Goal: Transaction & Acquisition: Purchase product/service

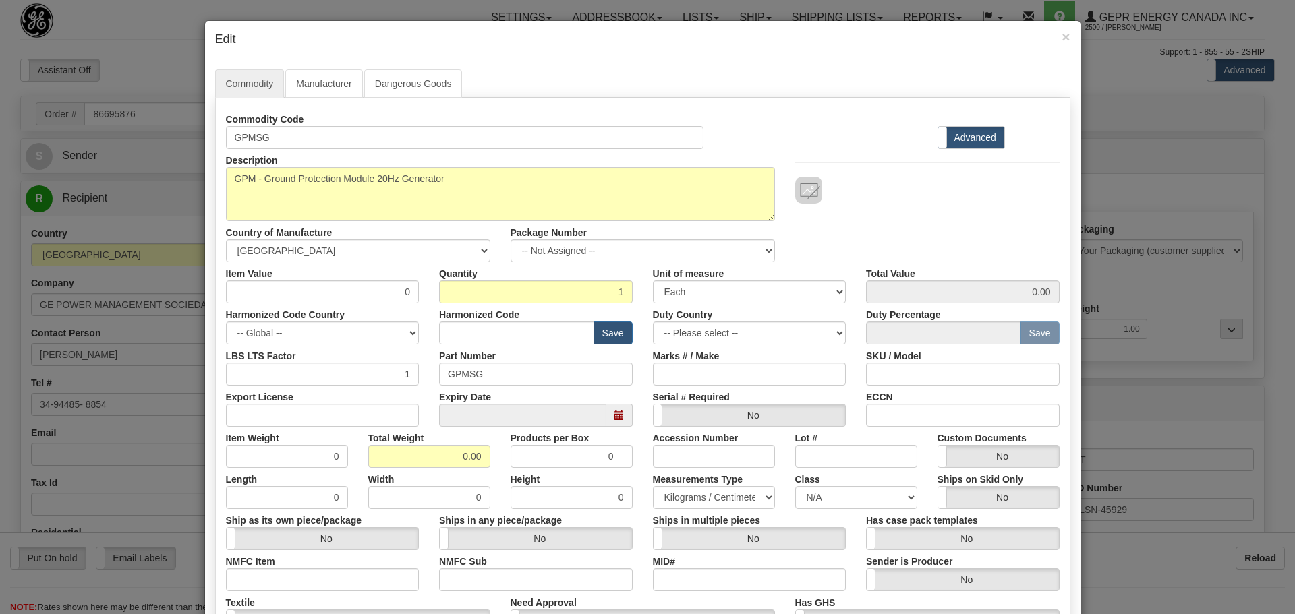
select select "1"
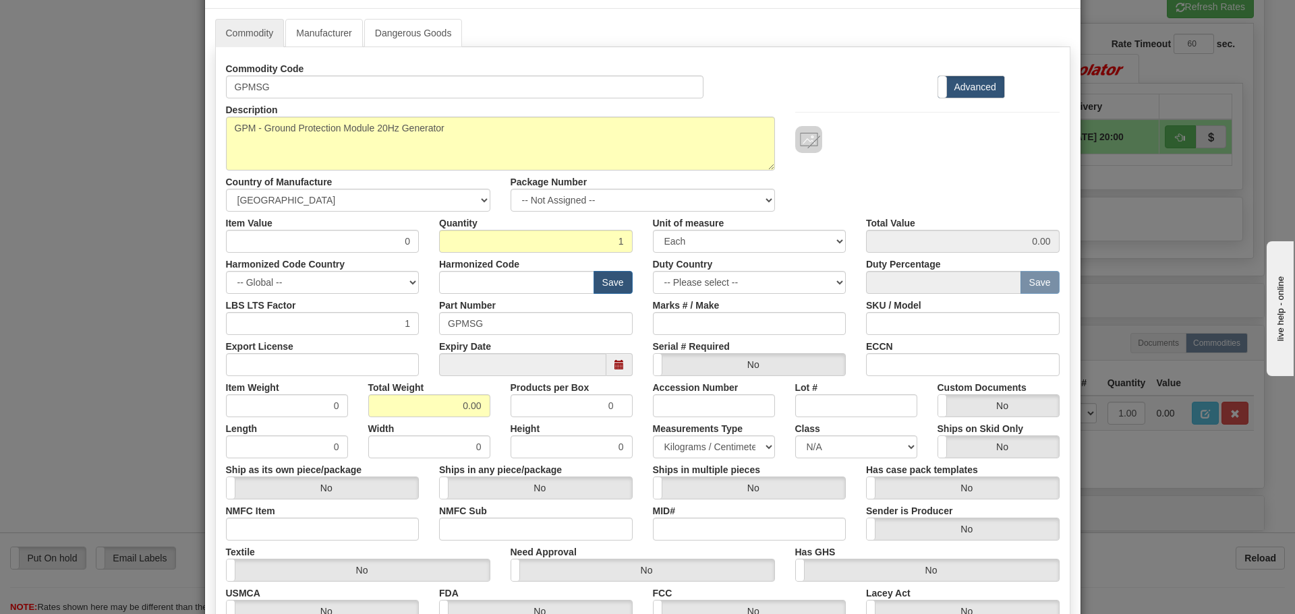
scroll to position [135, 0]
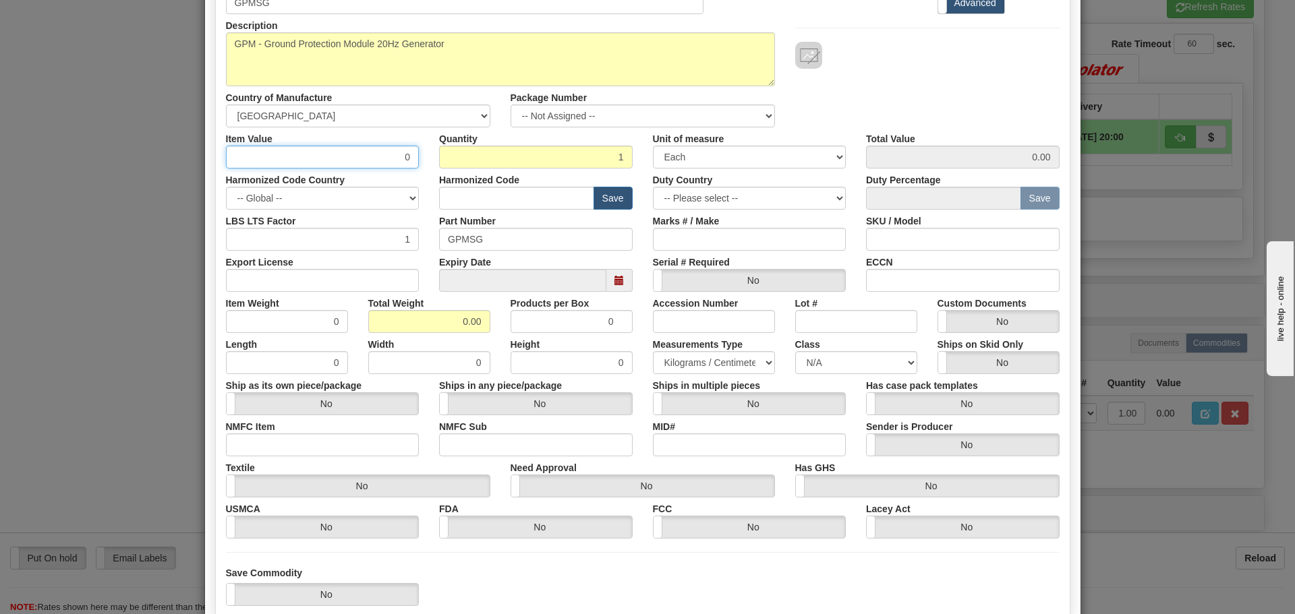
drag, startPoint x: 333, startPoint y: 162, endPoint x: 434, endPoint y: 166, distance: 101.2
click at [434, 166] on div "Item Value 0 Quantity 1 Unit of measure 3 Thousand Square Inches Adjustments 56…" at bounding box center [643, 147] width 854 height 41
type input "75"
type input "75.00"
click at [535, 183] on div "Harmonized Code Save" at bounding box center [536, 189] width 214 height 41
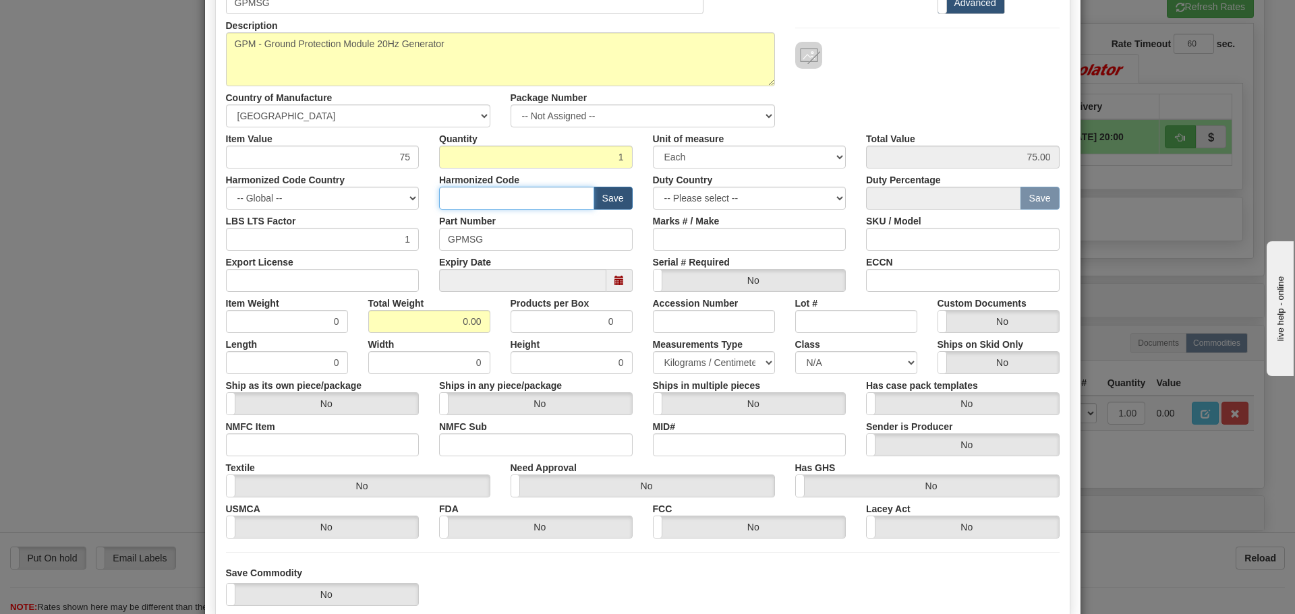
click at [533, 193] on input "text" at bounding box center [516, 198] width 155 height 23
type input "8537.10.9070"
drag, startPoint x: 503, startPoint y: 196, endPoint x: 399, endPoint y: 211, distance: 105.0
click at [399, 211] on div "Commodity Code GPMSG Standard Advanced Description GPMSG Country of Manufacture…" at bounding box center [642, 256] width 833 height 566
click at [465, 202] on input "text" at bounding box center [516, 198] width 155 height 23
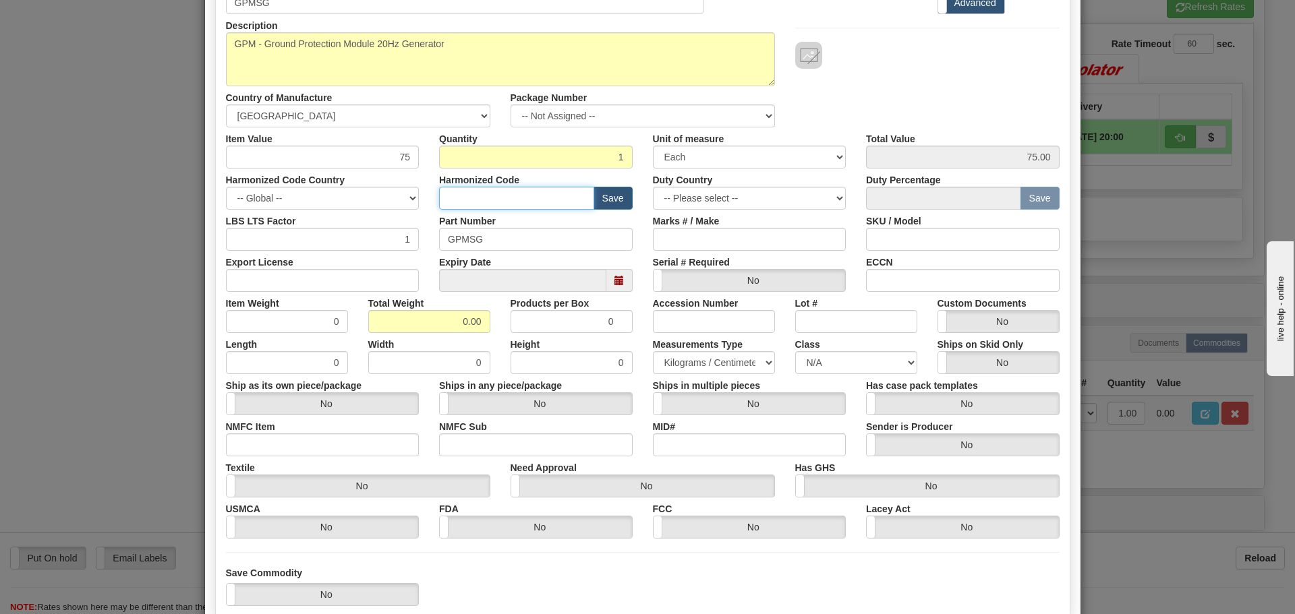
type input "8536.49.0080"
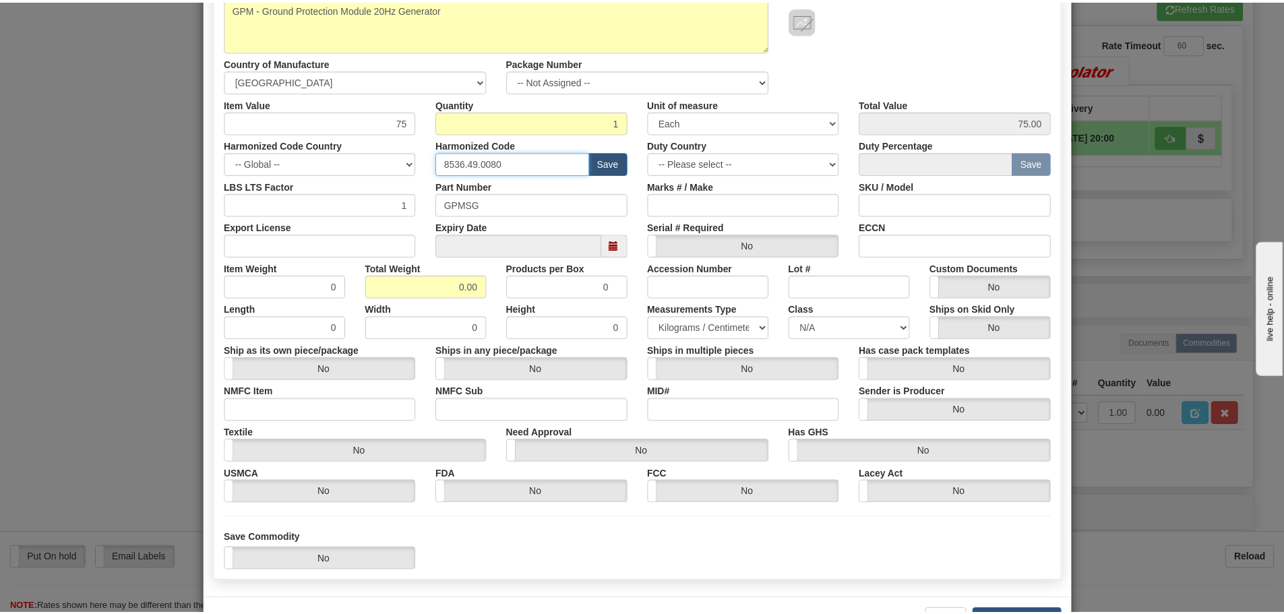
scroll to position [219, 0]
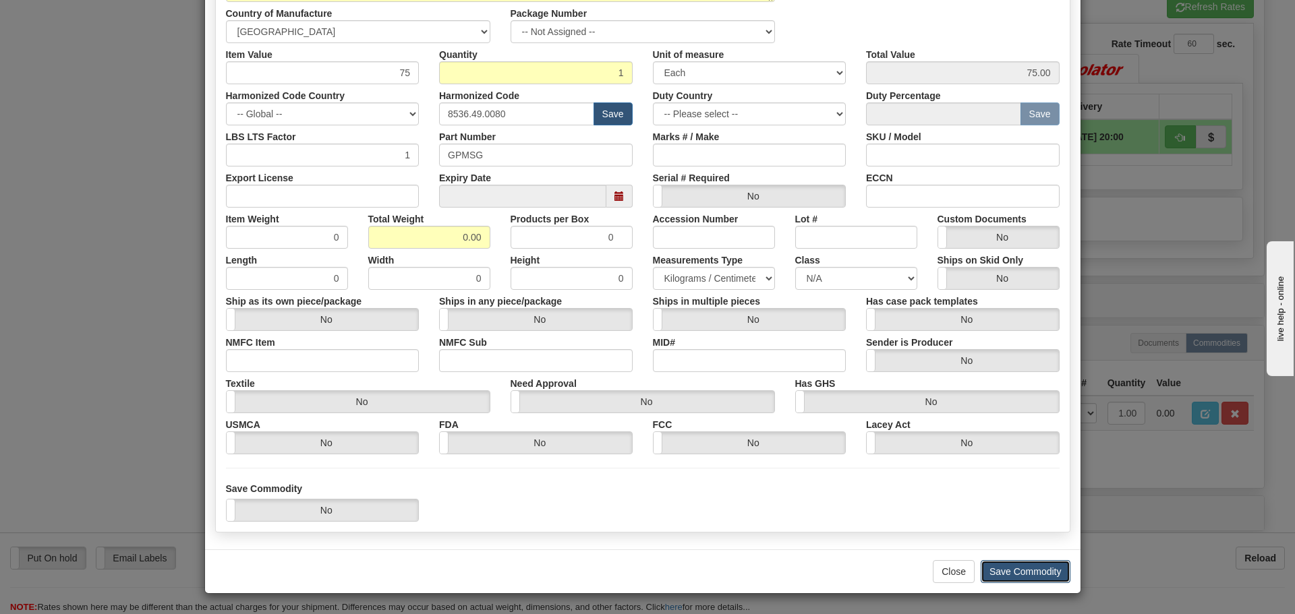
click at [1048, 562] on button "Save Commodity" at bounding box center [1025, 571] width 90 height 23
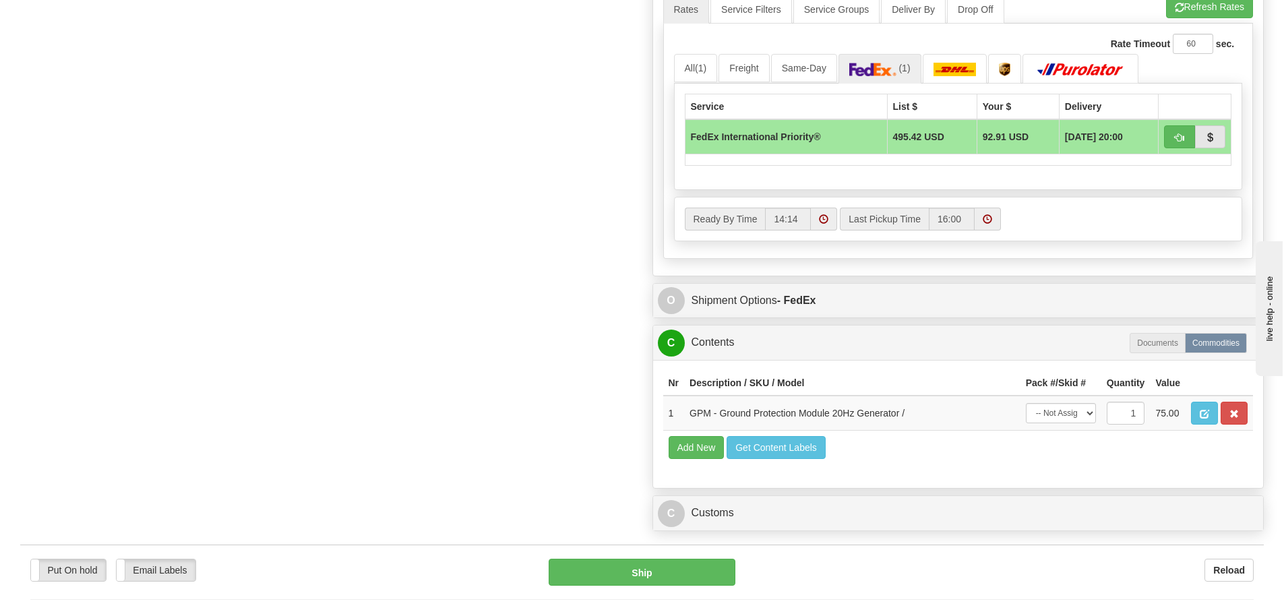
scroll to position [877, 0]
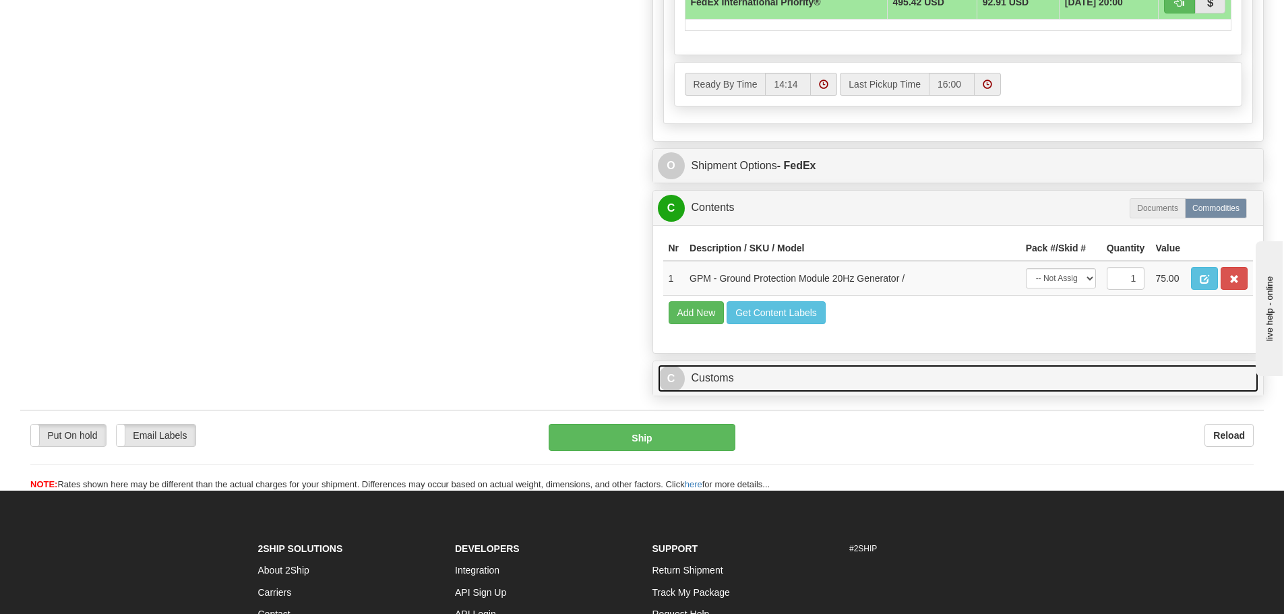
click at [844, 380] on link "C Customs" at bounding box center [958, 379] width 601 height 28
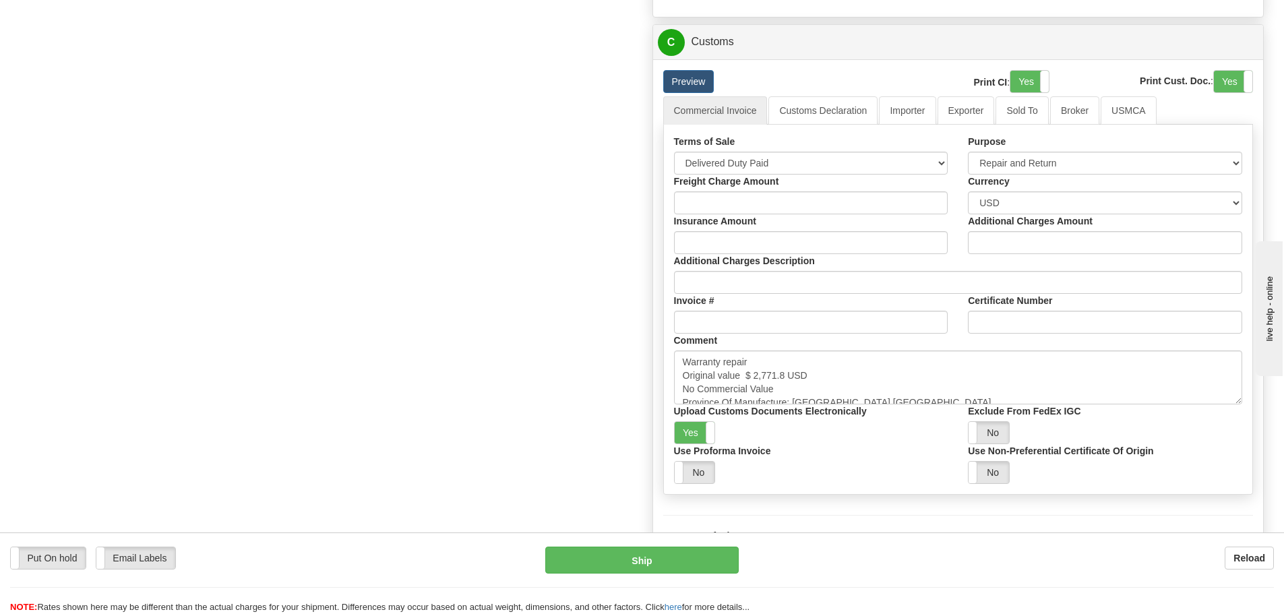
scroll to position [1214, 0]
click at [856, 118] on link "Customs Declaration" at bounding box center [823, 110] width 109 height 28
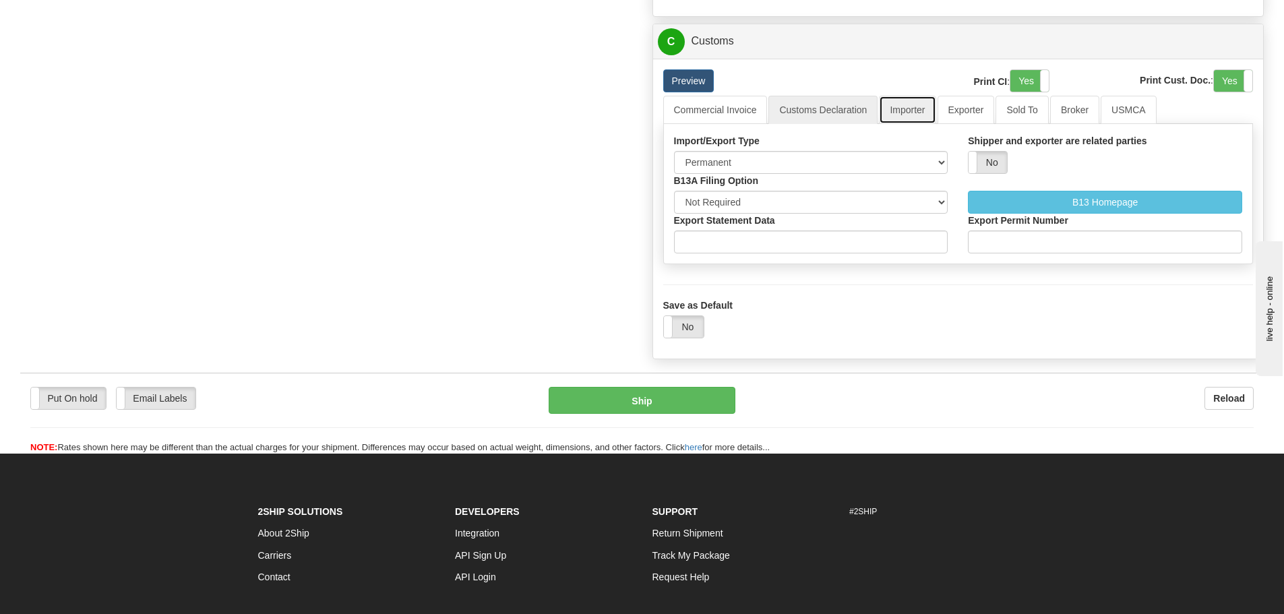
click at [915, 111] on link "Importer" at bounding box center [907, 110] width 57 height 28
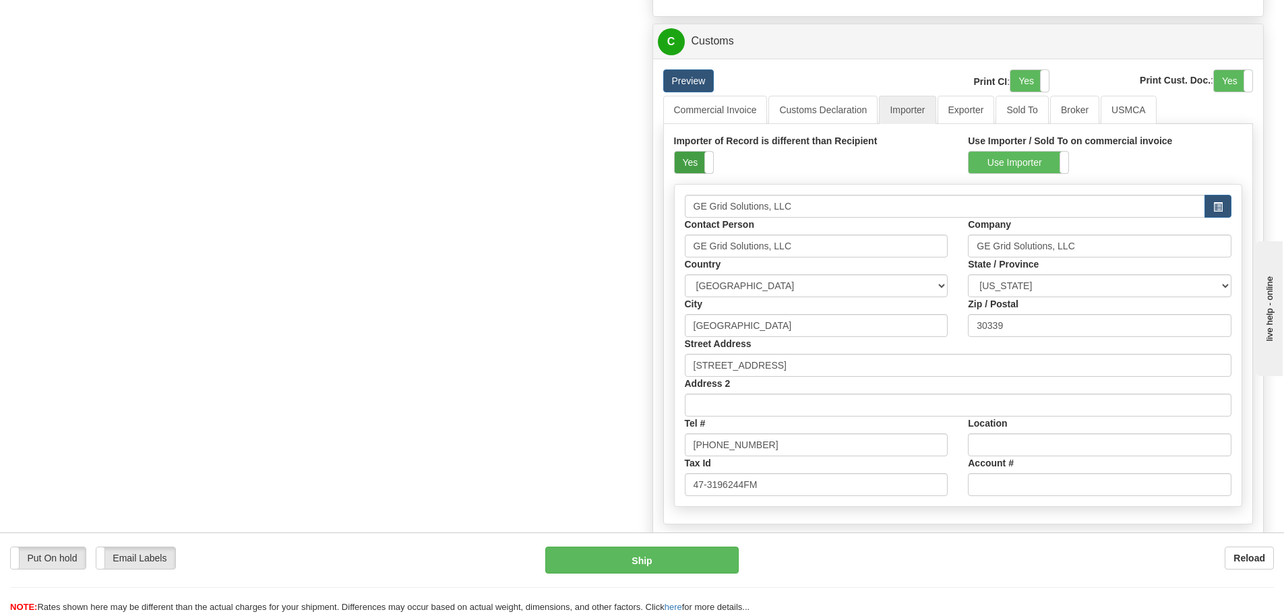
click at [703, 161] on label "Yes" at bounding box center [694, 163] width 38 height 22
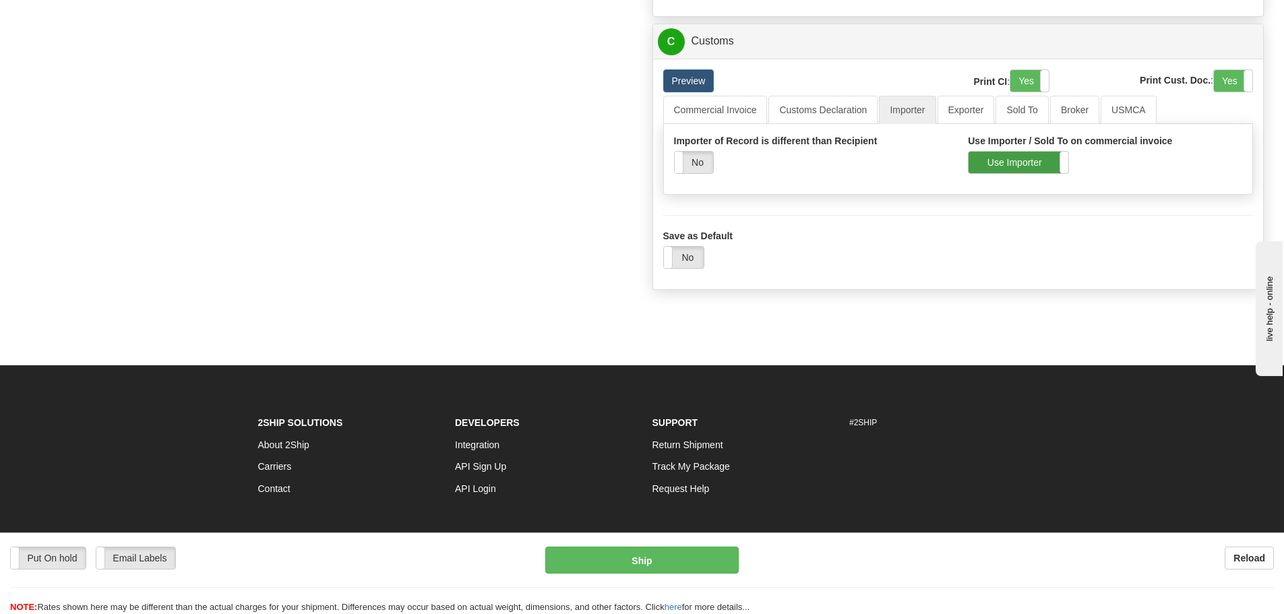
click at [991, 158] on label "Use Importer" at bounding box center [1019, 163] width 100 height 22
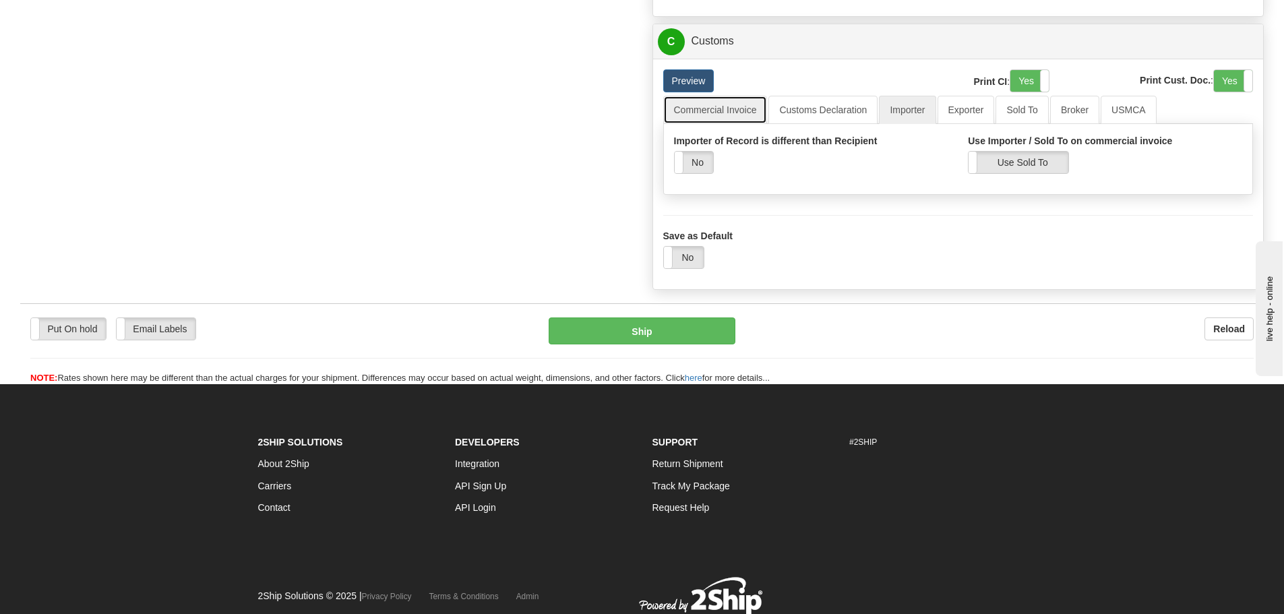
click at [736, 107] on link "Commercial Invoice" at bounding box center [715, 110] width 105 height 28
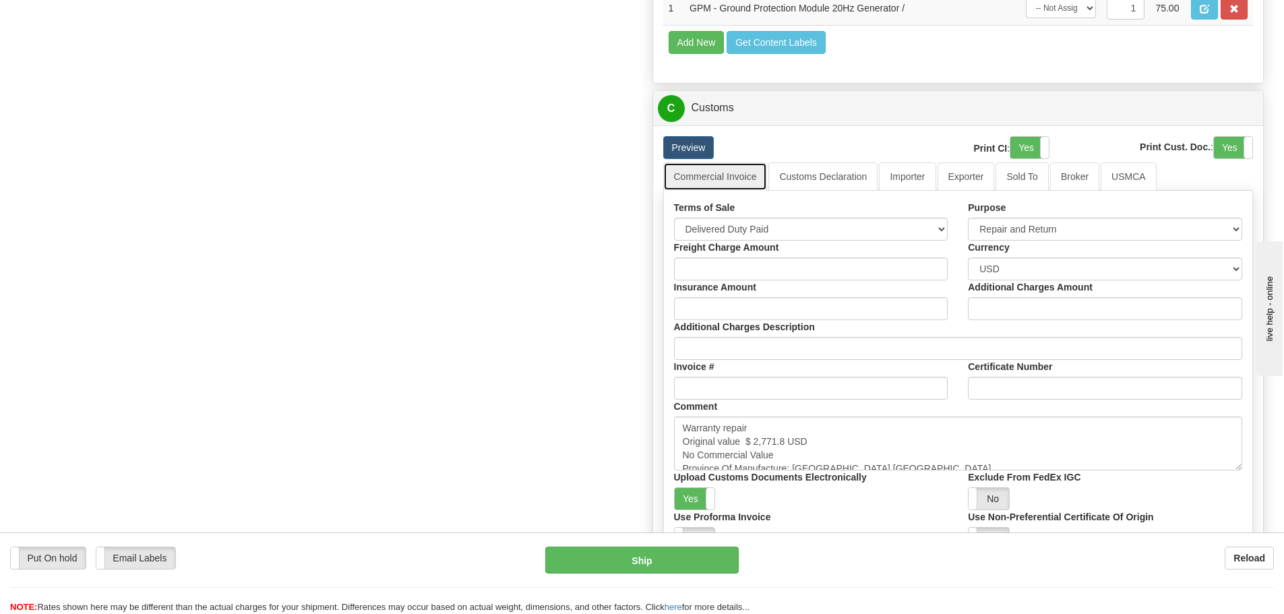
scroll to position [1146, 0]
click at [859, 428] on textarea "Warranty repair Original value $ 2,771.8 USD No Commercial Value Province Of Ma…" at bounding box center [958, 444] width 569 height 54
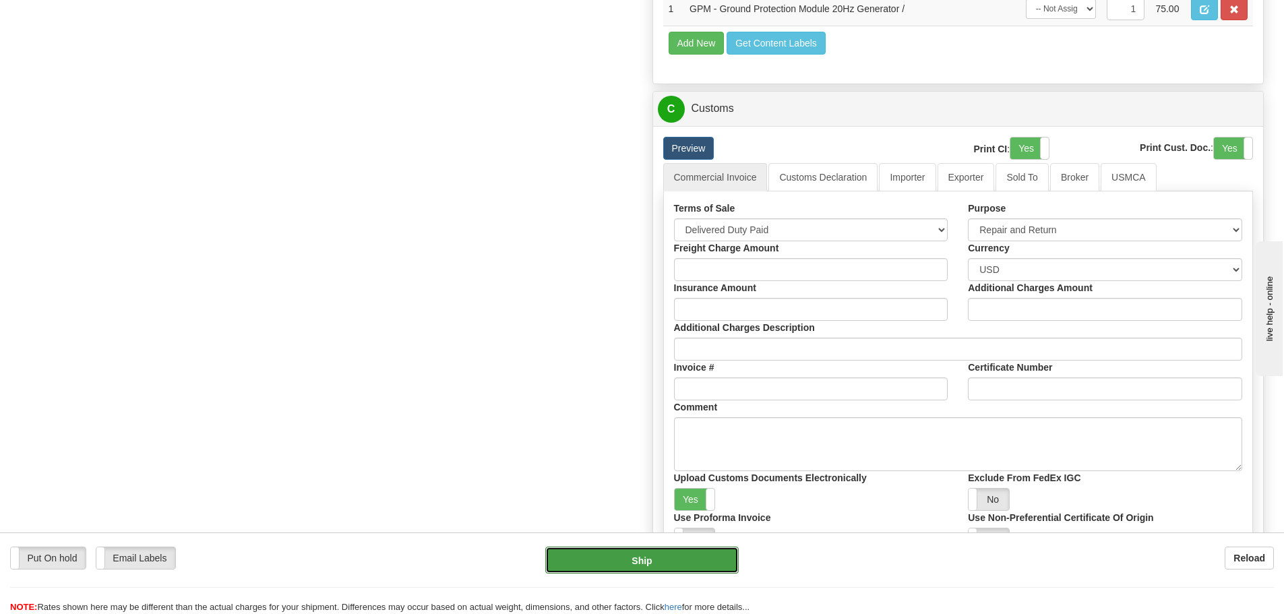
click at [628, 554] on button "Ship" at bounding box center [642, 560] width 194 height 27
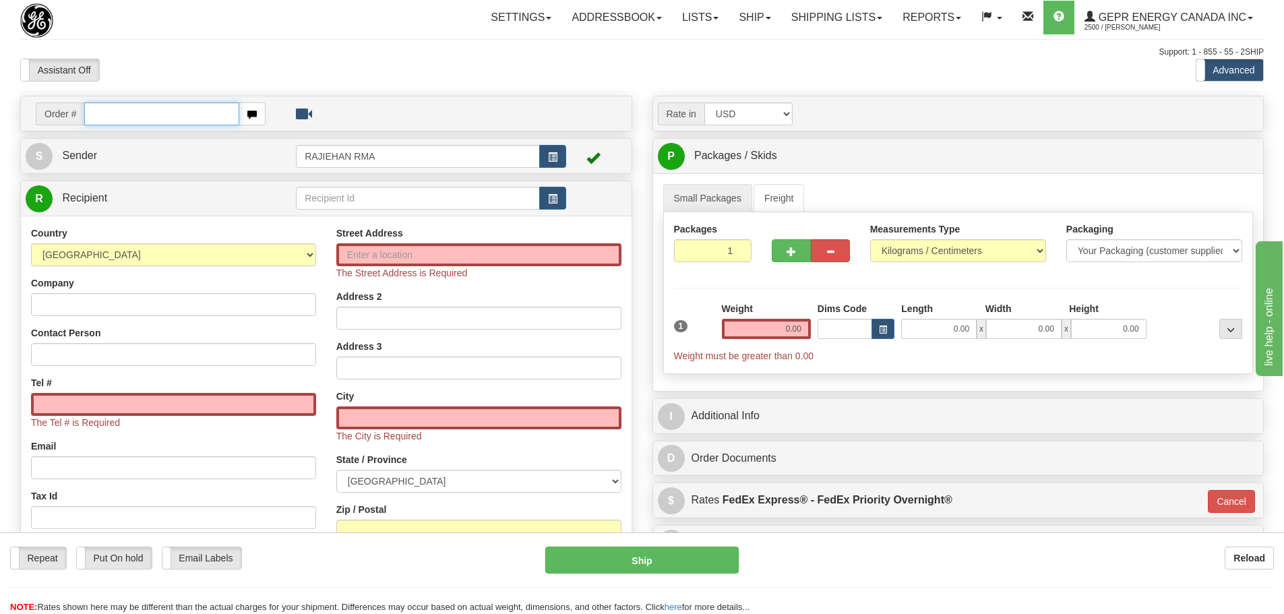
click at [106, 113] on input "text" at bounding box center [161, 113] width 155 height 23
paste input "86695900"
type input "86695900"
click at [340, 64] on body "Training Course Close Toggle navigation Settings Shipping Preferences New Recip…" at bounding box center [647, 307] width 1295 height 614
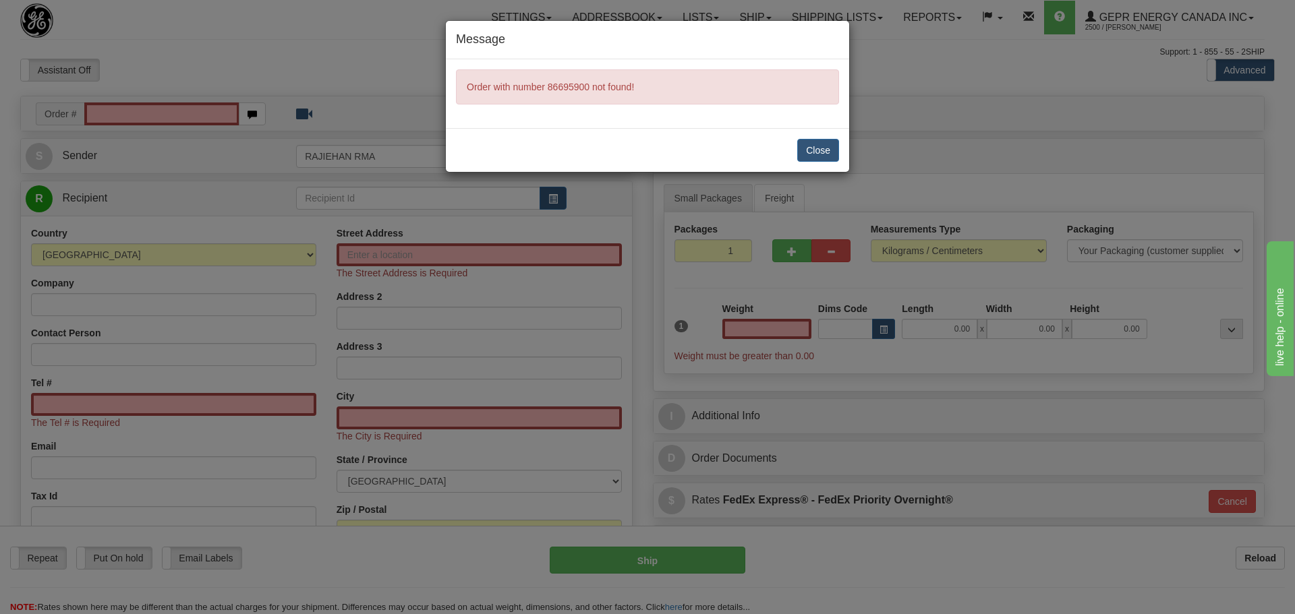
type input "0.00"
click at [808, 157] on button "Close" at bounding box center [818, 150] width 42 height 23
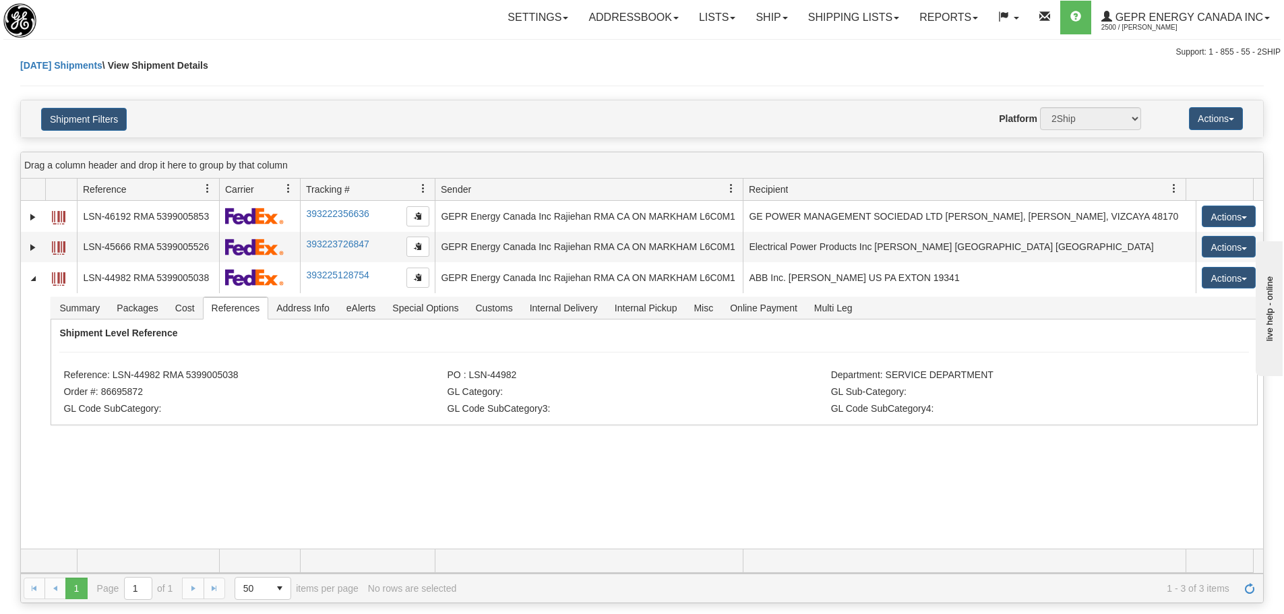
click at [310, 81] on div "[DATE] Shipments \ View Shipment Details" at bounding box center [642, 79] width 1244 height 41
click at [1244, 587] on link "Refresh" at bounding box center [1250, 589] width 22 height 22
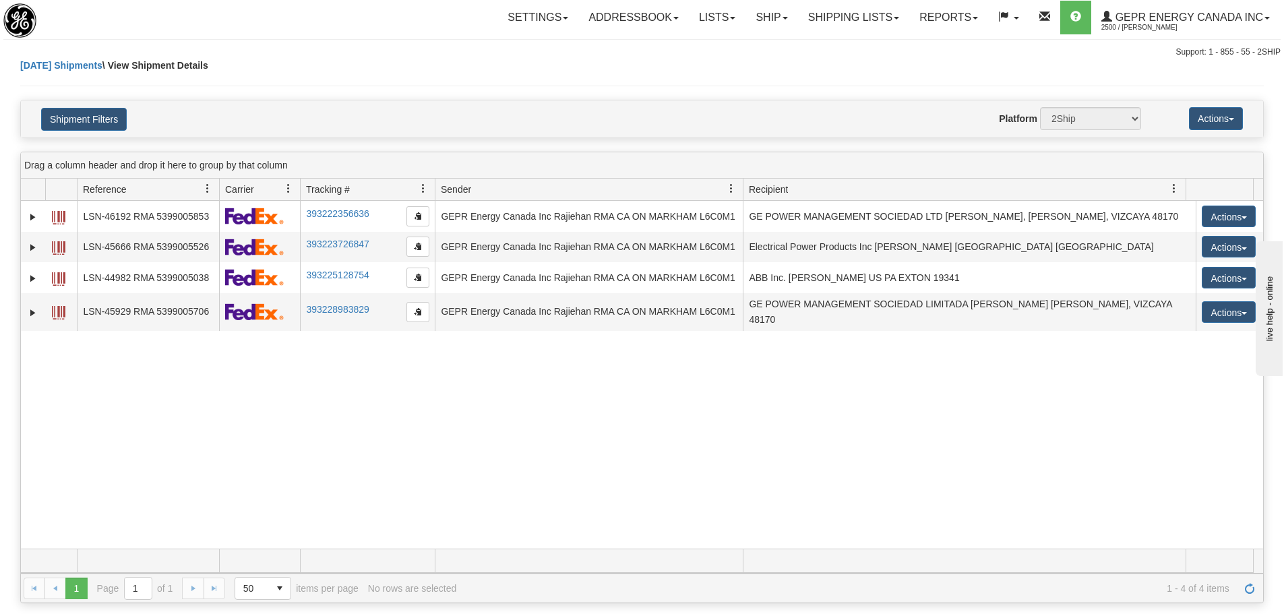
click at [233, 410] on div "31617038 2500 LSN-46192 RMA 5399005853 393222356636 09/15/2025 09/15/2025 01:35…" at bounding box center [642, 375] width 1243 height 348
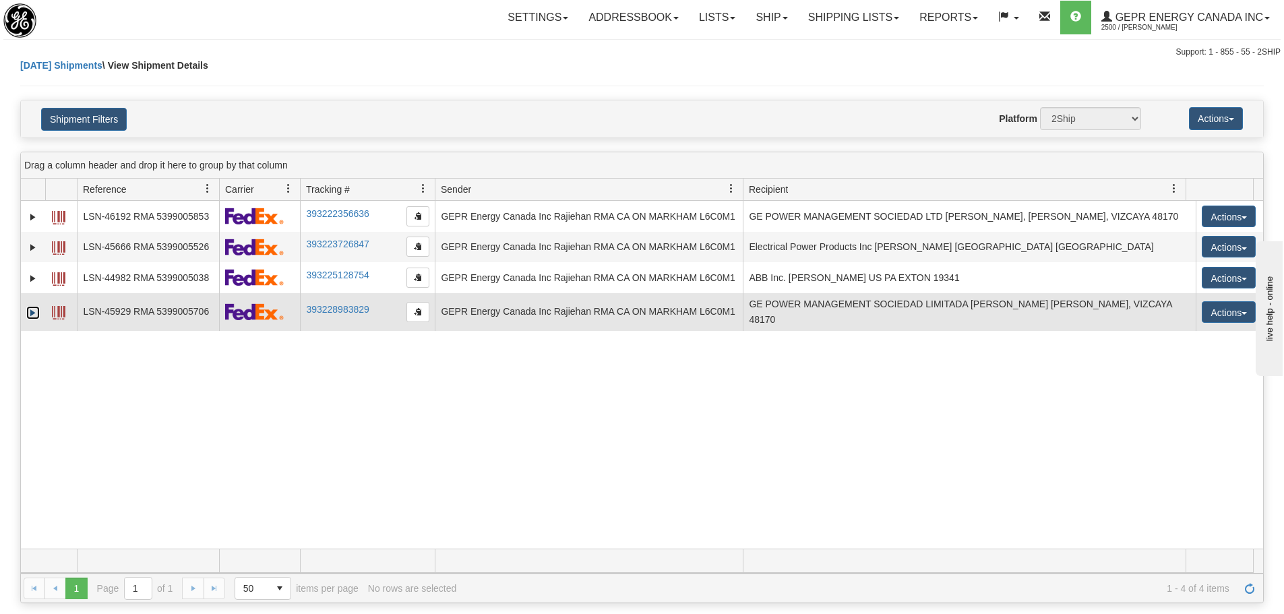
click at [39, 312] on link "Expand" at bounding box center [32, 312] width 13 height 13
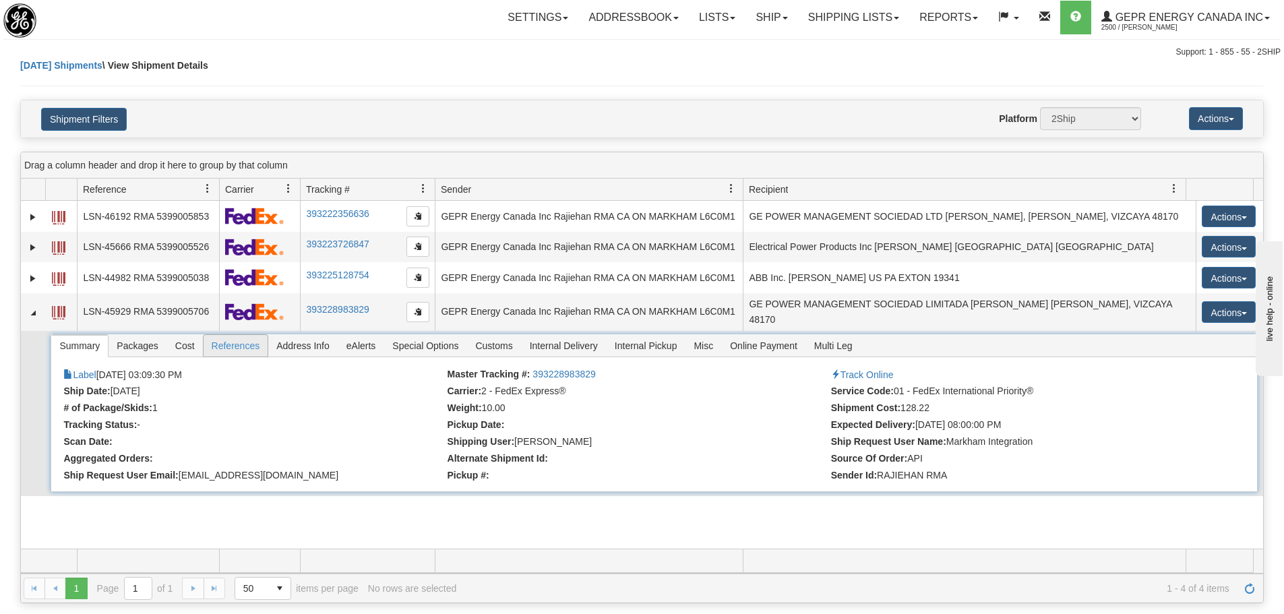
click at [247, 340] on span "References" at bounding box center [236, 346] width 65 height 22
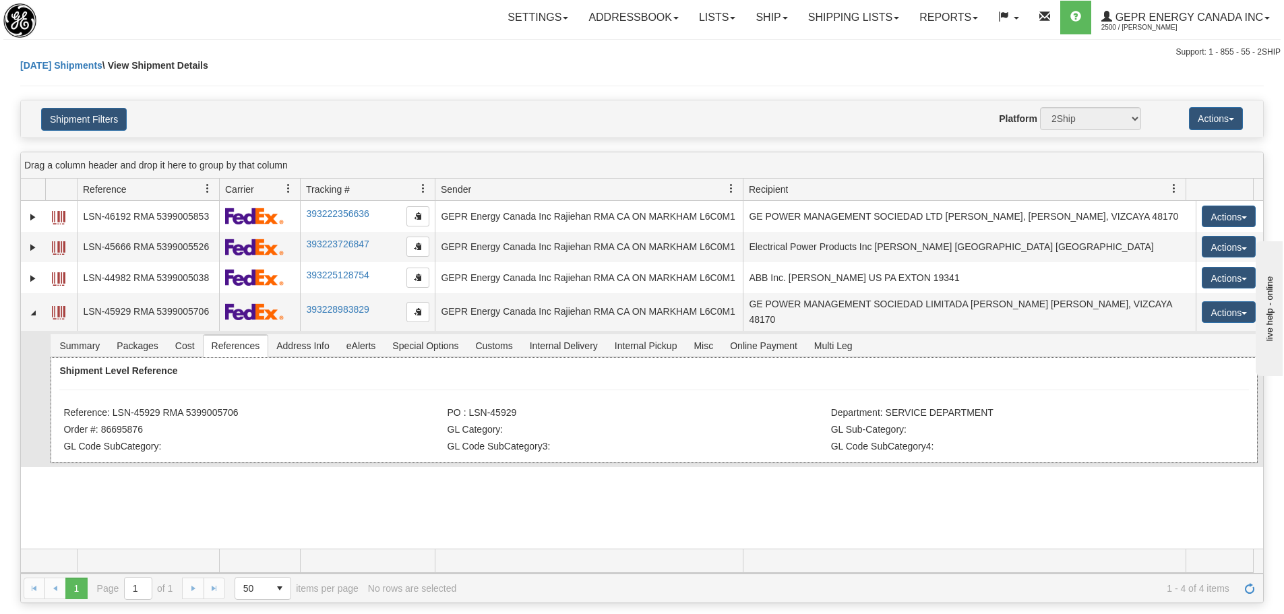
drag, startPoint x: 246, startPoint y: 411, endPoint x: 114, endPoint y: 411, distance: 132.2
click at [114, 411] on li "Reference: LSN-45929 RMA 5399005706" at bounding box center [253, 413] width 380 height 13
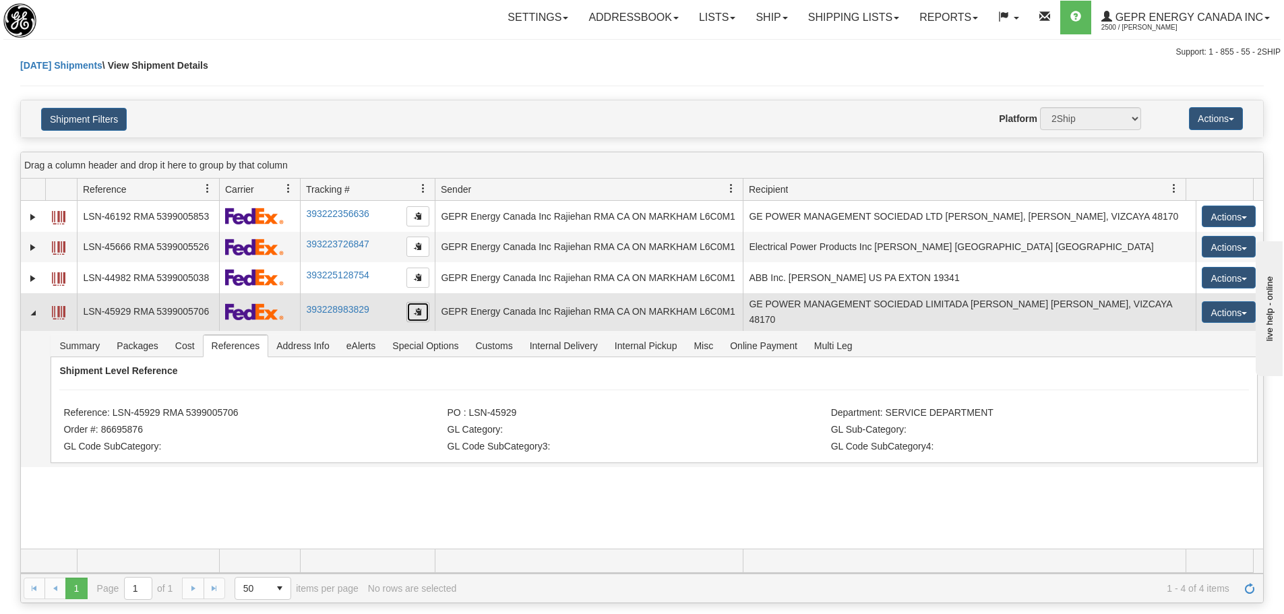
click at [423, 313] on button "button" at bounding box center [418, 312] width 23 height 20
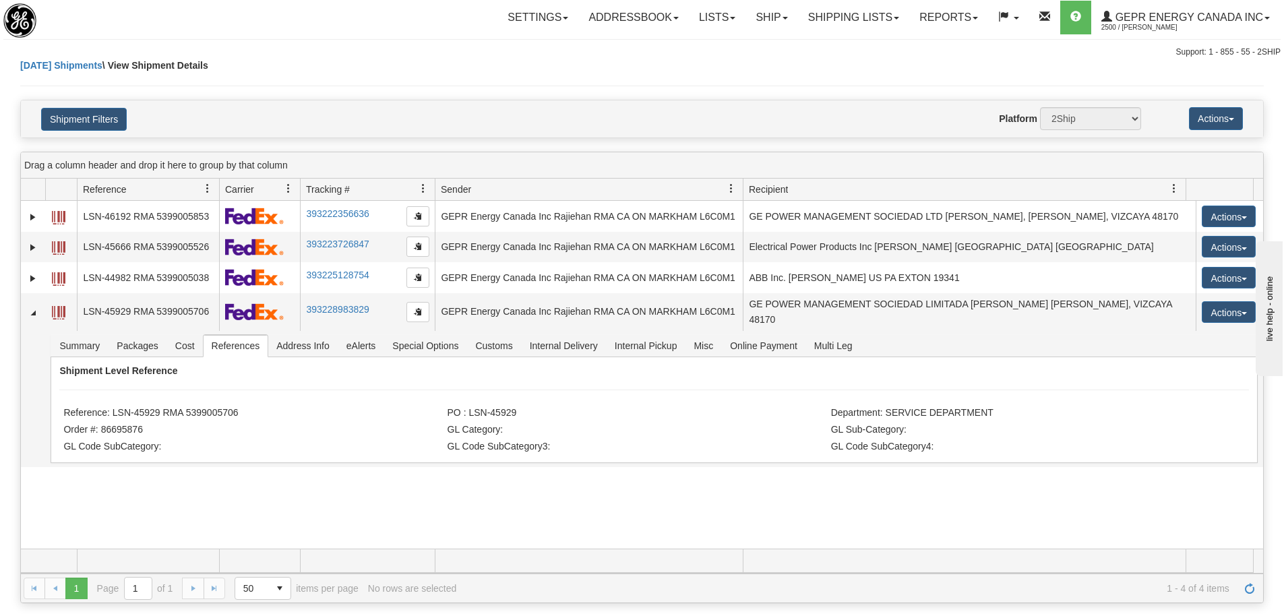
click at [401, 140] on div "Please wait... × Confirm Delete Delete Cancel × Confirm Delete Yes No Cancel × …" at bounding box center [642, 331] width 1284 height 545
drag, startPoint x: 276, startPoint y: 422, endPoint x: 180, endPoint y: 415, distance: 96.7
click at [176, 405] on div "Shipment Level Reference Reference: LSN-45929 RMA 5399005706 PO : LSN-45929 Dep…" at bounding box center [654, 410] width 1207 height 106
drag, startPoint x: 180, startPoint y: 415, endPoint x: 223, endPoint y: 417, distance: 43.2
click at [181, 415] on li "Reference: LSN-45929 RMA 5399005706" at bounding box center [253, 413] width 380 height 13
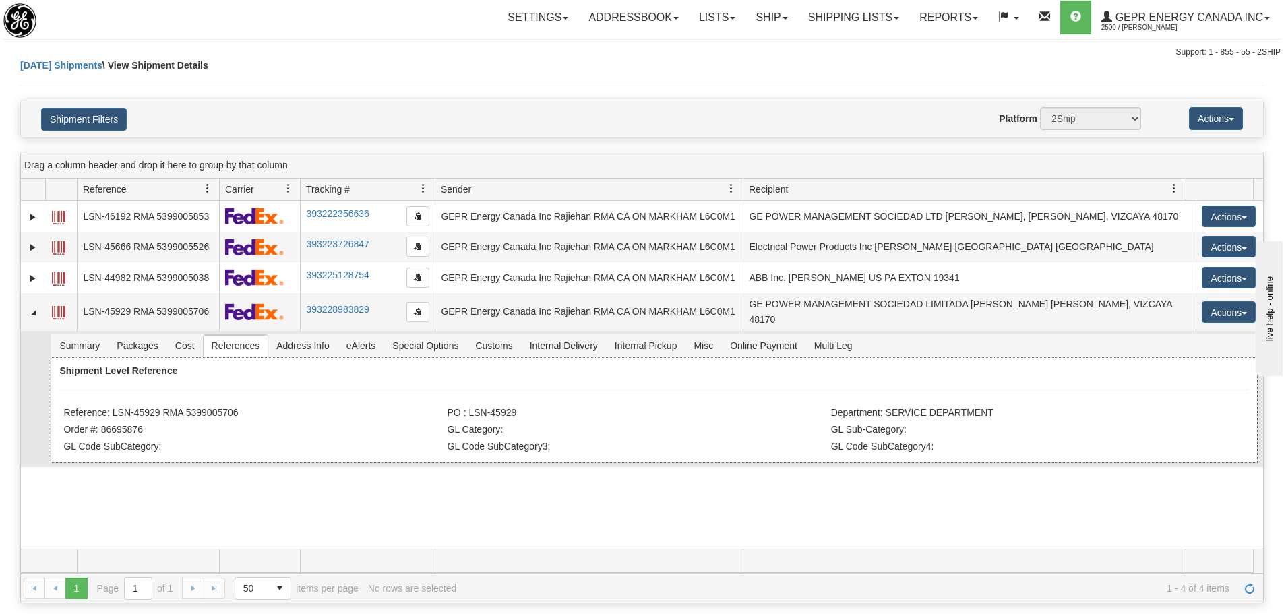
click at [224, 416] on li "Reference: LSN-45929 RMA 5399005706" at bounding box center [253, 413] width 380 height 13
drag, startPoint x: 252, startPoint y: 409, endPoint x: 113, endPoint y: 419, distance: 139.3
click at [113, 419] on li "Reference: LSN-45929 RMA 5399005706" at bounding box center [253, 413] width 380 height 13
copy li "LSN-45929 RMA 5399005706"
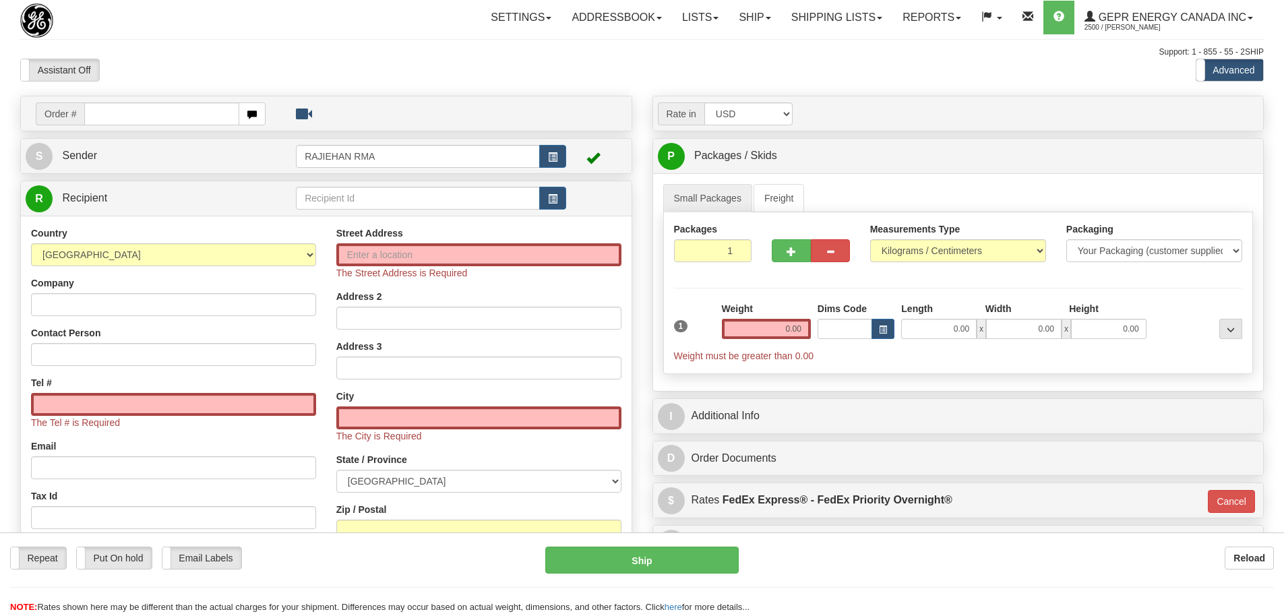
click at [234, 111] on input "text" at bounding box center [161, 113] width 155 height 23
drag, startPoint x: 98, startPoint y: 109, endPoint x: 285, endPoint y: 119, distance: 187.8
click at [98, 109] on input "86695900" at bounding box center [161, 113] width 155 height 23
type input "86695900"
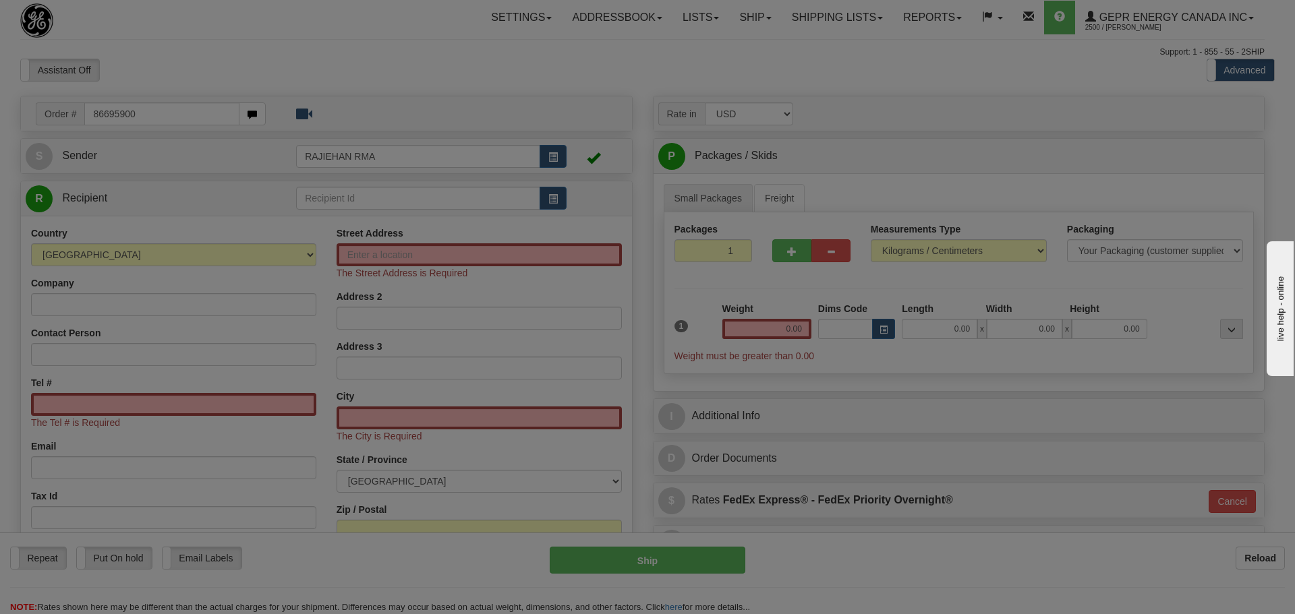
click at [369, 44] on body "Training Course Close Toggle navigation Settings Shipping Preferences New Recip…" at bounding box center [647, 307] width 1295 height 614
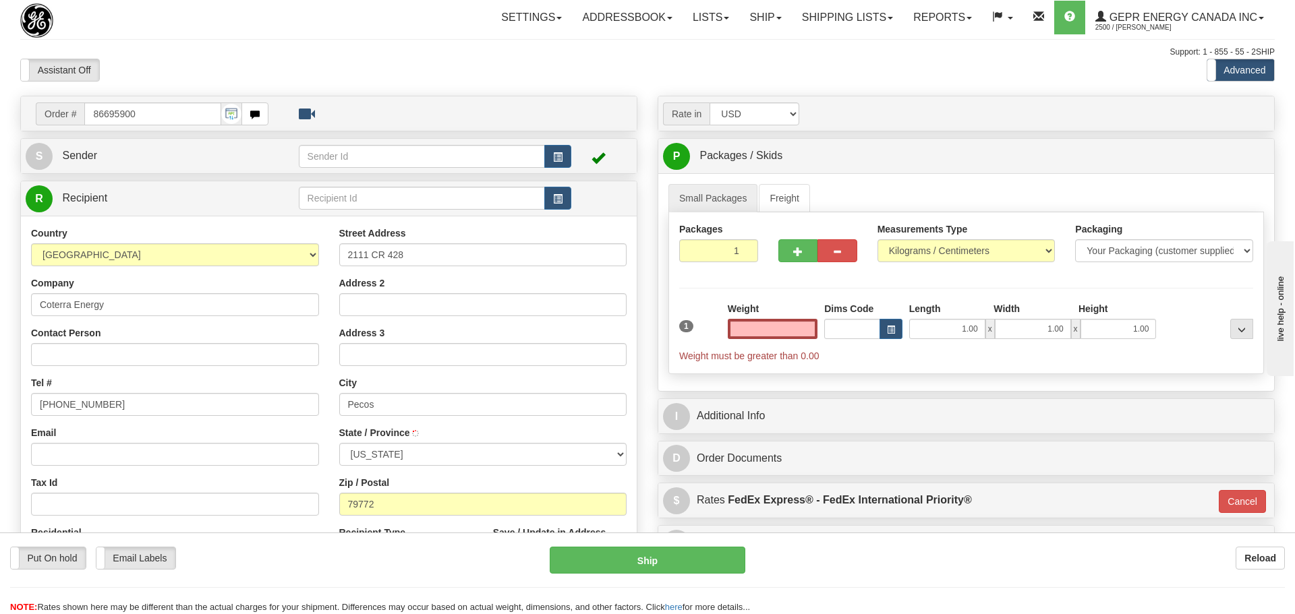
type input "PECOS"
type input "0.00"
click at [233, 49] on div "Support: 1 - 855 - 55 - 2SHIP" at bounding box center [642, 52] width 1244 height 11
click at [235, 67] on div "Assistant On Assistant Off Do a return Do a return" at bounding box center [273, 70] width 527 height 23
click at [192, 154] on link "S Sender" at bounding box center [161, 156] width 270 height 28
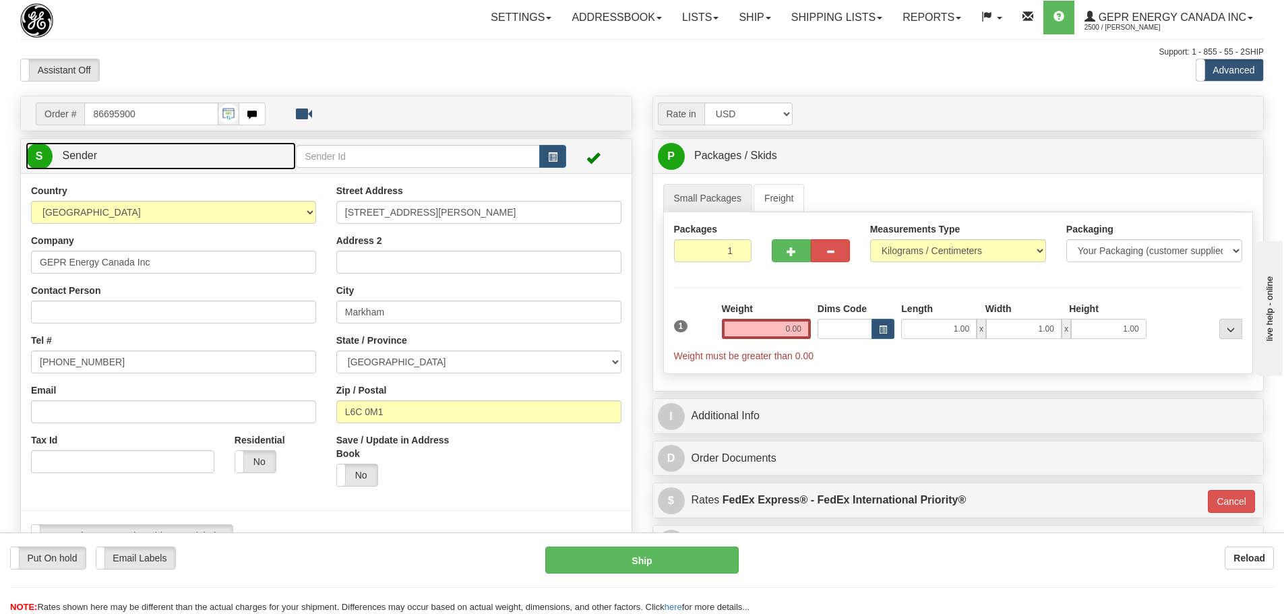
type input "MARKHAM"
click at [191, 154] on link "S Sender" at bounding box center [161, 156] width 270 height 28
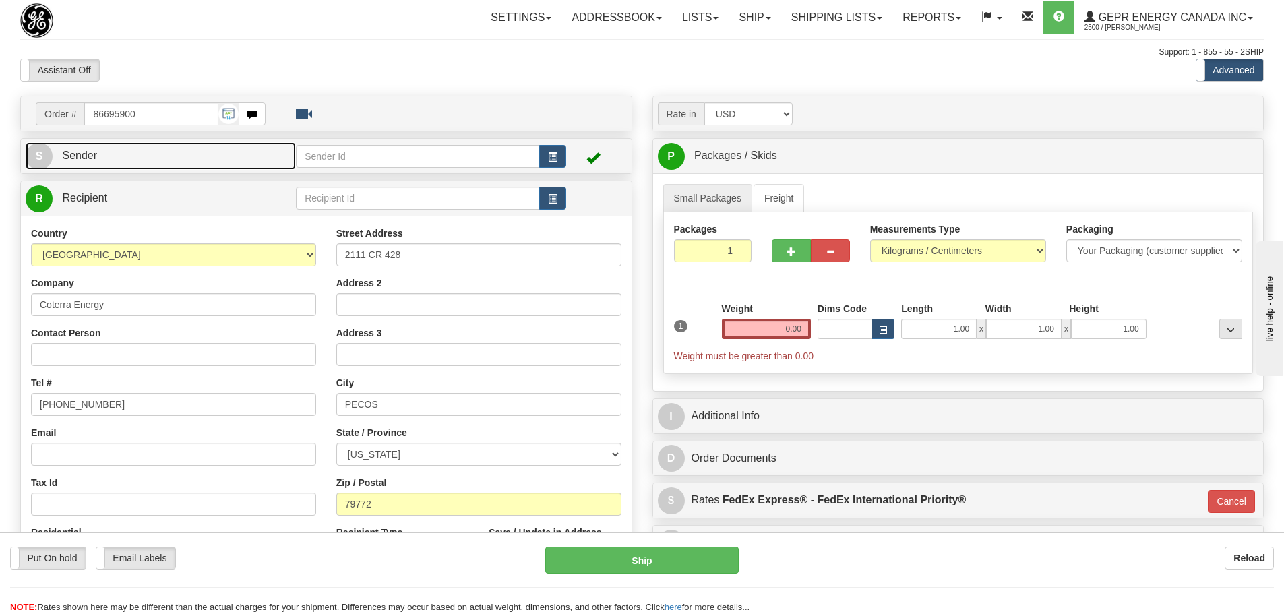
click at [191, 154] on link "S Sender" at bounding box center [161, 156] width 270 height 28
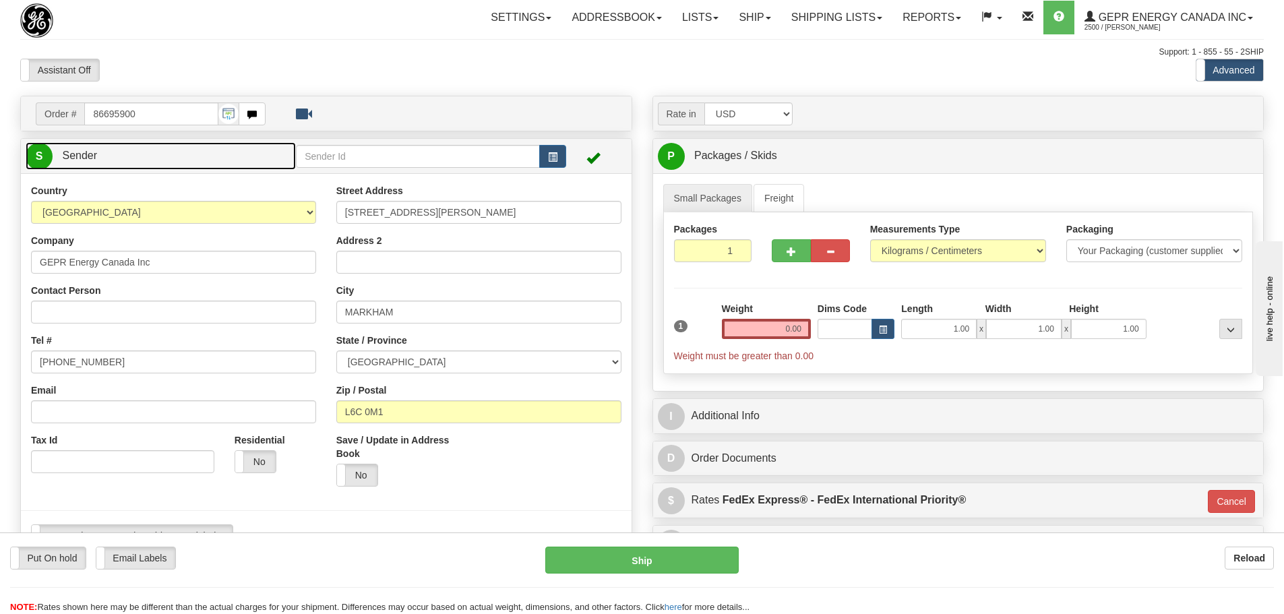
click at [191, 154] on link "S Sender" at bounding box center [161, 156] width 270 height 28
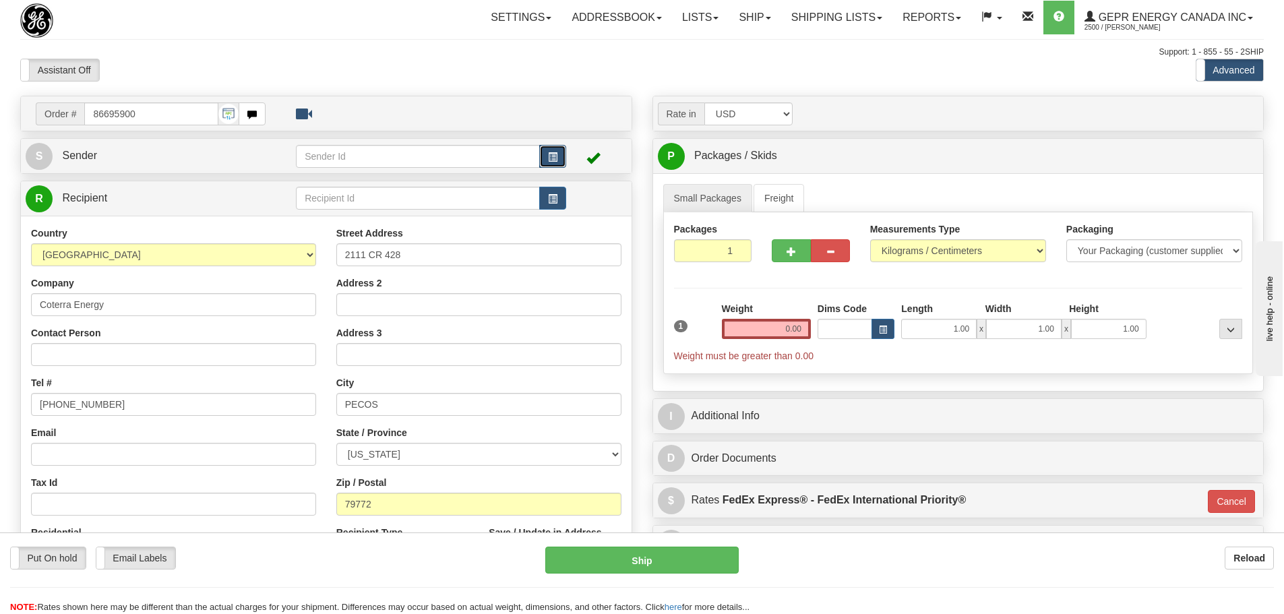
click at [552, 160] on span "button" at bounding box center [552, 157] width 9 height 9
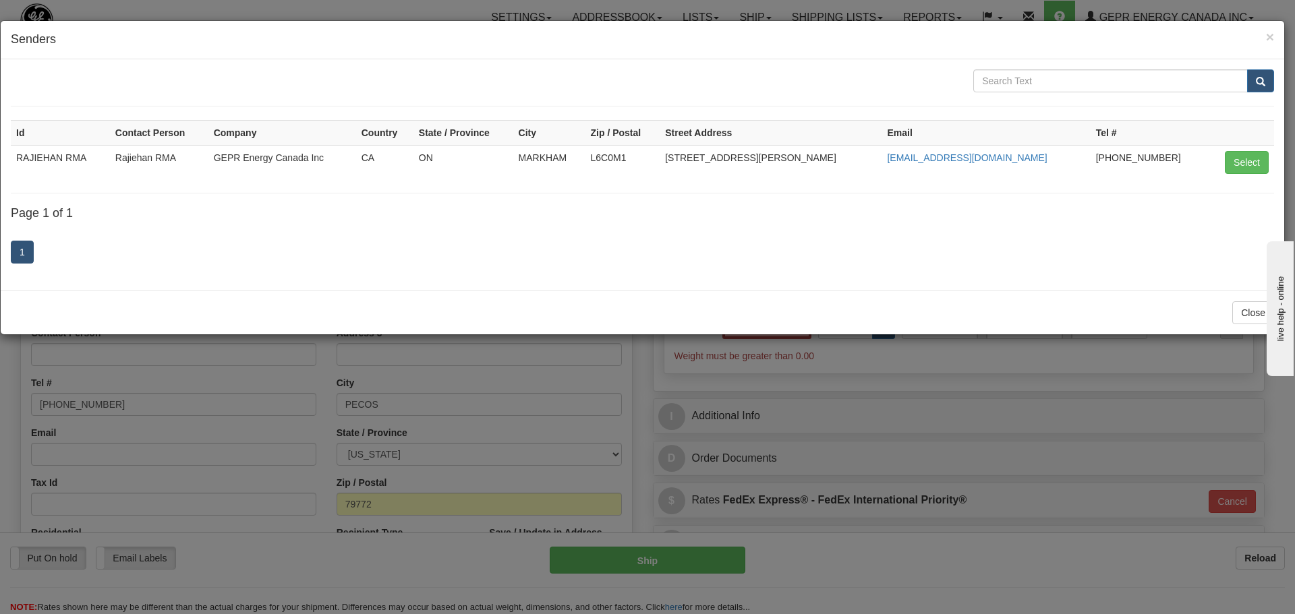
click at [873, 90] on div at bounding box center [642, 80] width 1283 height 23
click at [1245, 158] on button "Select" at bounding box center [1246, 162] width 44 height 23
type input "RAJIEHAN RMA"
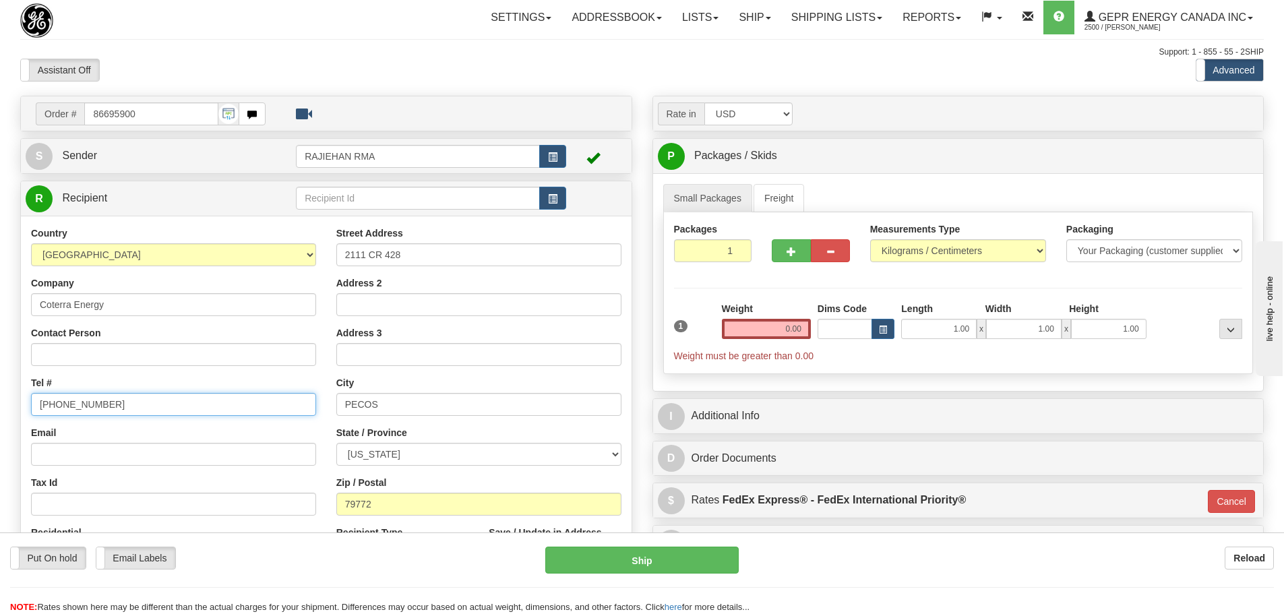
drag, startPoint x: 125, startPoint y: 407, endPoint x: -34, endPoint y: 393, distance: 159.0
click at [0, 393] on html "Training Course Close Toggle navigation Settings Shipping Preferences New Sende…" at bounding box center [642, 307] width 1284 height 614
paste input "[PHONE_NUMBER]"
type input "[PHONE_NUMBER]"
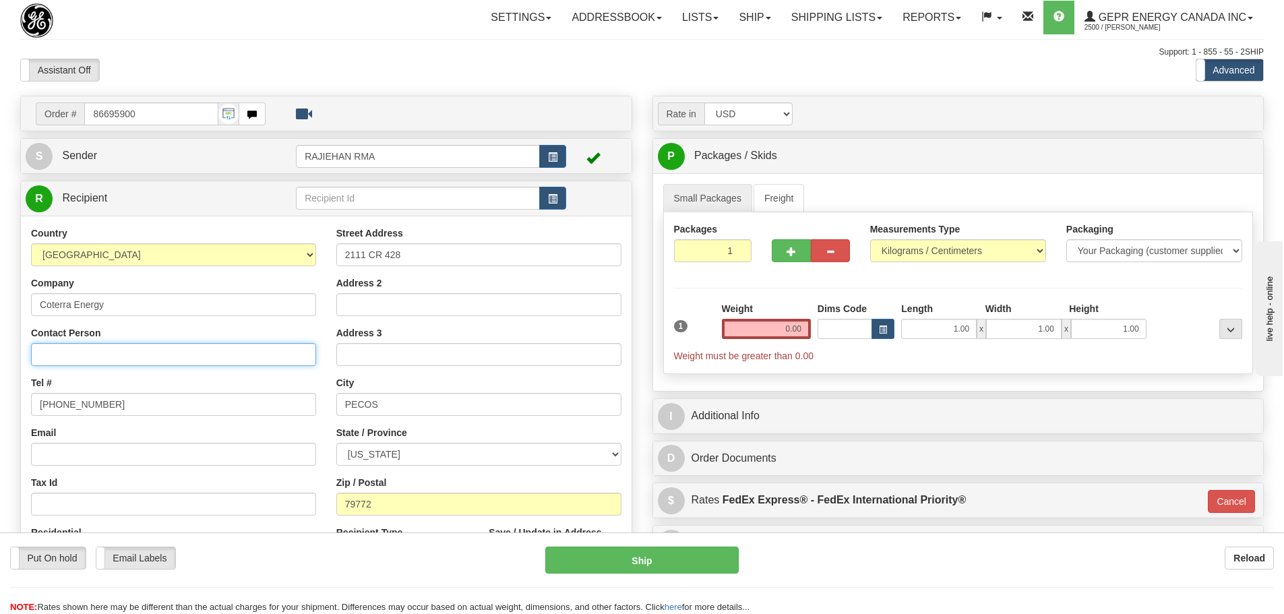
click at [59, 349] on input "Contact Person" at bounding box center [173, 354] width 285 height 23
paste input "[PERSON_NAME]"
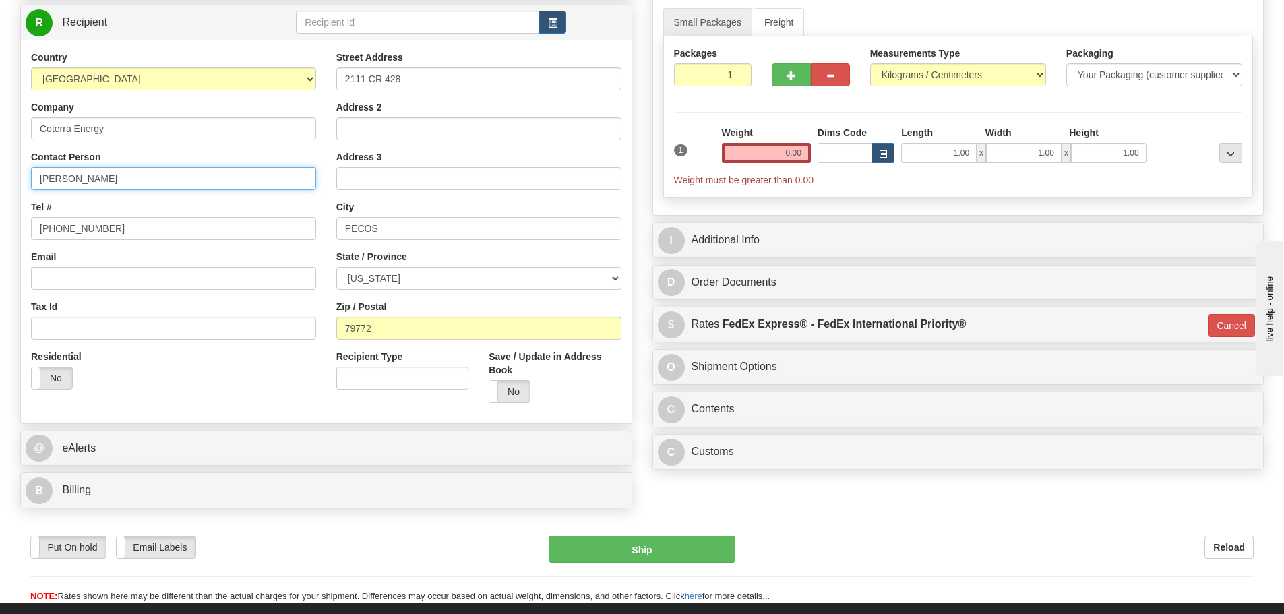
scroll to position [135, 0]
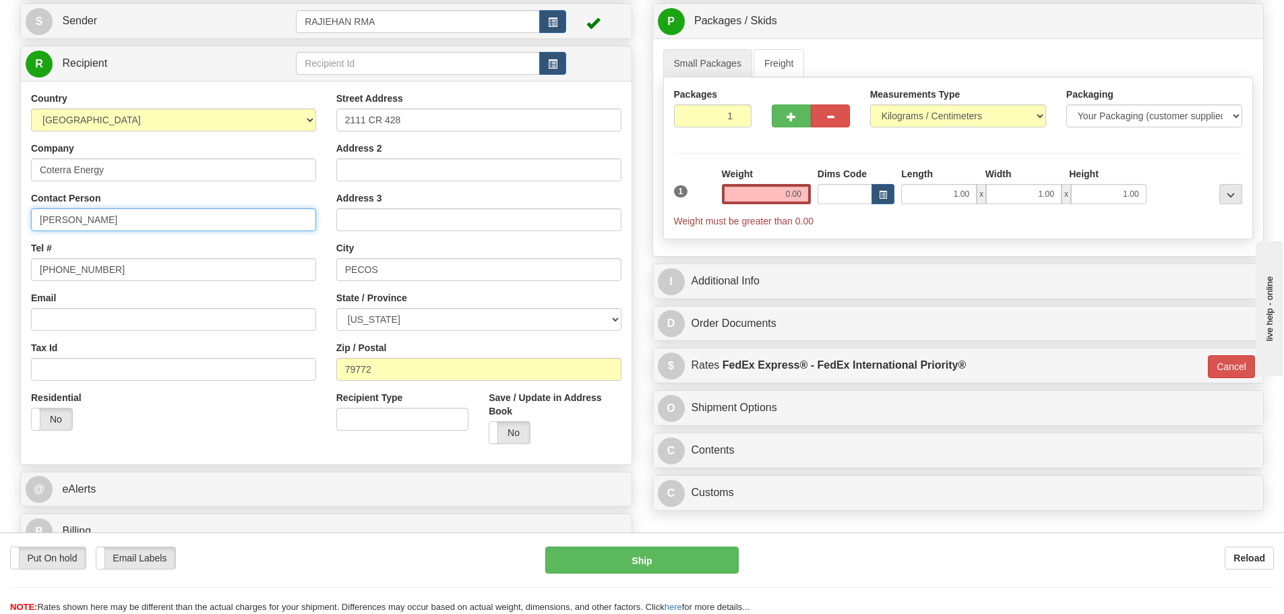
type input "[PERSON_NAME]"
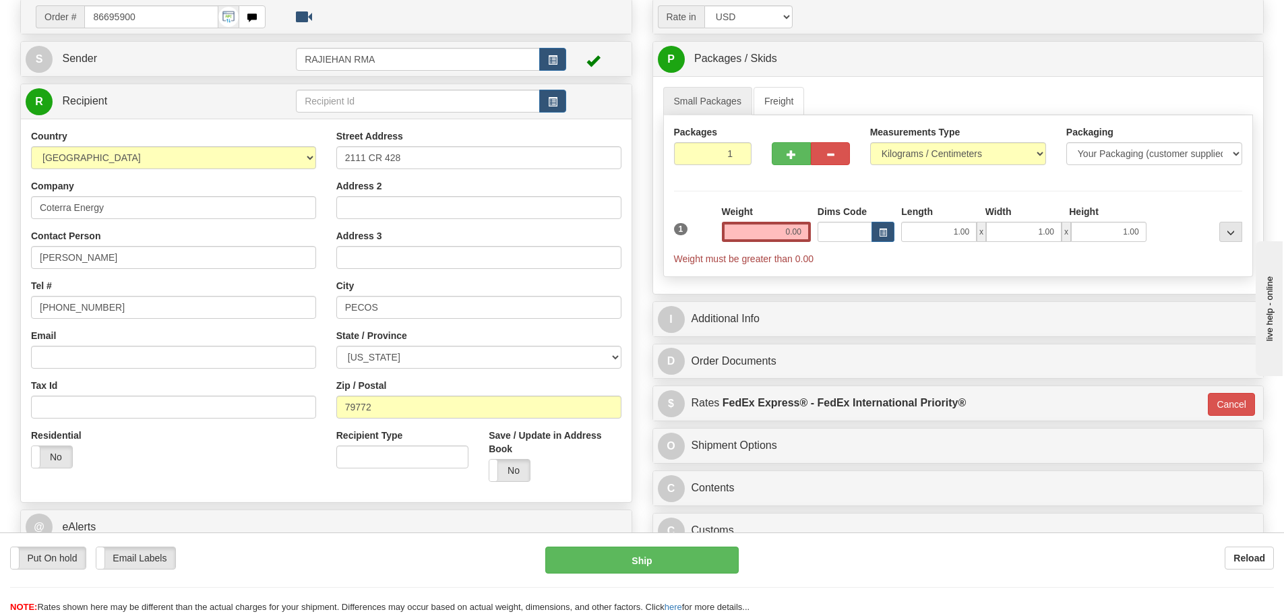
scroll to position [67, 0]
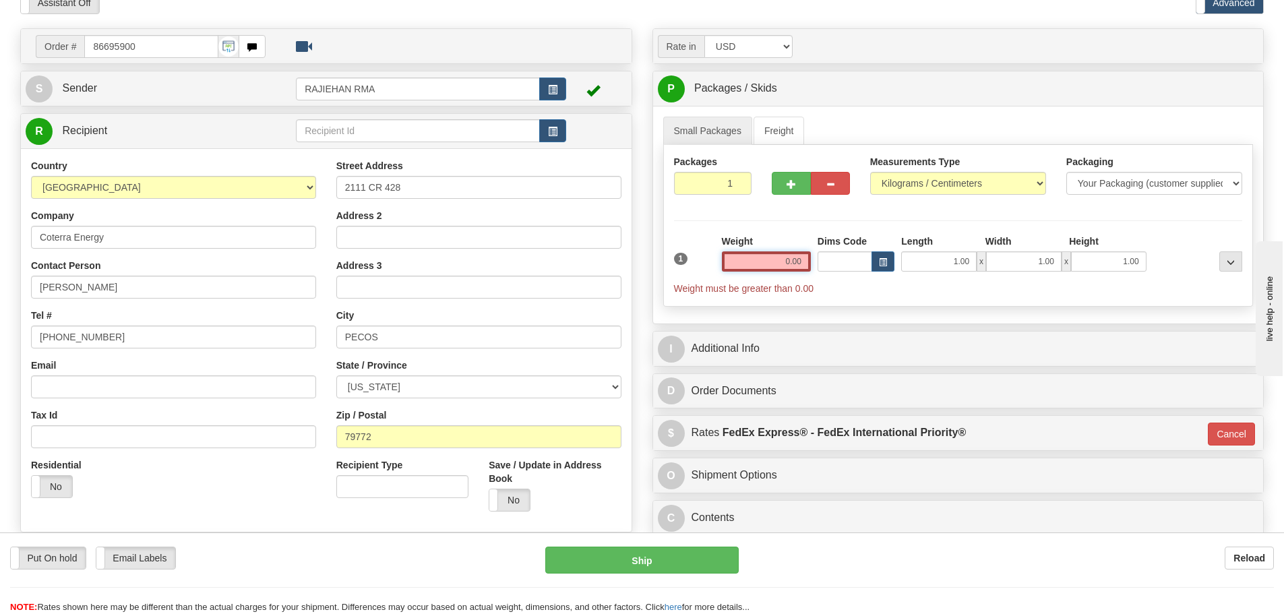
click at [758, 257] on input "0.00" at bounding box center [766, 262] width 89 height 20
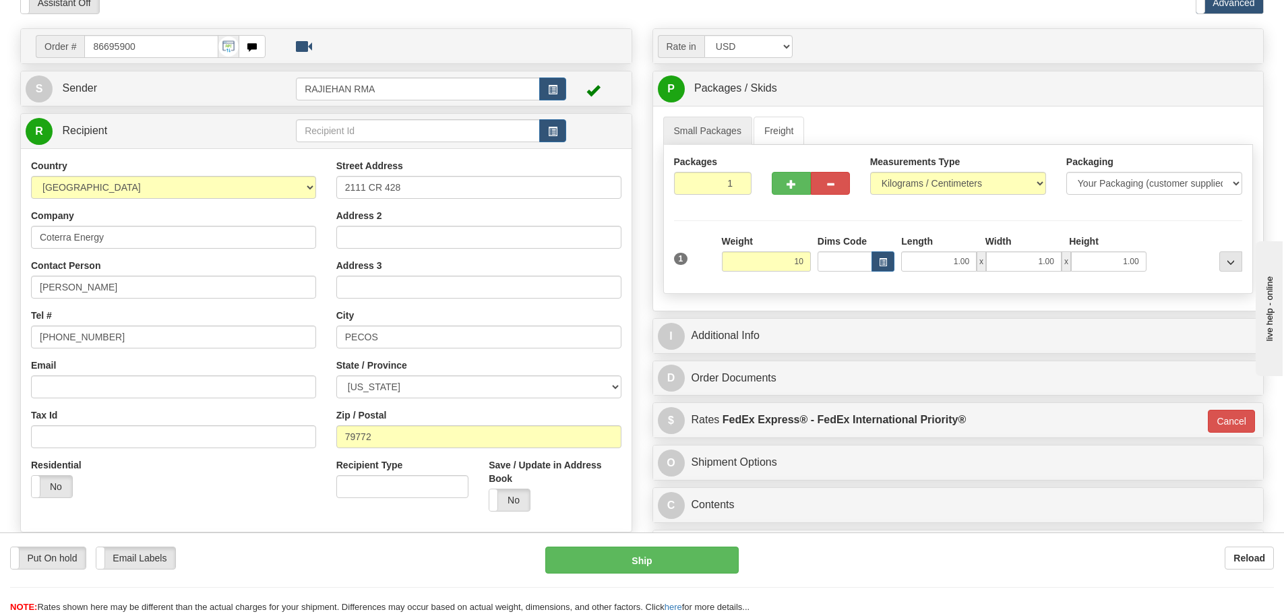
type input "10.00"
type input "01"
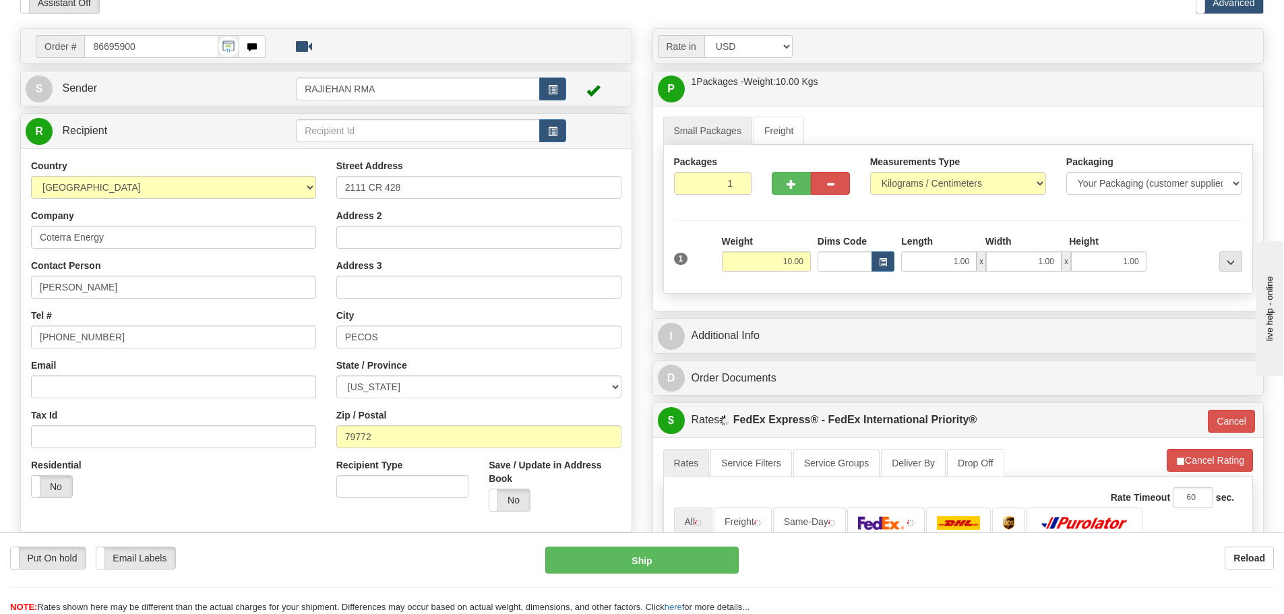
click at [770, 225] on div "Packages 1 1 Measurements Type" at bounding box center [958, 219] width 591 height 149
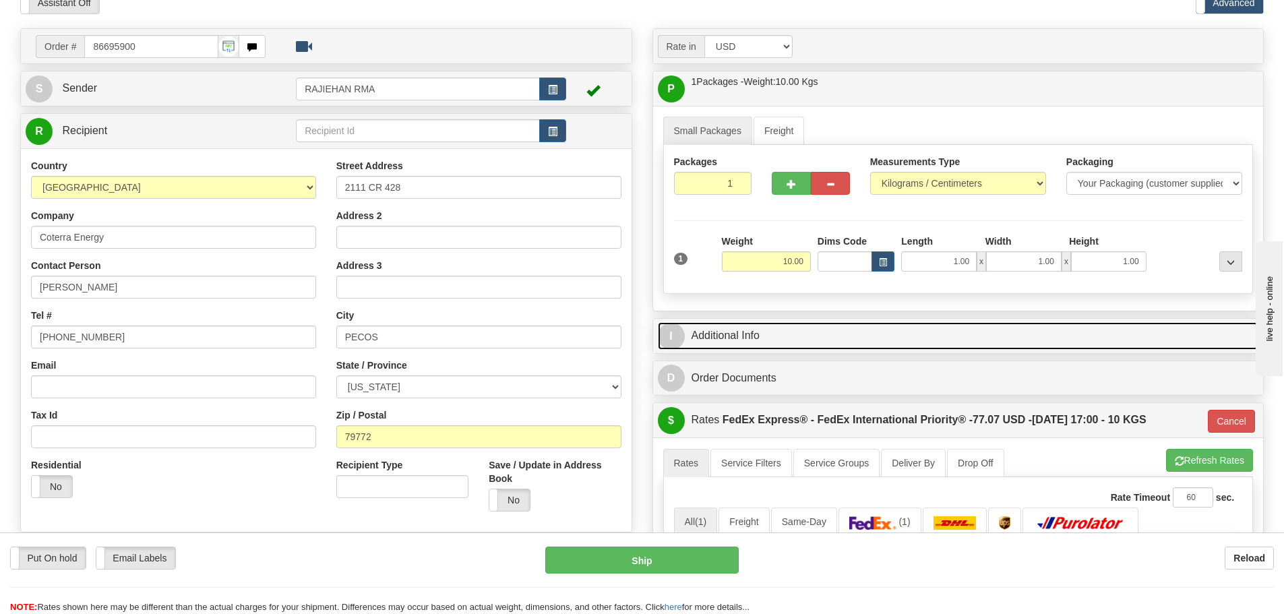
click at [867, 336] on link "I Additional Info" at bounding box center [958, 336] width 601 height 28
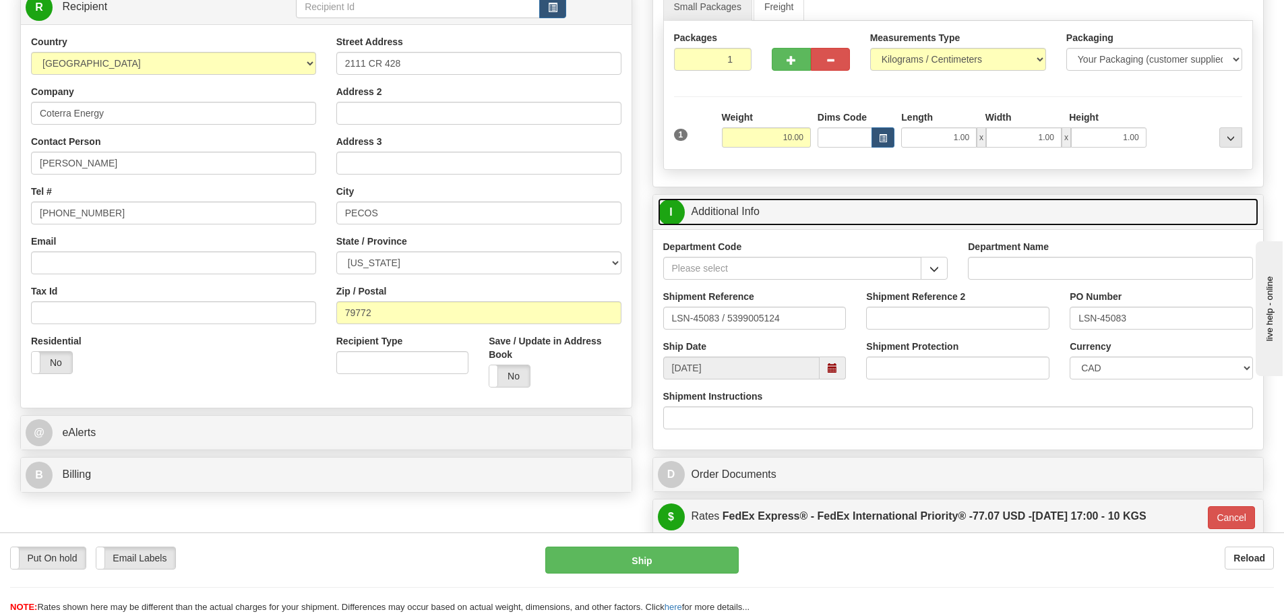
scroll to position [202, 0]
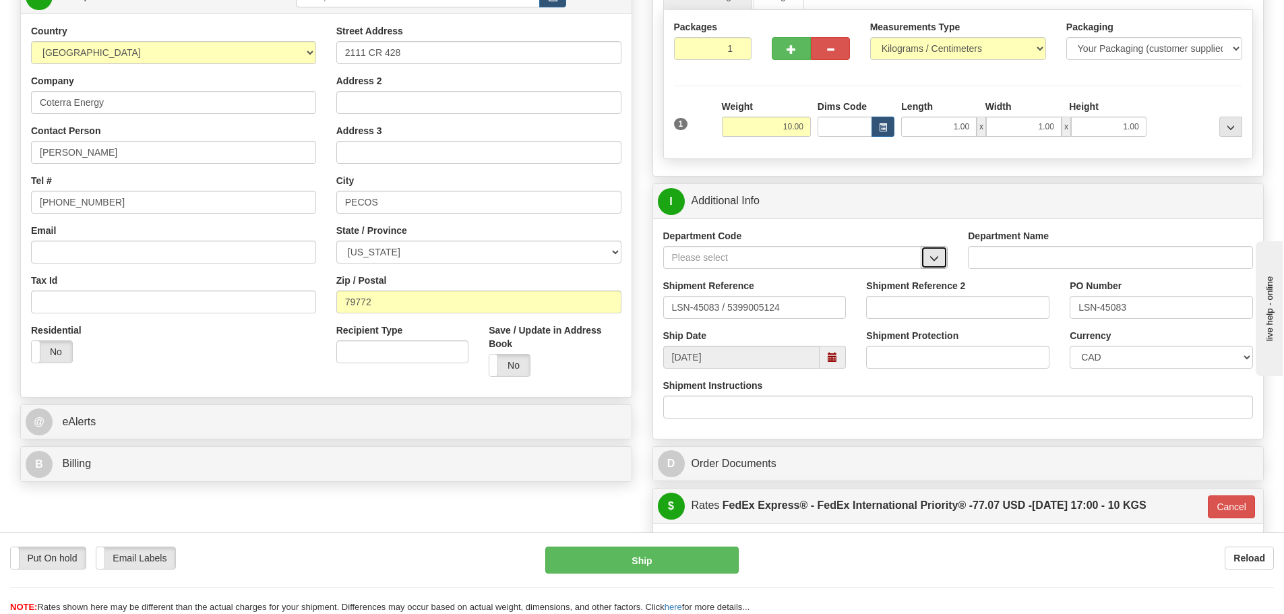
click at [937, 263] on span "button" at bounding box center [934, 258] width 9 height 9
click at [705, 276] on div "SER" at bounding box center [789, 278] width 245 height 15
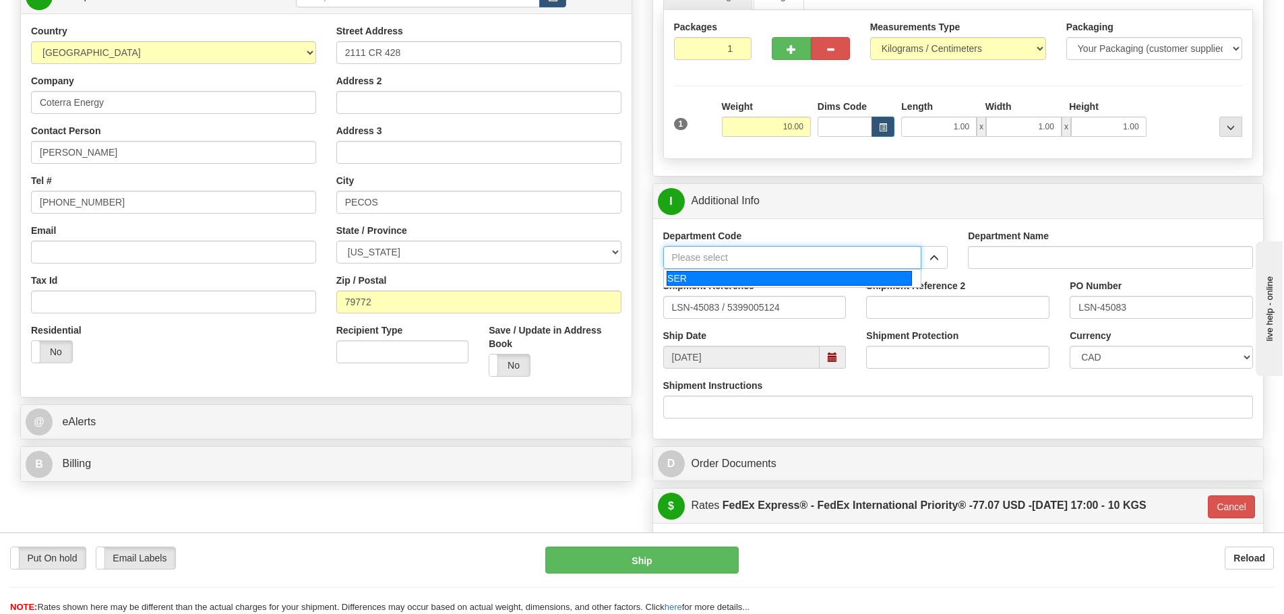
type input "SER"
type input "SERVICE DEPARTMENT"
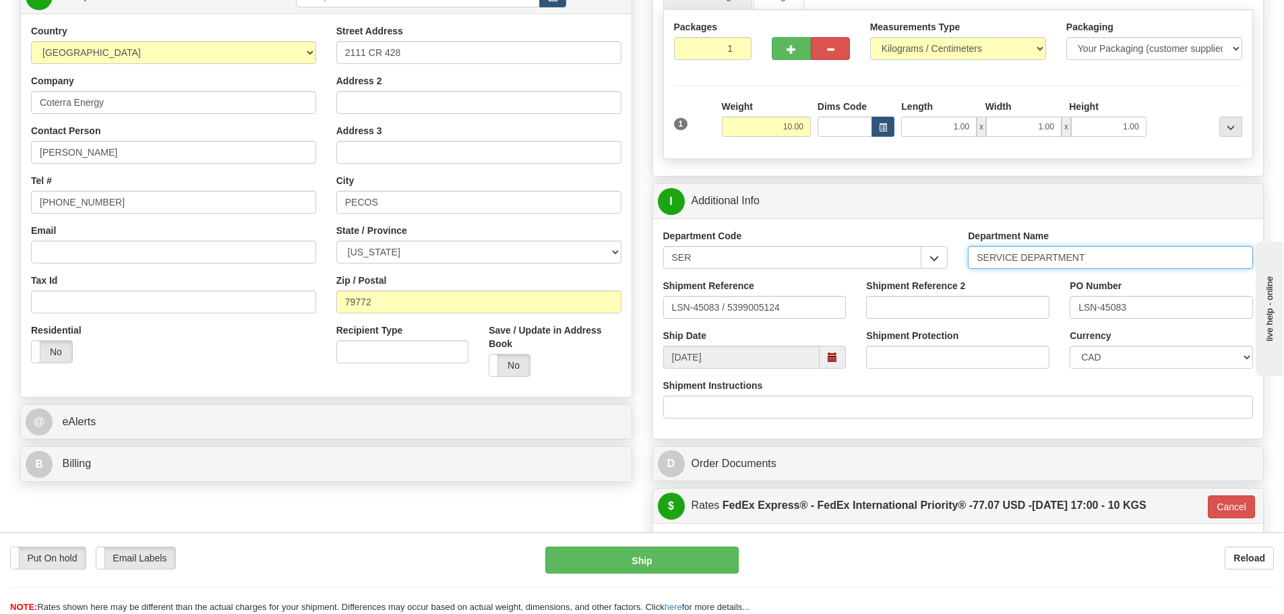
click at [1009, 262] on input "SERVICE DEPARTMENT" at bounding box center [1110, 257] width 285 height 23
click at [721, 316] on input "LSN-45083 / 5399005124" at bounding box center [754, 307] width 183 height 23
drag, startPoint x: 721, startPoint y: 304, endPoint x: 725, endPoint y: 321, distance: 17.3
click at [725, 321] on div "Shipment Reference LSN-45083 / 5399005124" at bounding box center [755, 304] width 204 height 50
type input "LSN-45083 RMA 5399005124"
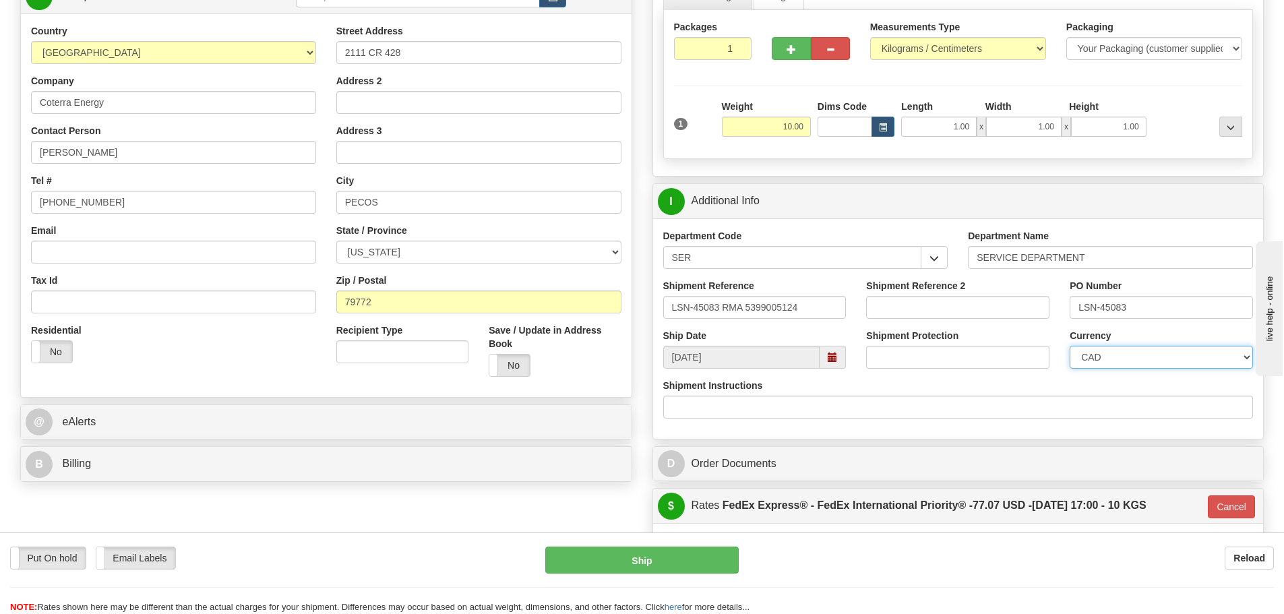
click at [1154, 360] on select "CAD USD EUR ZAR [PERSON_NAME] ARN AUD AUS AWG BBD BFR BGN BHD BMD BND BRC BRL C…" at bounding box center [1161, 357] width 183 height 23
select select "1"
click at [1070, 346] on select "CAD USD EUR ZAR [PERSON_NAME] ARN AUD AUS AWG BBD BFR BGN BHD BMD BND BRC BRL C…" at bounding box center [1161, 357] width 183 height 23
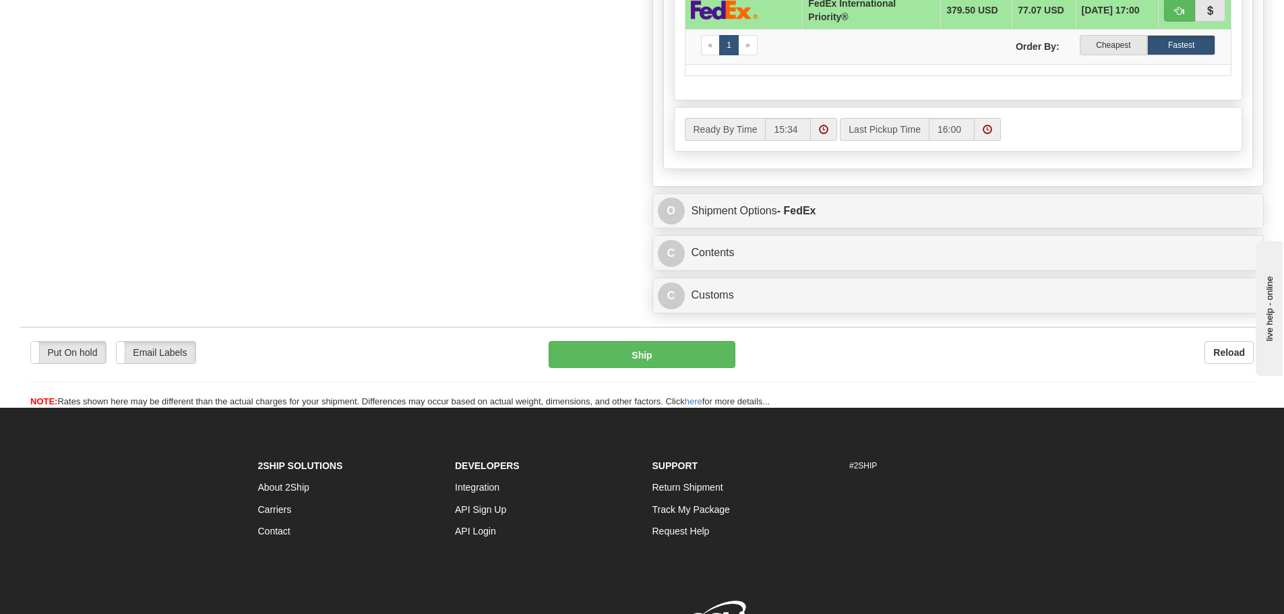
scroll to position [877, 0]
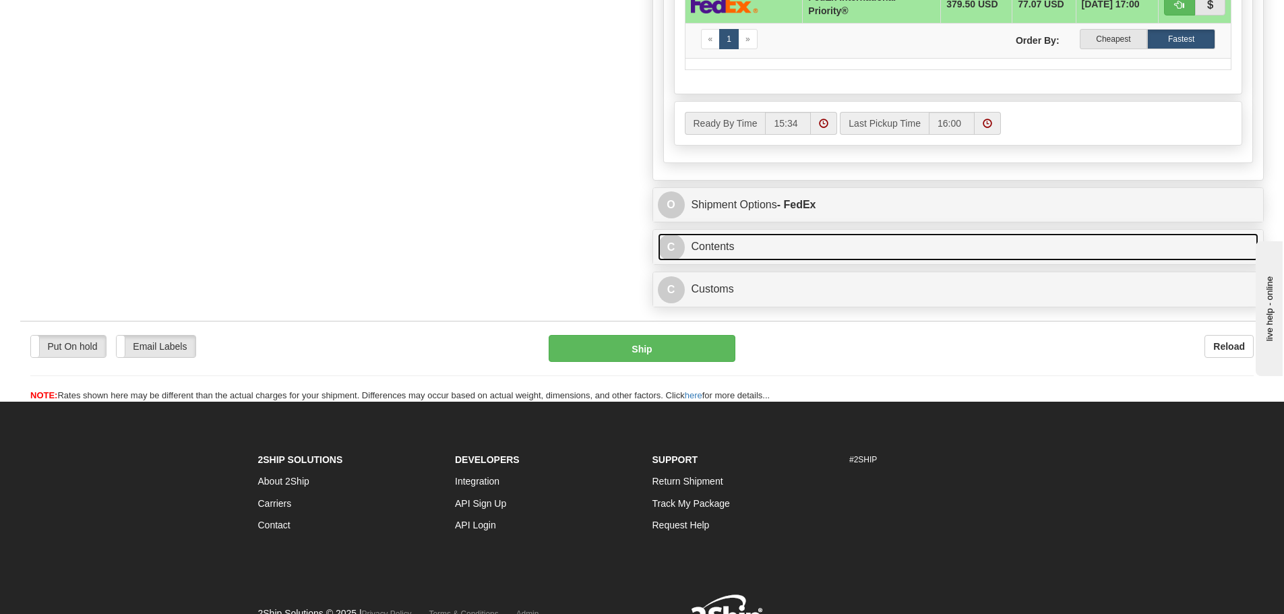
click at [761, 249] on link "C Contents" at bounding box center [958, 247] width 601 height 28
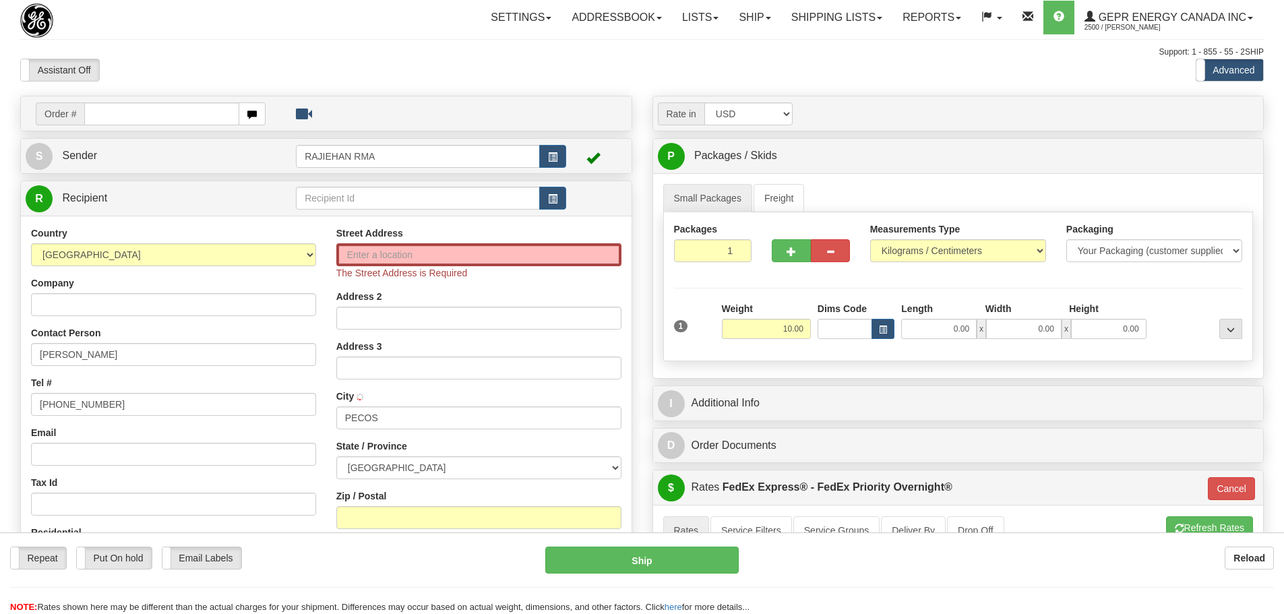
select select "US"
click at [636, 382] on div "Order # S Sender RAJIEHAN RMA" at bounding box center [326, 400] width 632 height 609
click at [201, 116] on input "text" at bounding box center [161, 113] width 155 height 23
paste input "0086695900"
click at [98, 114] on input "0086695900" at bounding box center [161, 113] width 155 height 23
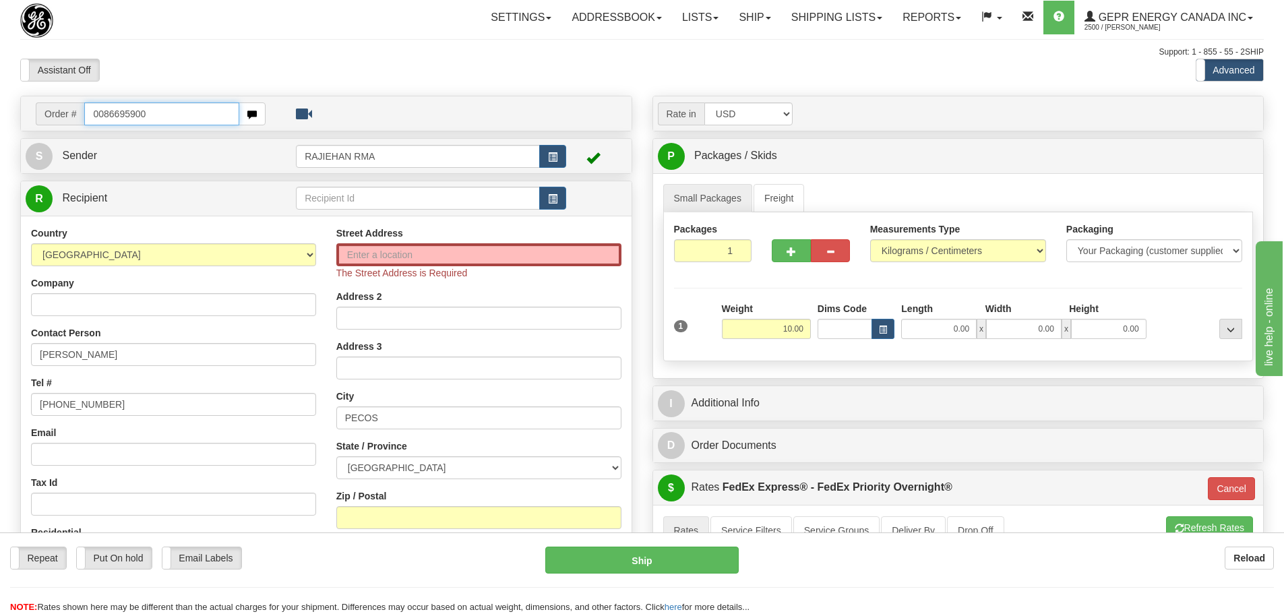
drag, startPoint x: 105, startPoint y: 113, endPoint x: 69, endPoint y: 125, distance: 37.5
click at [69, 125] on div "Order # 0086695900" at bounding box center [151, 113] width 230 height 23
type input "86695900"
click at [214, 29] on body "Training Course Close Toggle navigation Settings Shipping Preferences New Recip…" at bounding box center [647, 307] width 1295 height 614
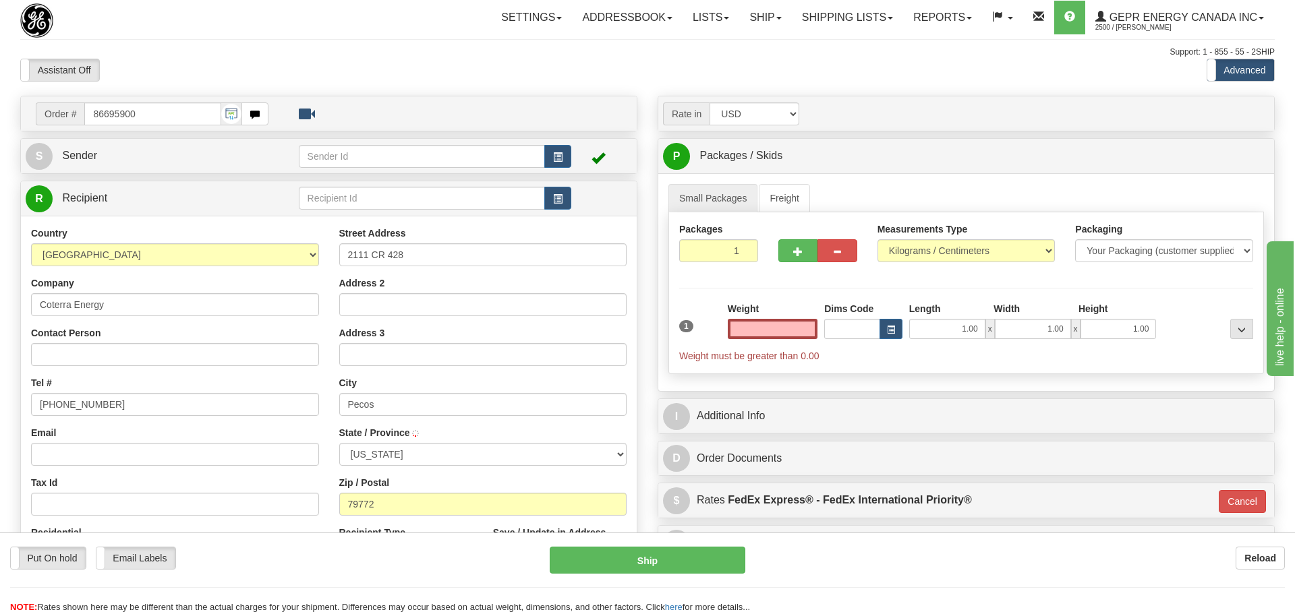
type input "PECOS"
type input "0.00"
click at [557, 150] on button "button" at bounding box center [552, 156] width 27 height 23
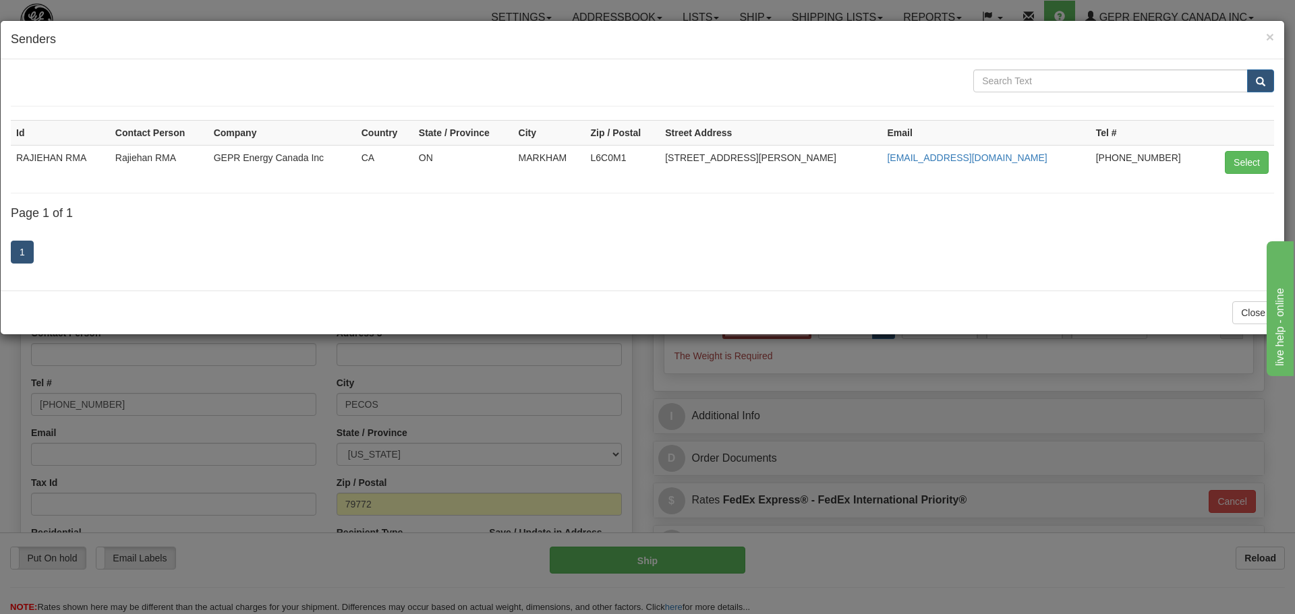
click at [1269, 158] on td "Select" at bounding box center [1240, 162] width 67 height 34
click at [1236, 122] on th at bounding box center [1240, 132] width 67 height 25
click at [1251, 175] on td "Select" at bounding box center [1240, 162] width 67 height 34
click at [1251, 162] on button "Select" at bounding box center [1246, 162] width 44 height 23
type input "RAJIEHAN RMA"
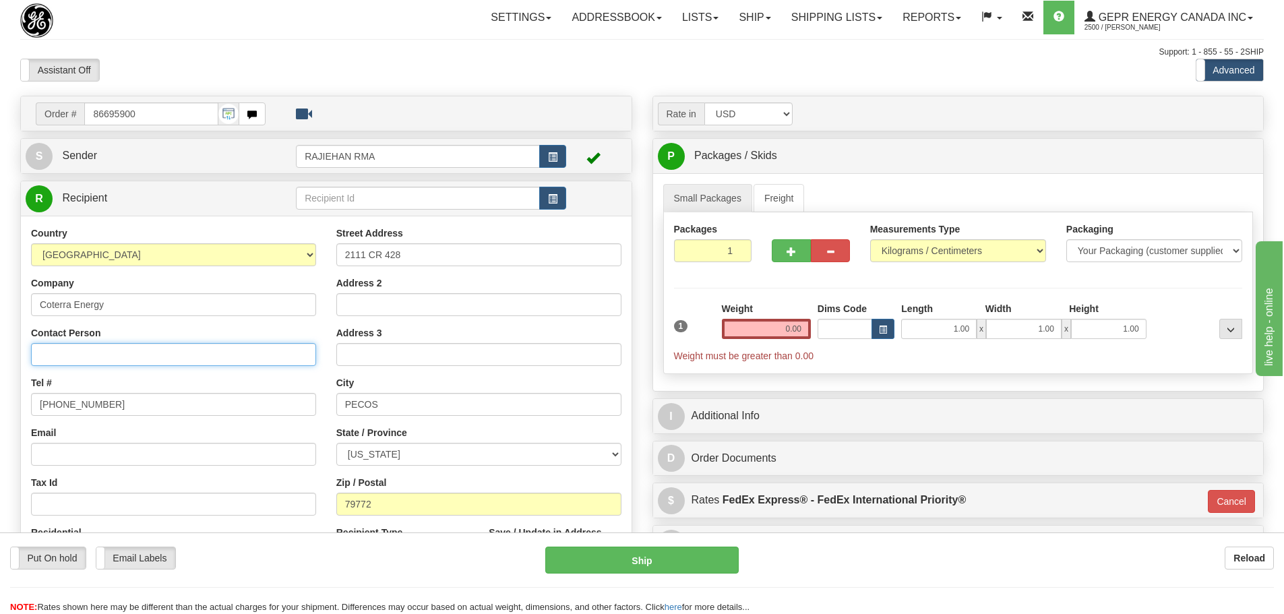
click at [214, 357] on input "Contact Person" at bounding box center [173, 354] width 285 height 23
paste input "0086695900"
drag, startPoint x: 100, startPoint y: 355, endPoint x: -5, endPoint y: 355, distance: 104.5
click at [0, 355] on html "Training Course Close Toggle navigation Settings Shipping Preferences New Sende…" at bounding box center [642, 307] width 1284 height 614
paste input "Brett DiCio"
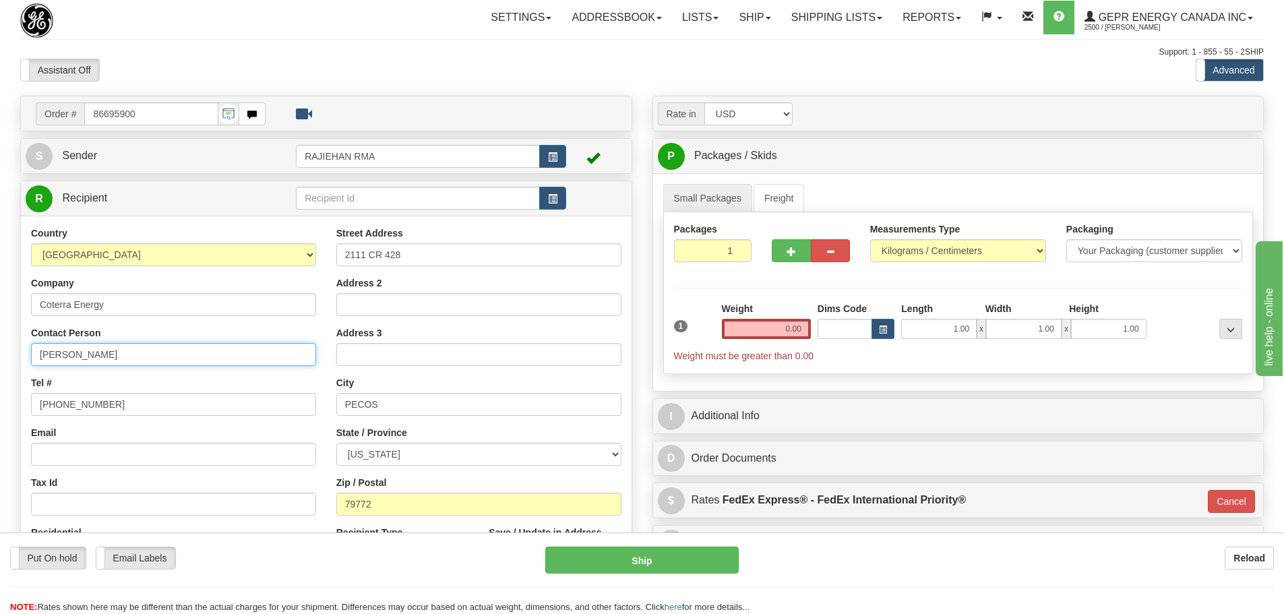
type input "Brett DiCio"
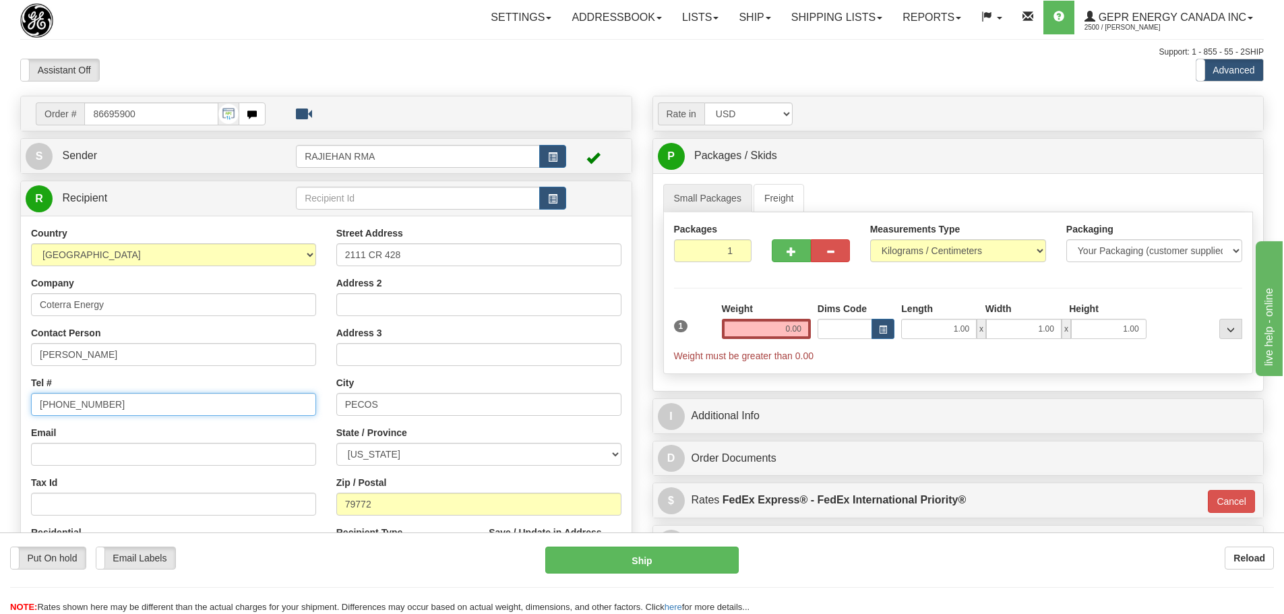
drag, startPoint x: 119, startPoint y: 405, endPoint x: -56, endPoint y: 381, distance: 177.0
click at [0, 381] on html "Training Course Close Toggle navigation Settings Shipping Preferences New Sende…" at bounding box center [642, 307] width 1284 height 614
paste input "432-556-0973"
type input "432-556-0973"
click at [785, 332] on input "0.00" at bounding box center [766, 329] width 89 height 20
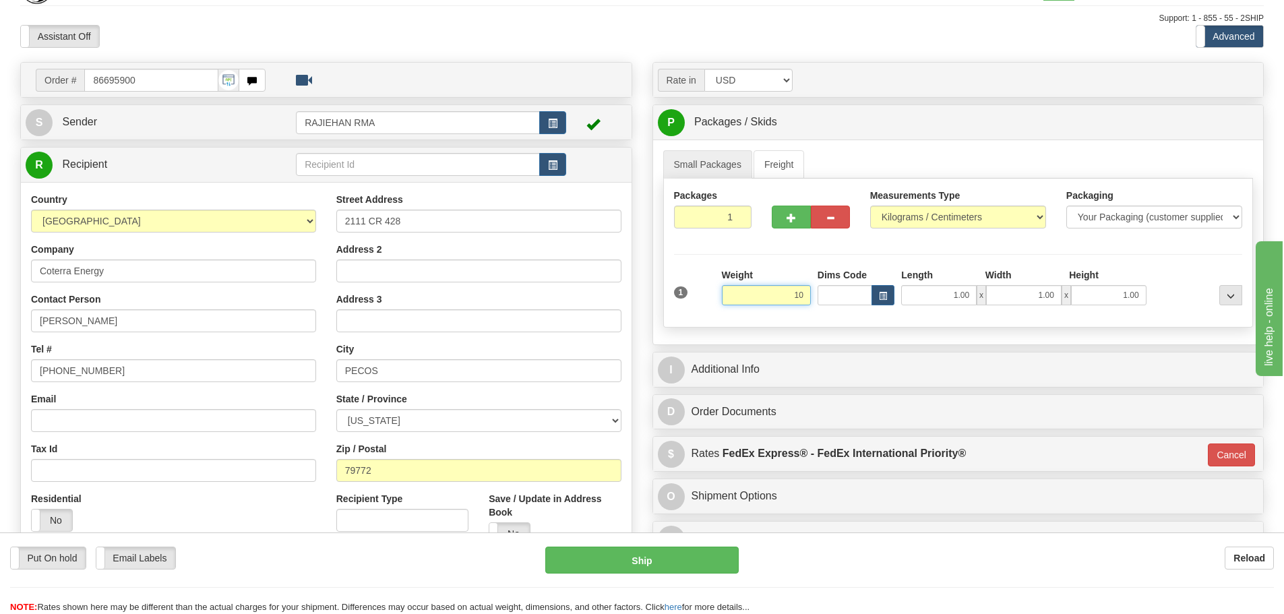
scroll to position [67, 0]
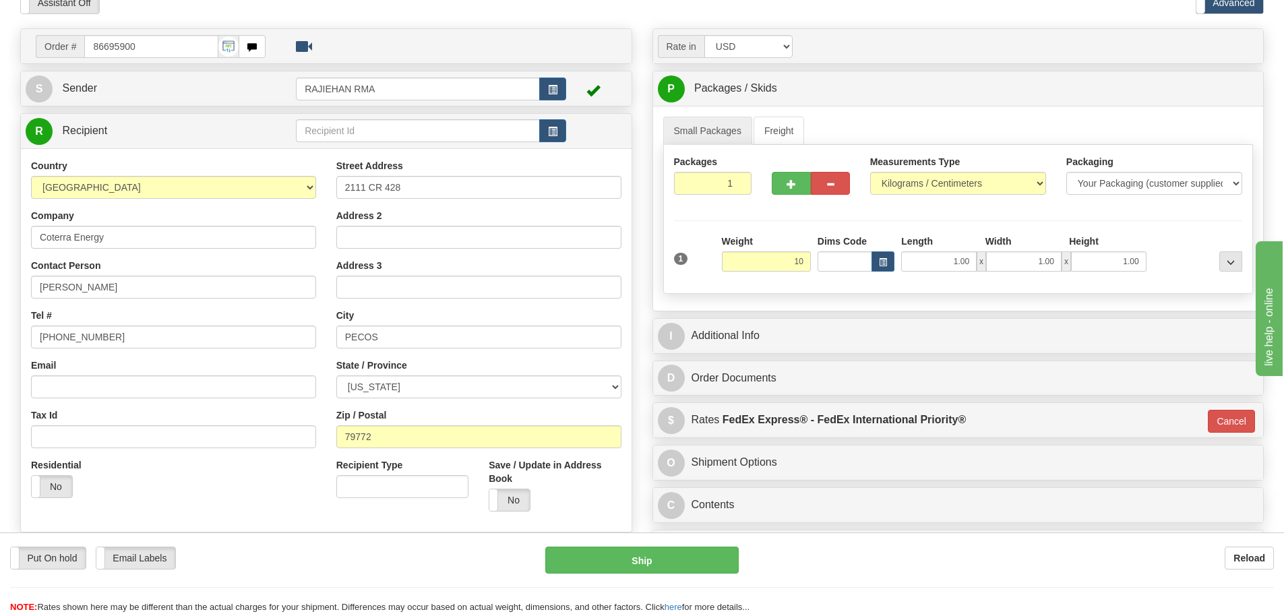
type input "10.00"
type input "01"
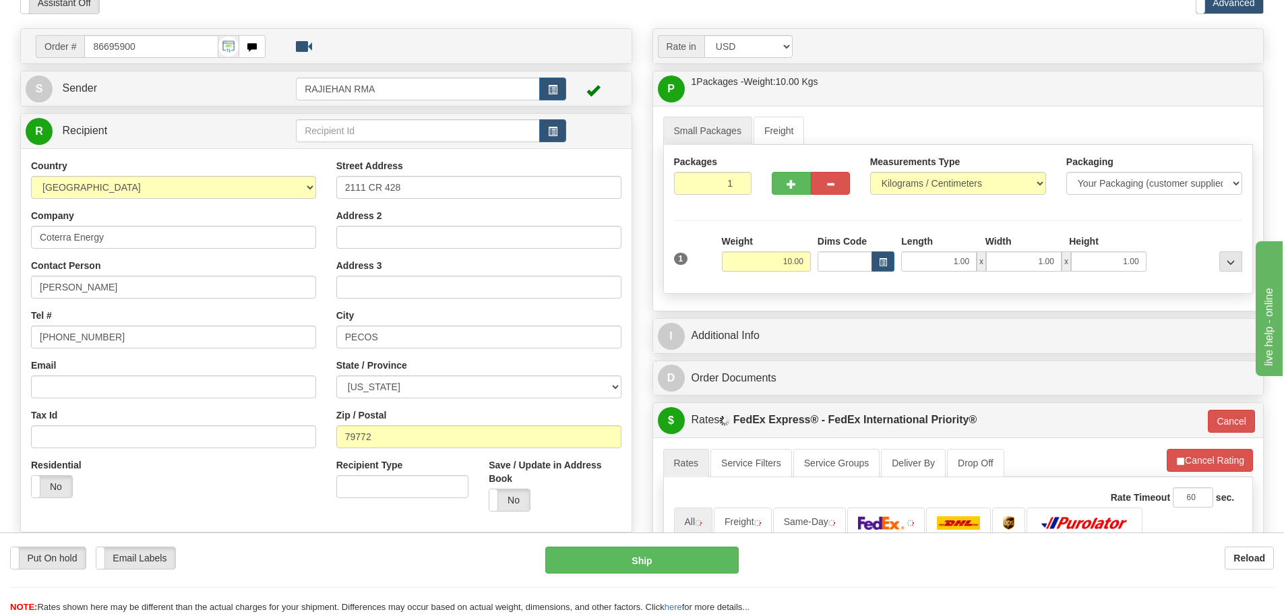
click at [816, 282] on div at bounding box center [959, 282] width 576 height 1
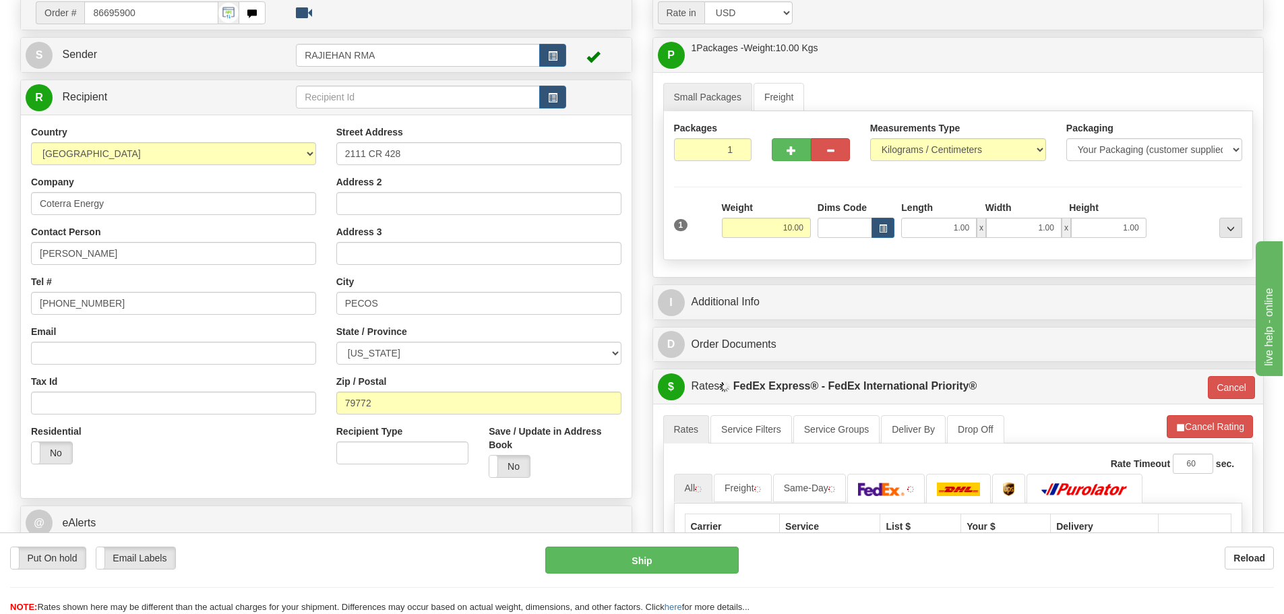
scroll to position [135, 0]
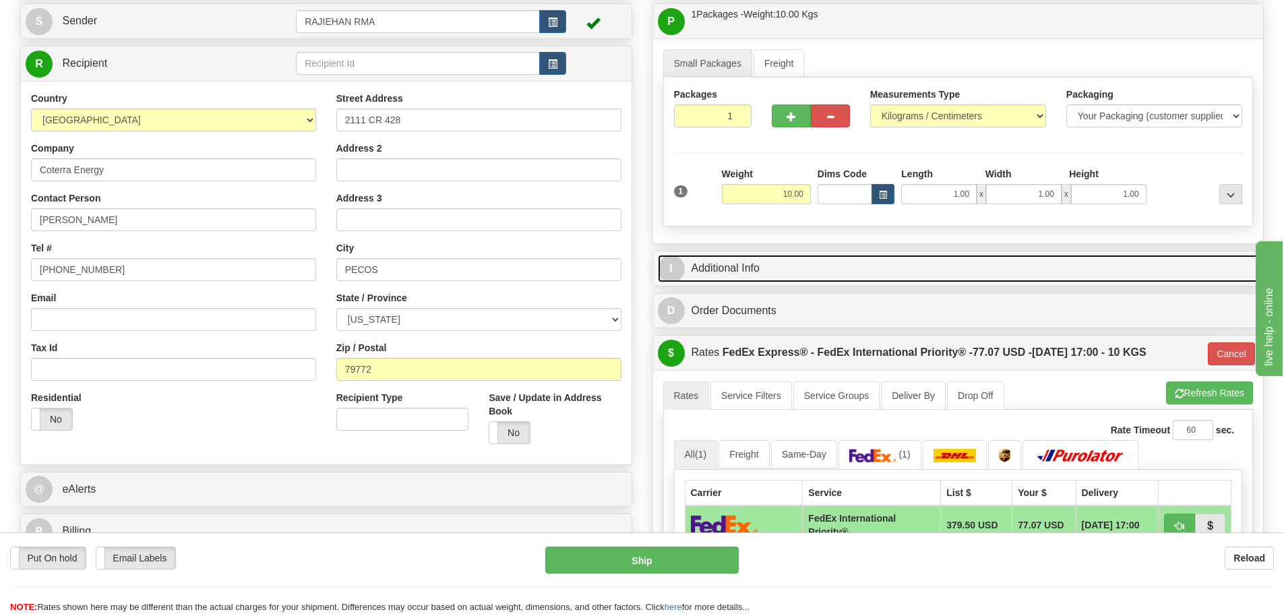
click at [701, 272] on link "I Additional Info" at bounding box center [958, 269] width 601 height 28
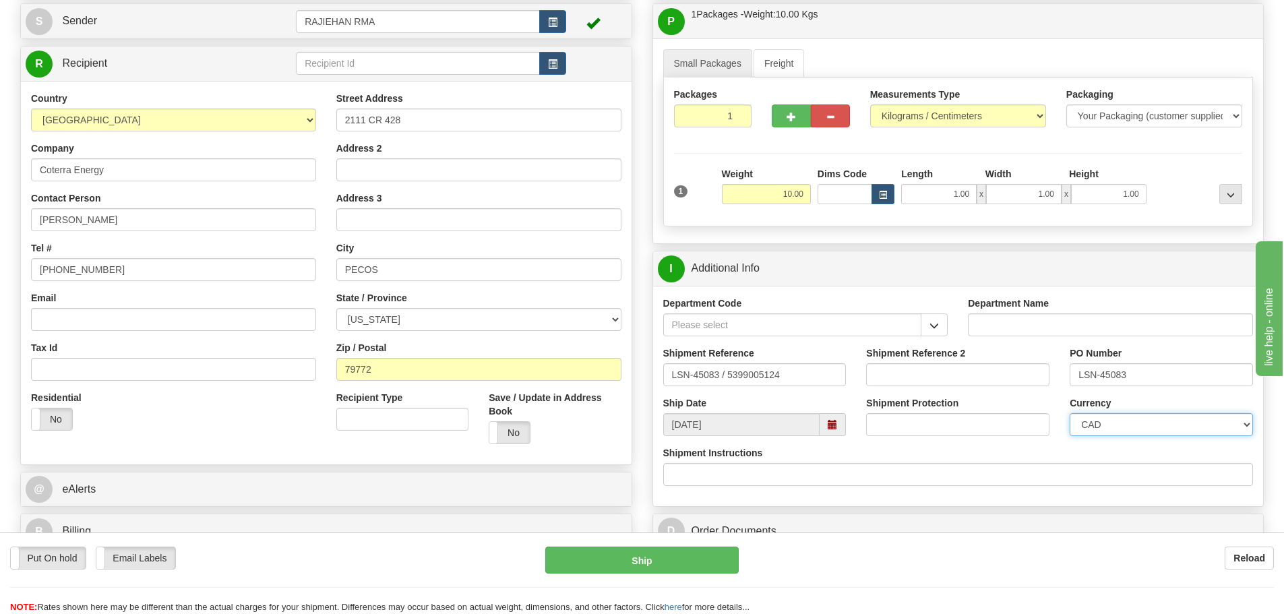
click at [1244, 423] on select "CAD USD EUR ZAR RON ANG ARN AUD AUS AWG BBD BFR BGN BHD BMD BND BRC BRL CHP CKZ…" at bounding box center [1161, 424] width 183 height 23
click at [796, 326] on input "Department Code" at bounding box center [792, 325] width 259 height 23
click at [936, 328] on span "button" at bounding box center [934, 326] width 9 height 9
click at [690, 341] on div "SER" at bounding box center [789, 345] width 245 height 15
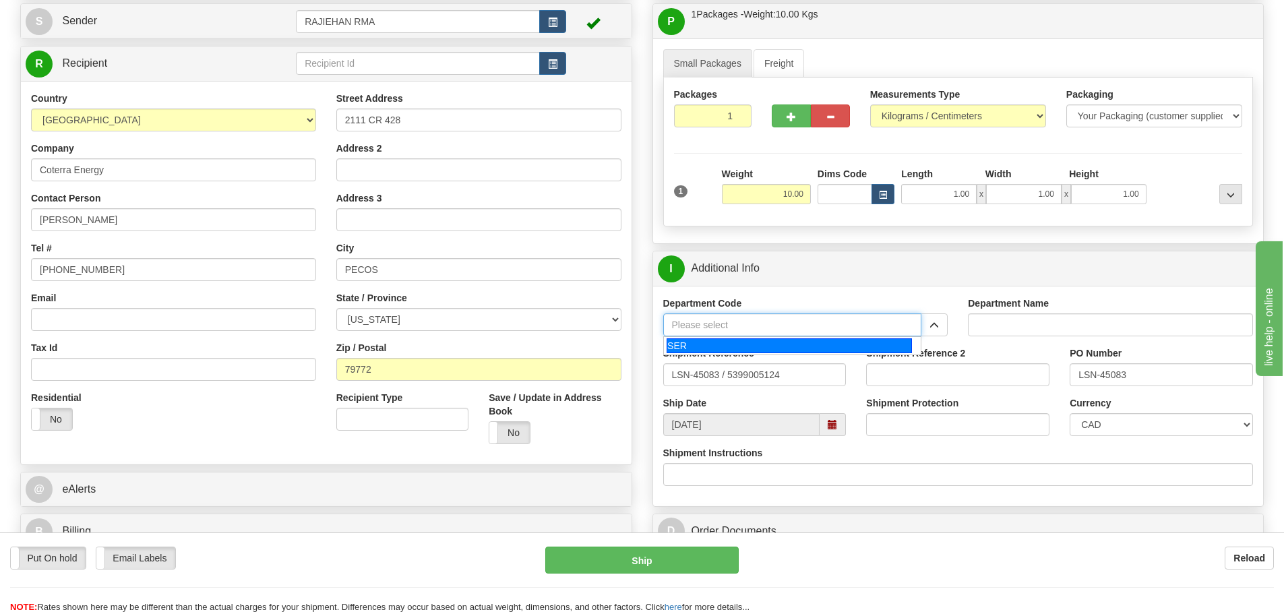
type input "SER"
type input "SERVICE DEPARTMENT"
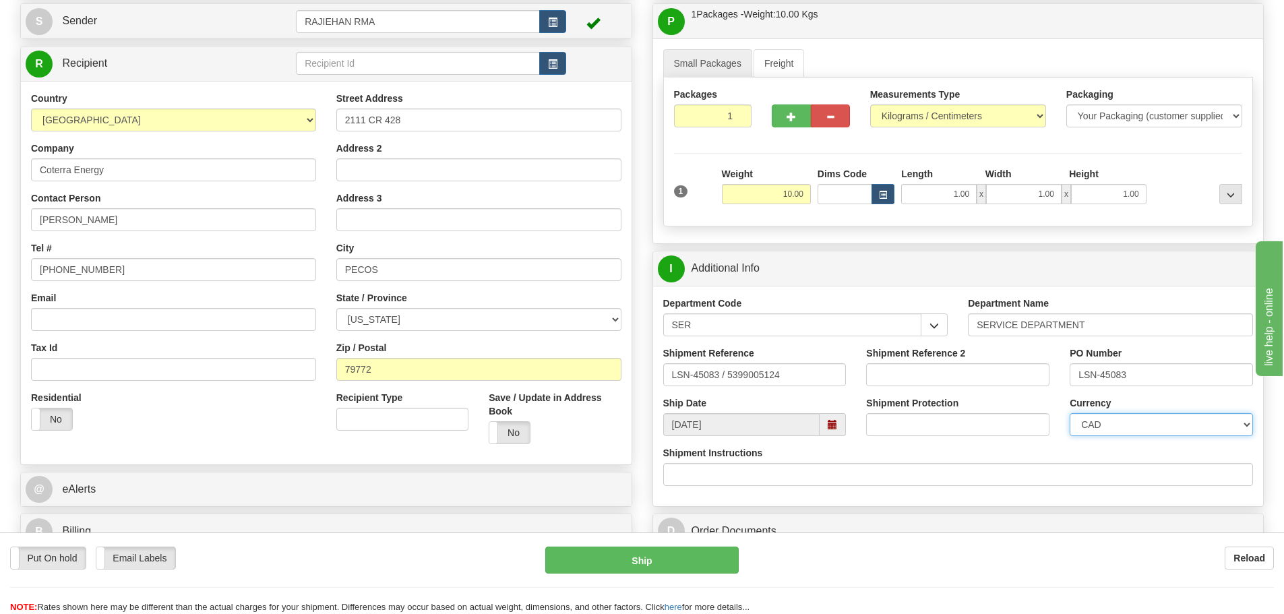
click at [1227, 427] on select "CAD USD EUR ZAR RON ANG ARN AUD AUS AWG BBD BFR BGN BHD BMD BND BRC BRL CHP CKZ…" at bounding box center [1161, 424] width 183 height 23
select select "1"
click at [1070, 413] on select "CAD USD EUR ZAR RON ANG ARN AUD AUS AWG BBD BFR BGN BHD BMD BND BRC BRL CHP CKZ…" at bounding box center [1161, 424] width 183 height 23
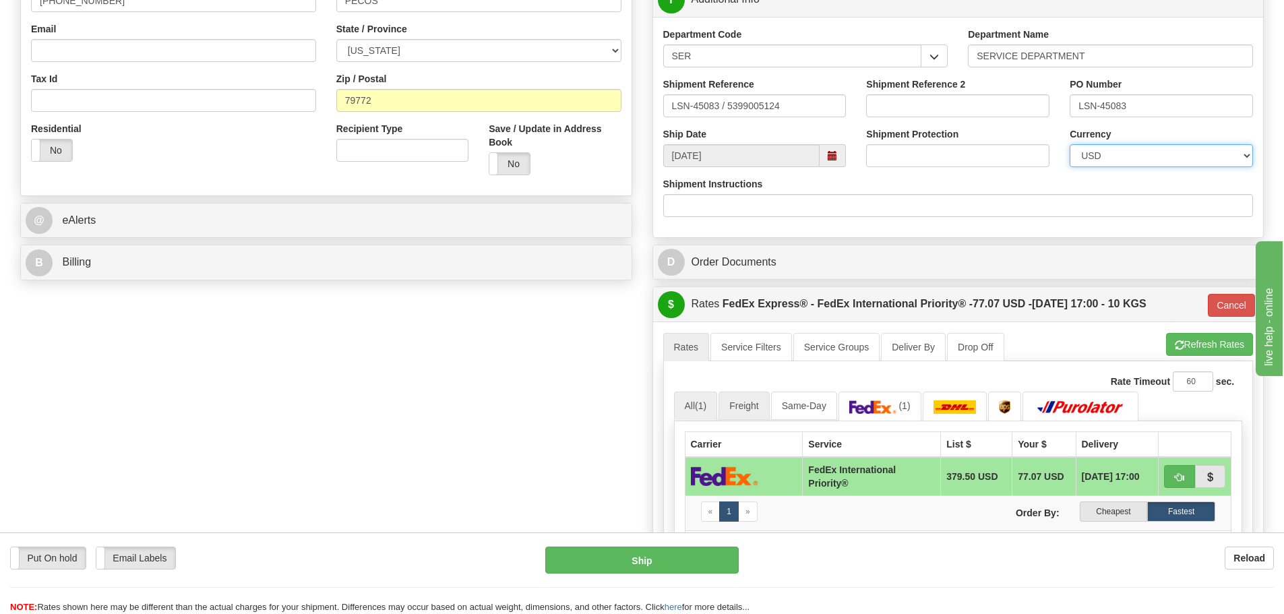
scroll to position [405, 0]
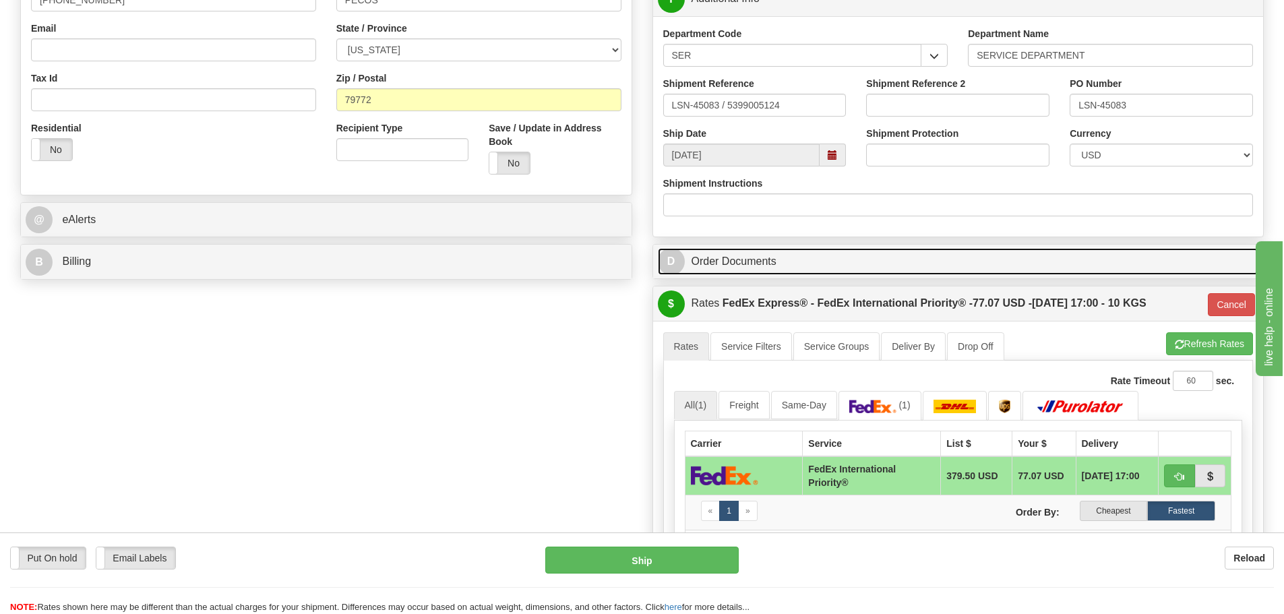
click at [737, 259] on link "D Order Documents" at bounding box center [958, 262] width 601 height 28
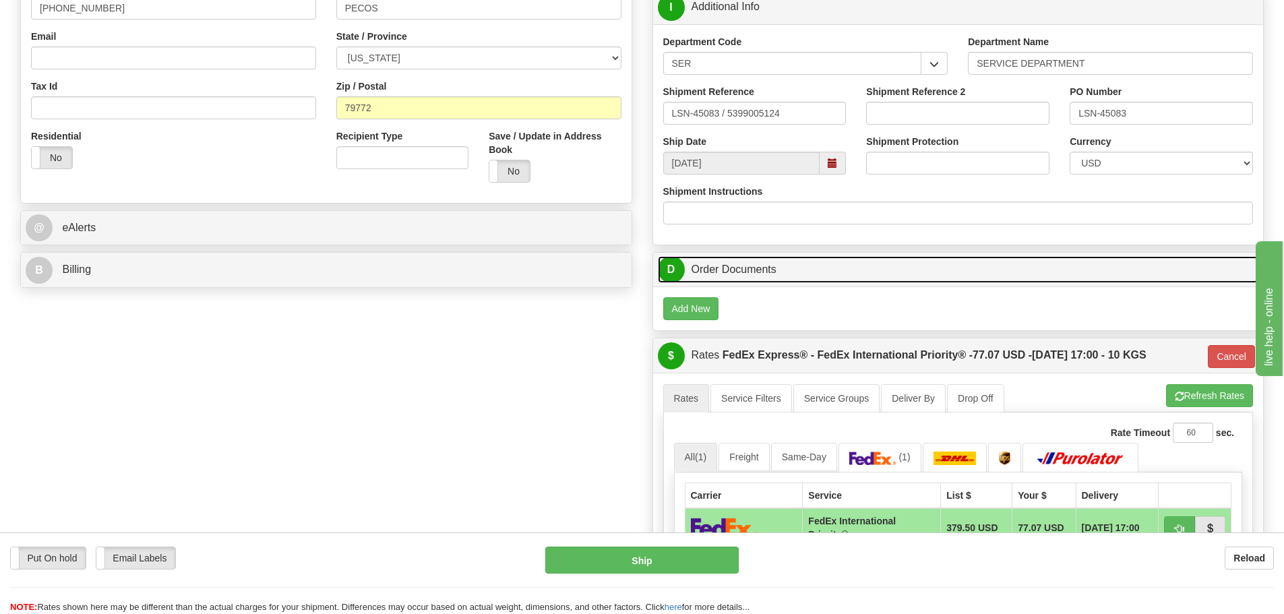
scroll to position [270, 0]
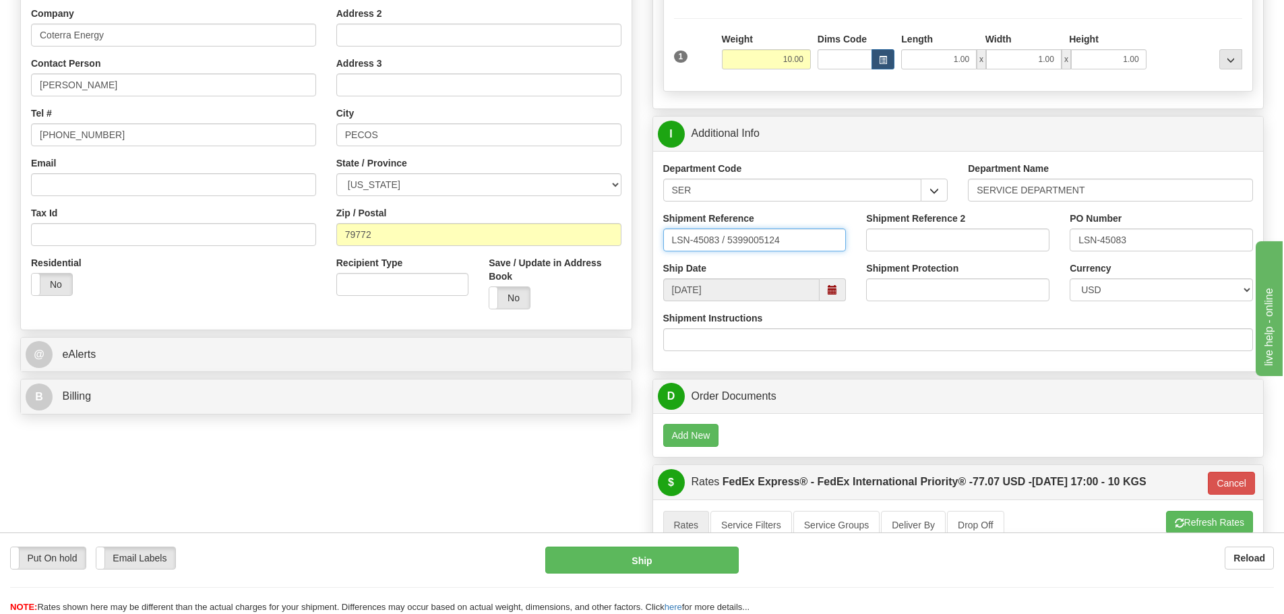
drag, startPoint x: 726, startPoint y: 241, endPoint x: 717, endPoint y: 241, distance: 8.8
click at [717, 241] on input "LSN-45083 / 5399005124" at bounding box center [754, 240] width 183 height 23
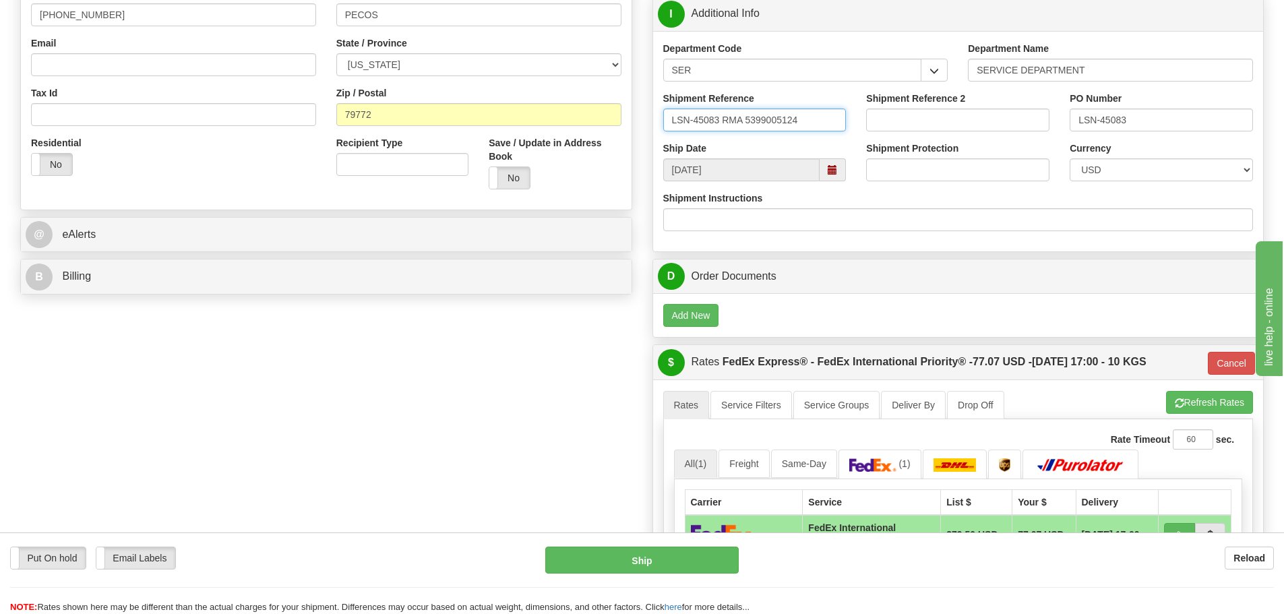
scroll to position [405, 0]
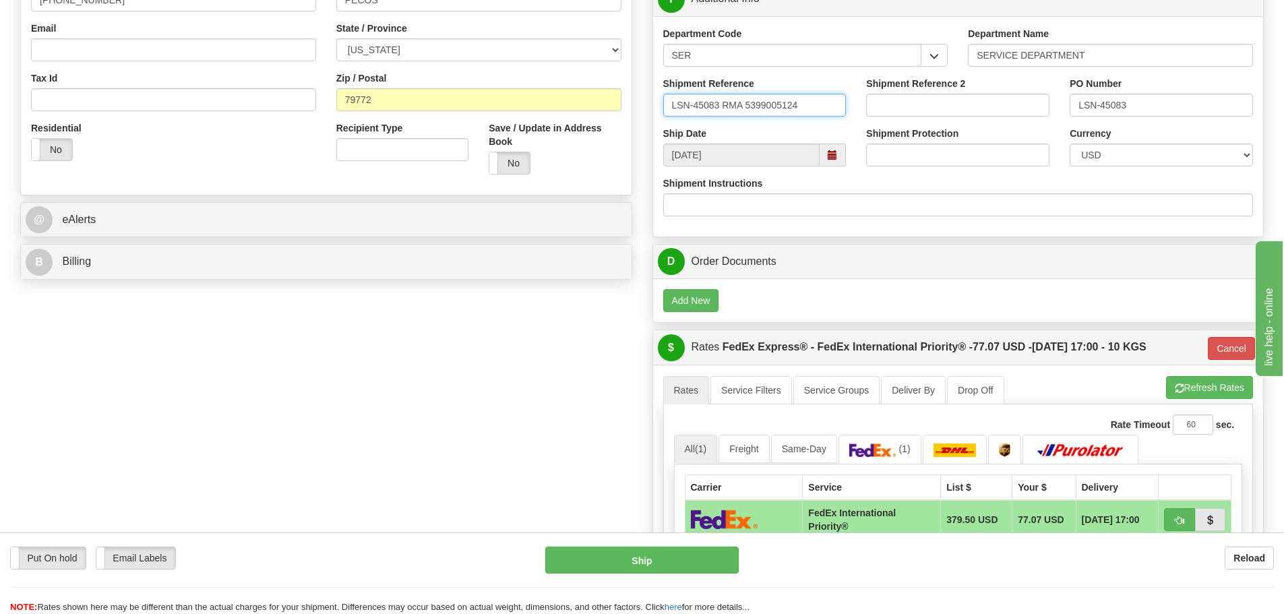
type input "LSN-45083 RMA 5399005124"
click at [937, 179] on div "Shipment Instructions" at bounding box center [958, 197] width 591 height 40
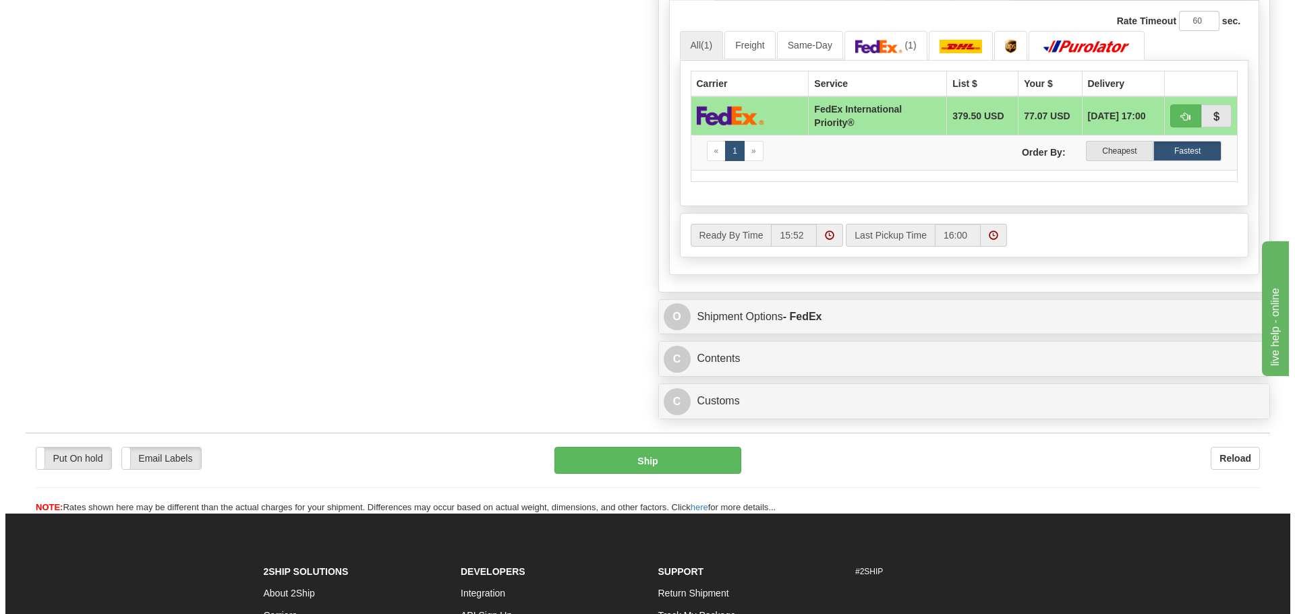
scroll to position [809, 0]
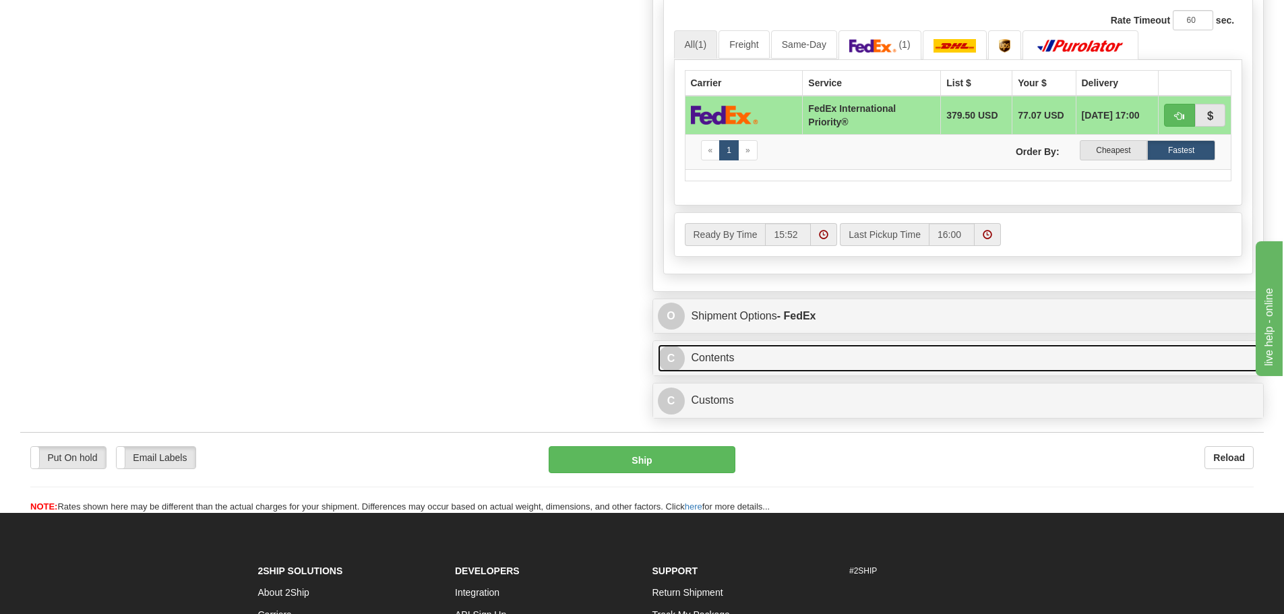
click at [711, 356] on link "C Contents" at bounding box center [958, 359] width 601 height 28
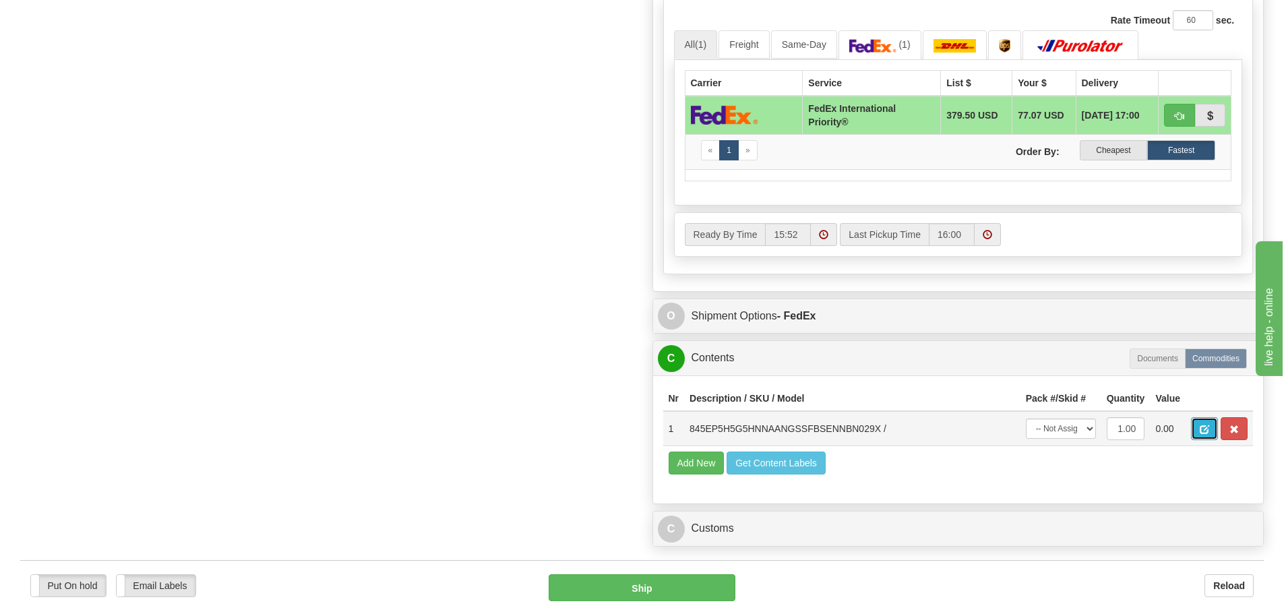
click at [1204, 431] on span "button" at bounding box center [1204, 429] width 9 height 9
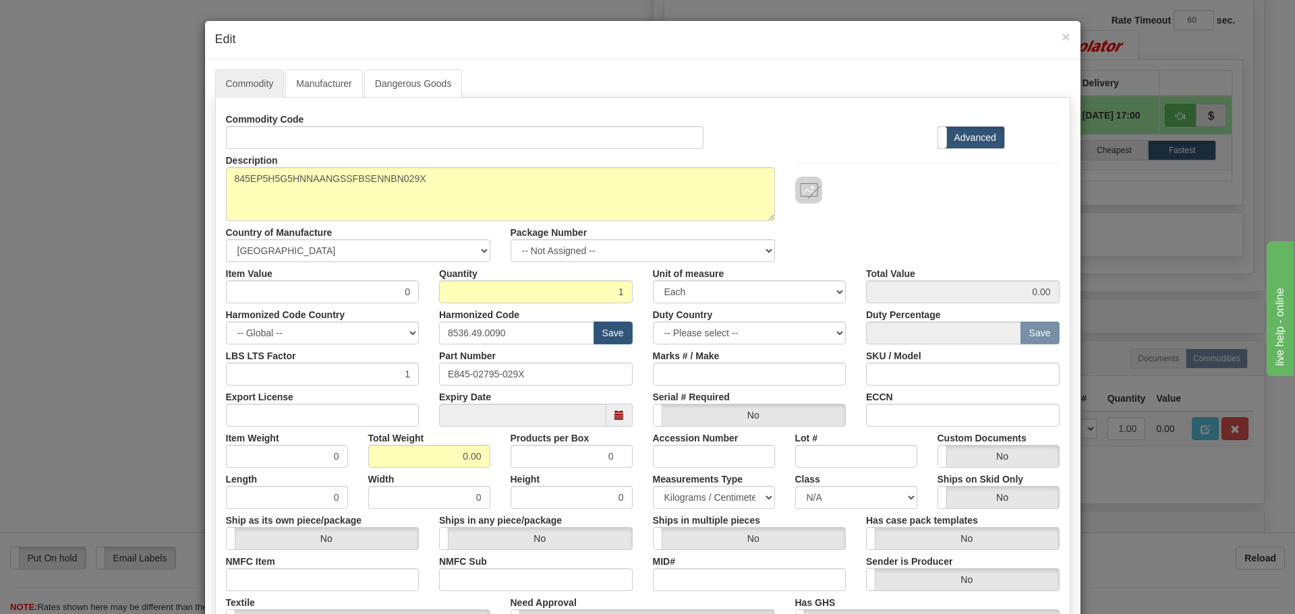
click at [1065, 33] on div "× Edit" at bounding box center [642, 40] width 875 height 38
click at [1061, 38] on span "×" at bounding box center [1065, 37] width 8 height 16
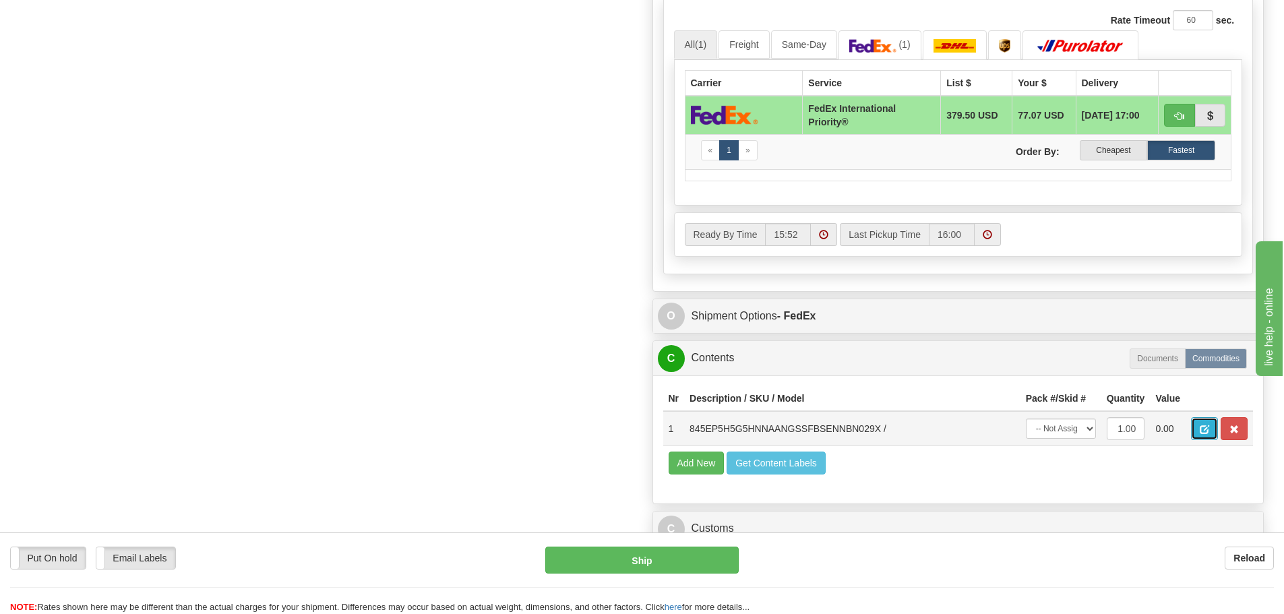
click at [1210, 421] on button "button" at bounding box center [1204, 428] width 27 height 23
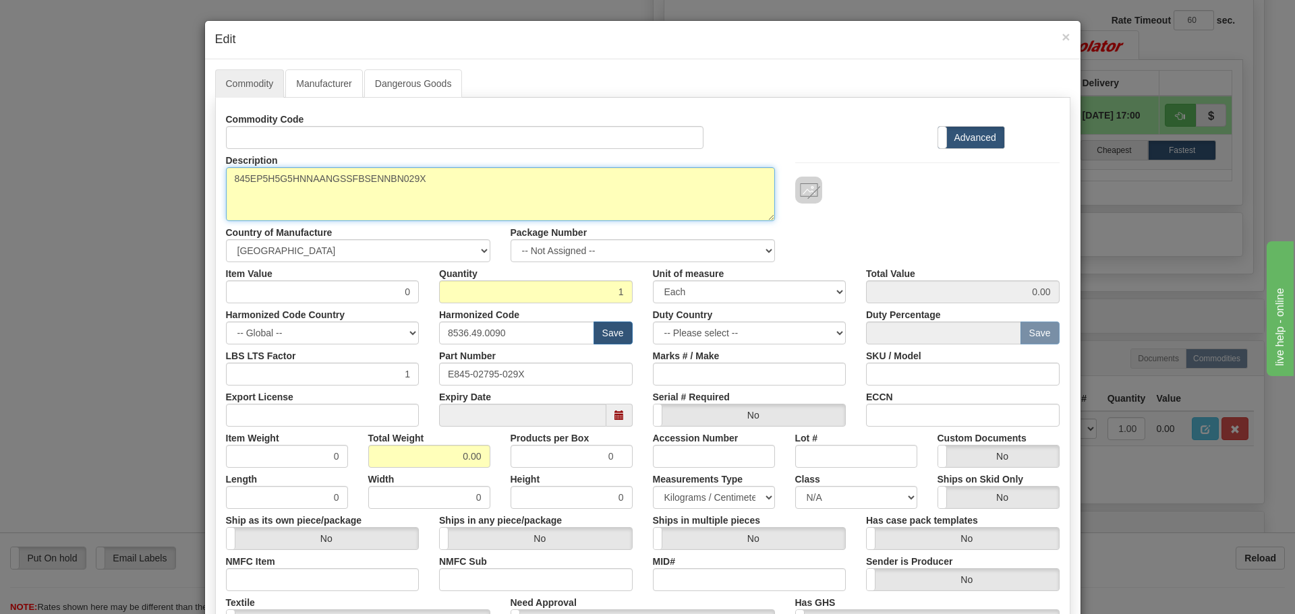
drag, startPoint x: 476, startPoint y: 182, endPoint x: 208, endPoint y: 182, distance: 268.4
click at [208, 182] on div "Commodity Manufacturer Dangerous Goods Commodity Code Standard Advanced Descrip…" at bounding box center [642, 413] width 875 height 709
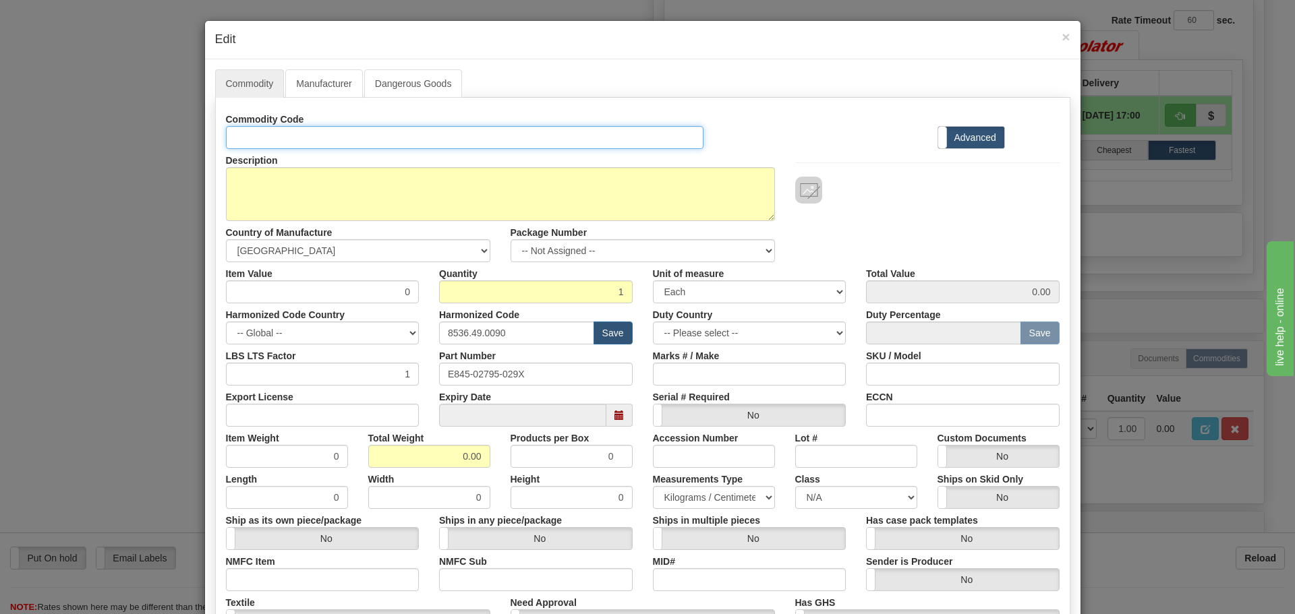
click at [312, 143] on input "Id" at bounding box center [465, 137] width 478 height 23
paste input "845EP5H5G5HNNAANGSSFBSENNBN029X"
type input "845EP5H5G5HNNAANGSSFBSENNBN029X"
drag, startPoint x: 539, startPoint y: 378, endPoint x: 377, endPoint y: 379, distance: 161.8
click at [377, 379] on div "LBS LTS Factor 1 Part Number E845-02795-029X Marks # / Make SKU / Model" at bounding box center [643, 365] width 854 height 41
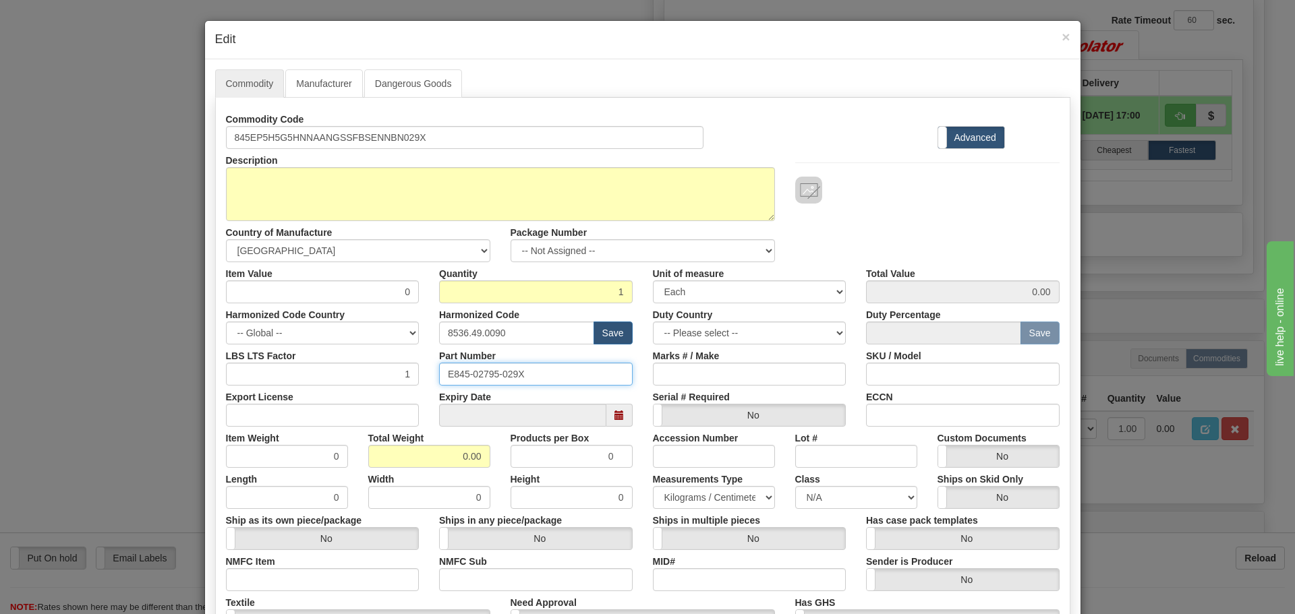
paste input "845EP5H5G5HNNAANGSSFBSENNBN"
type input "845EP5H5G5HNNAANGSSFBSENNBN029X"
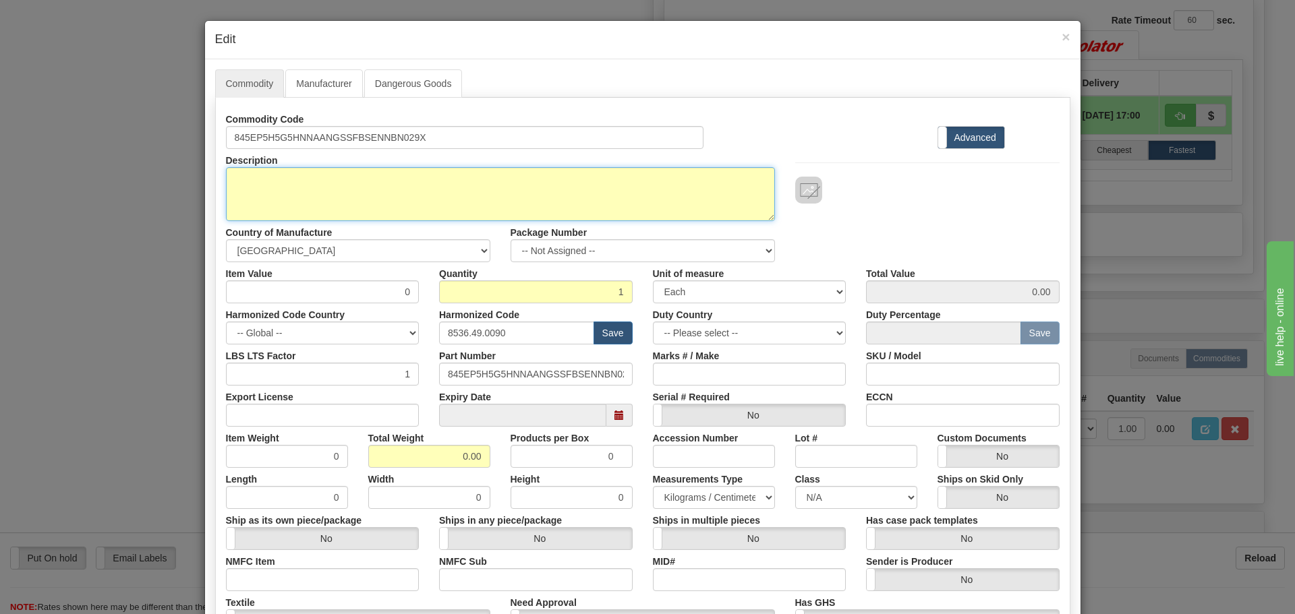
click at [343, 204] on textarea "845EP5H5G5HNNAANGSSFBSENNBN029X" at bounding box center [500, 194] width 549 height 54
paste textarea "845 Transformer Protection System"
type textarea "845 Transformer Protection System"
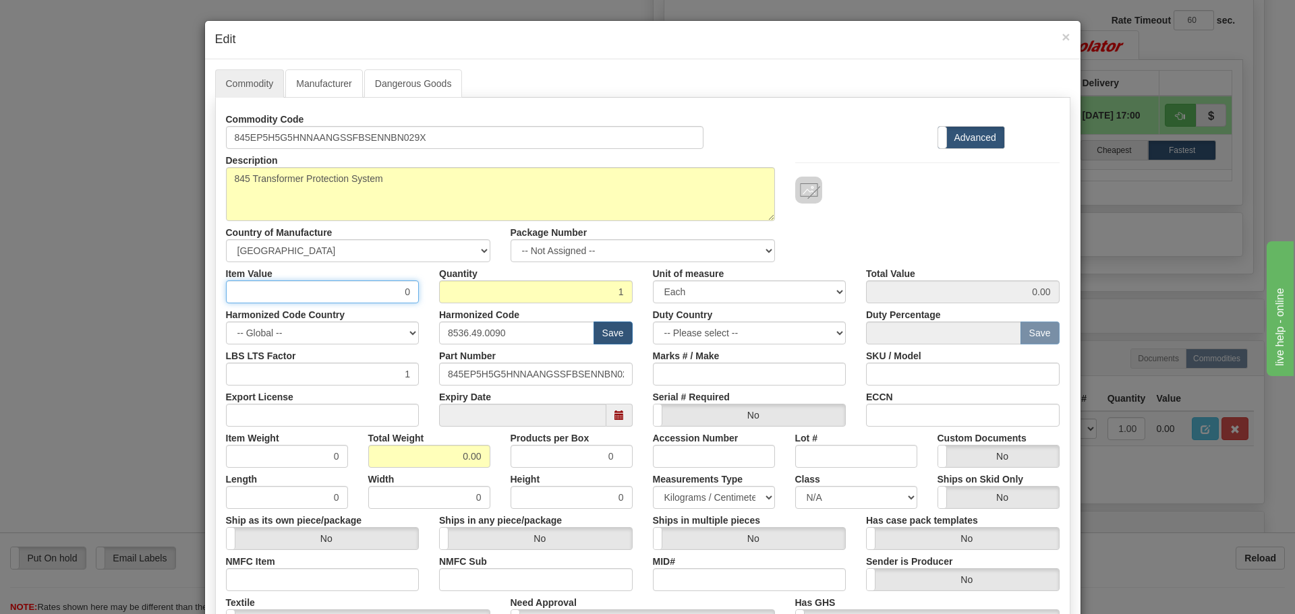
drag, startPoint x: 396, startPoint y: 295, endPoint x: 429, endPoint y: 297, distance: 32.4
click at [429, 297] on div "Item Value 0 Quantity 1 Unit of measure 3 Thousand Square Inches Adjustments 56…" at bounding box center [643, 282] width 854 height 41
click at [419, 301] on div "Item Value 0" at bounding box center [323, 282] width 214 height 41
drag, startPoint x: 396, startPoint y: 292, endPoint x: 423, endPoint y: 287, distance: 28.2
click at [423, 287] on div "Item Value 0 Quantity 1 Unit of measure 3 Thousand Square Inches Adjustments 56…" at bounding box center [643, 282] width 854 height 41
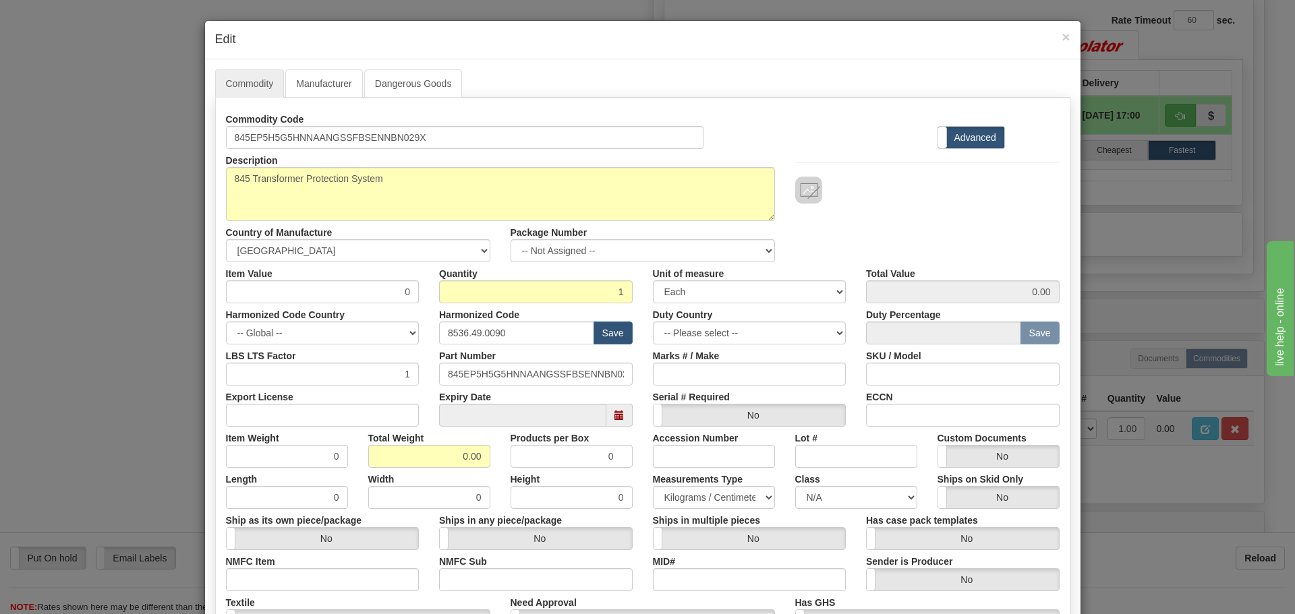
drag, startPoint x: 722, startPoint y: 84, endPoint x: 676, endPoint y: 40, distance: 63.0
click at [681, 45] on div "× Edit Commodity Manufacturer Dangerous Goods Commodity Code 845EP5H5G5HNNAANGS…" at bounding box center [642, 416] width 877 height 793
click at [889, 214] on div "Description 845EP5H5G5HNNAANGSSFBSENNBN029X Country of Manufacture -- Unknown -…" at bounding box center [643, 205] width 854 height 113
click at [393, 292] on input "0" at bounding box center [323, 291] width 194 height 23
type input "75"
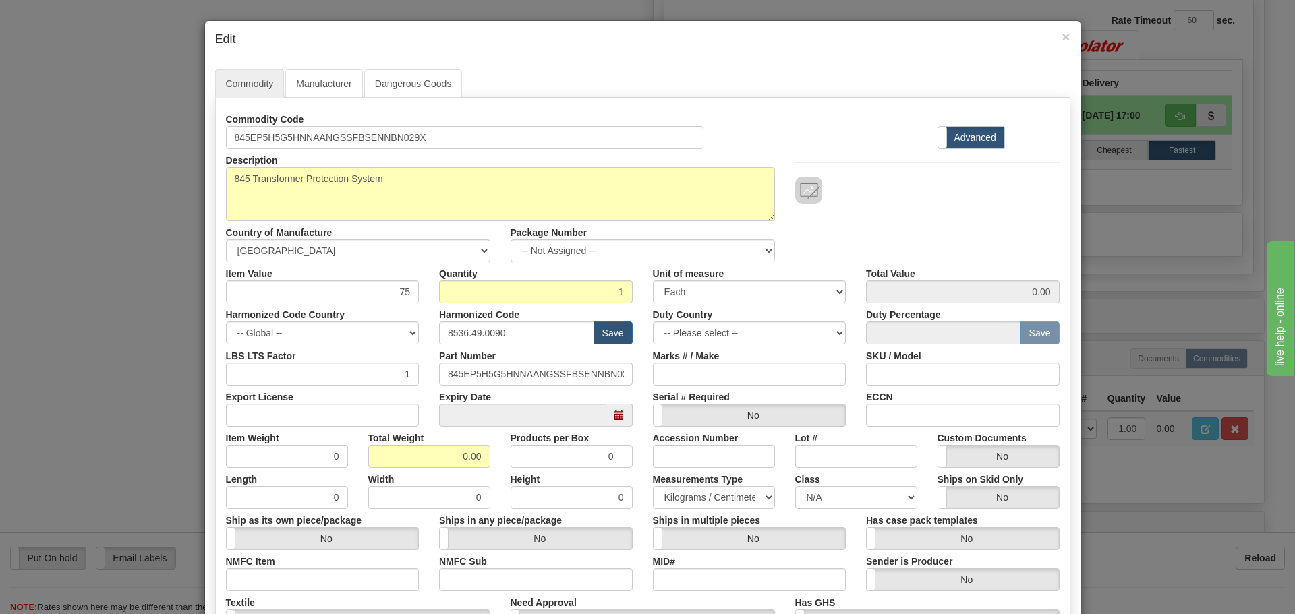
type input "75.00"
click at [370, 269] on div "Item Value 75" at bounding box center [323, 282] width 214 height 41
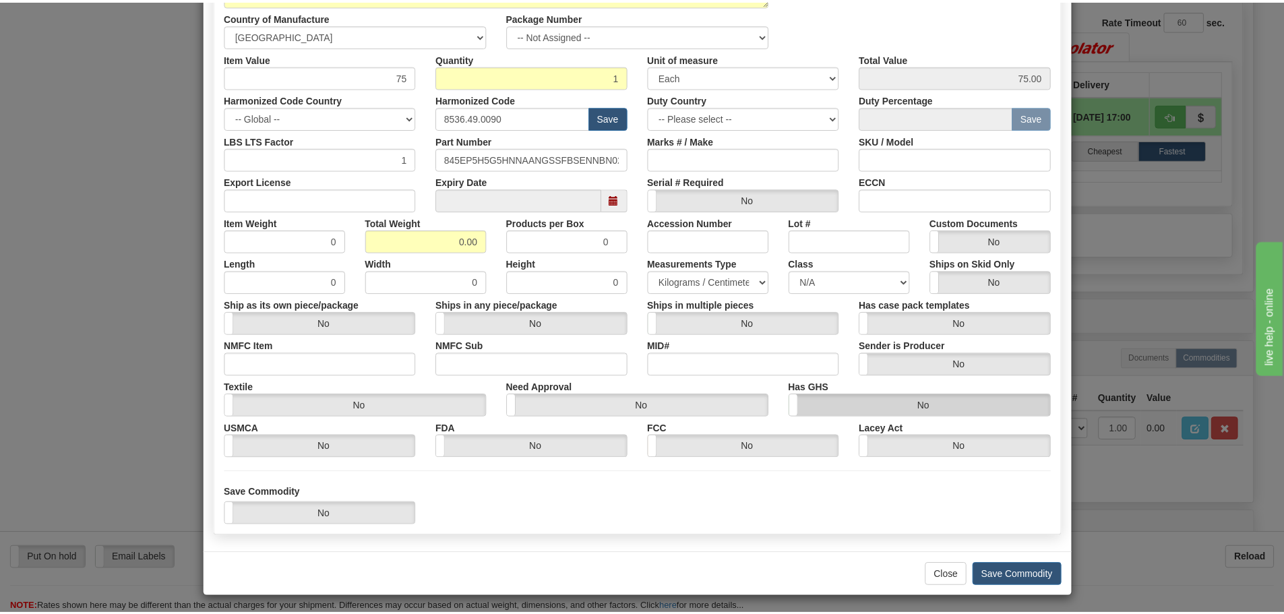
scroll to position [219, 0]
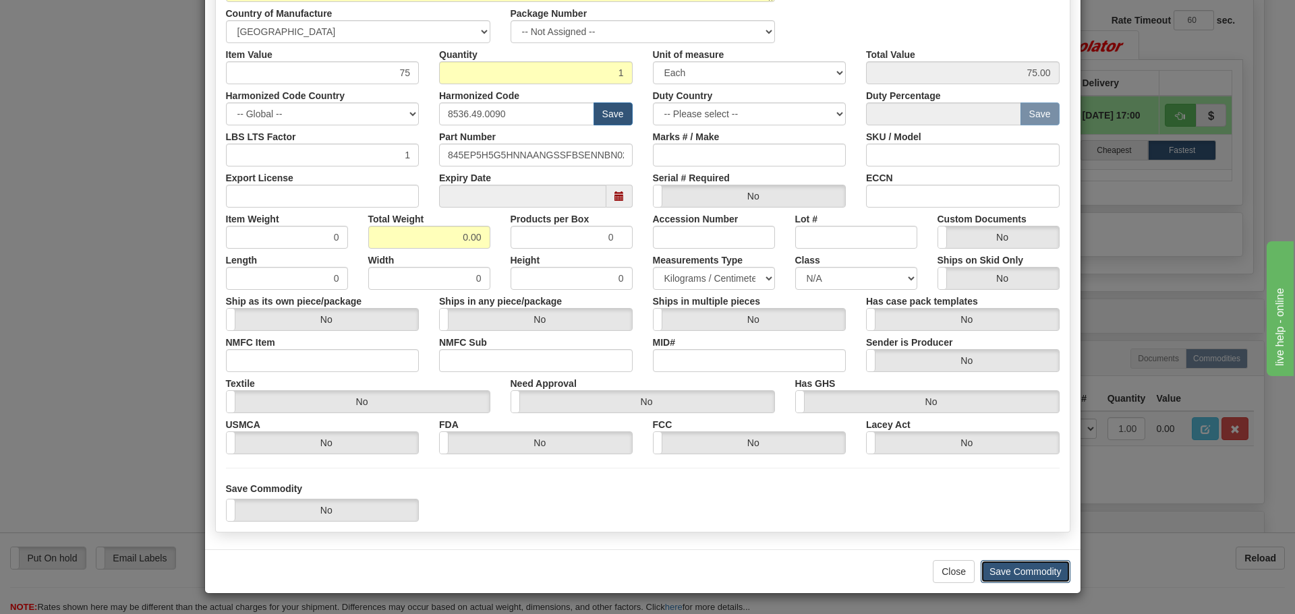
click at [1034, 574] on button "Save Commodity" at bounding box center [1025, 571] width 90 height 23
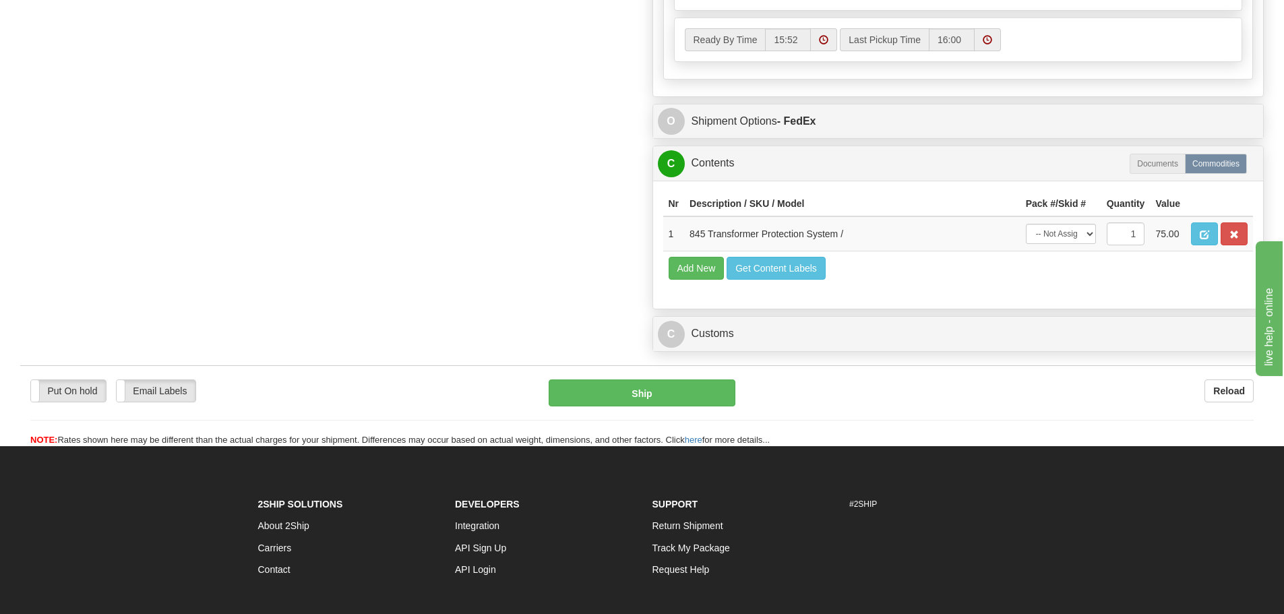
scroll to position [1011, 0]
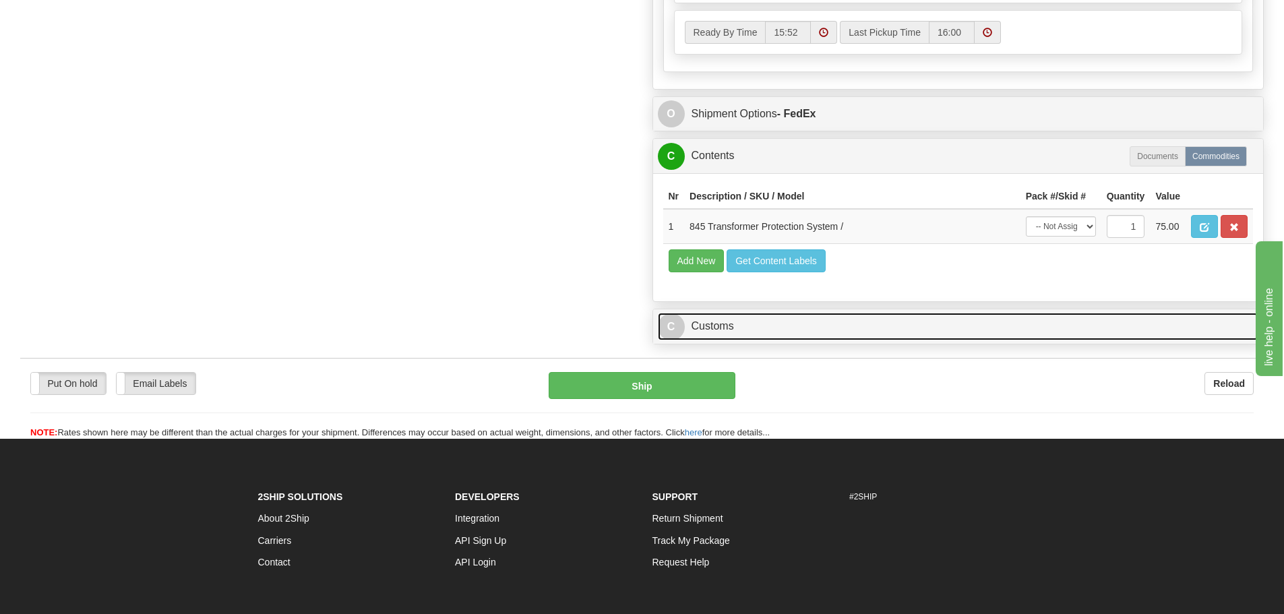
click at [827, 332] on link "C Customs" at bounding box center [958, 327] width 601 height 28
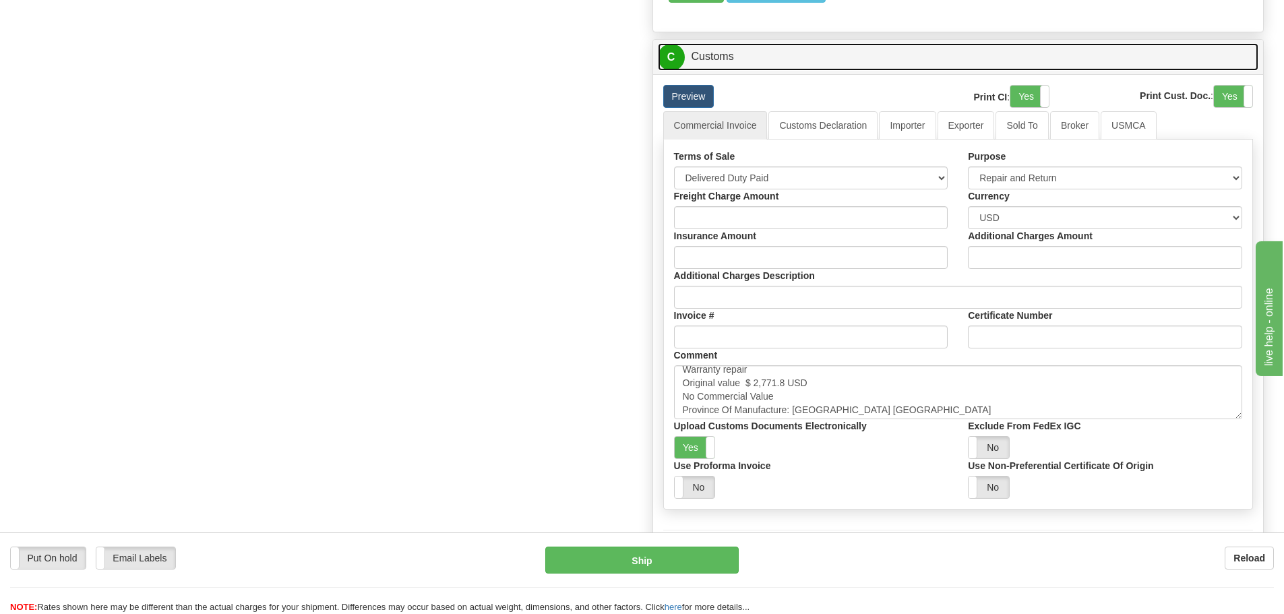
scroll to position [9, 0]
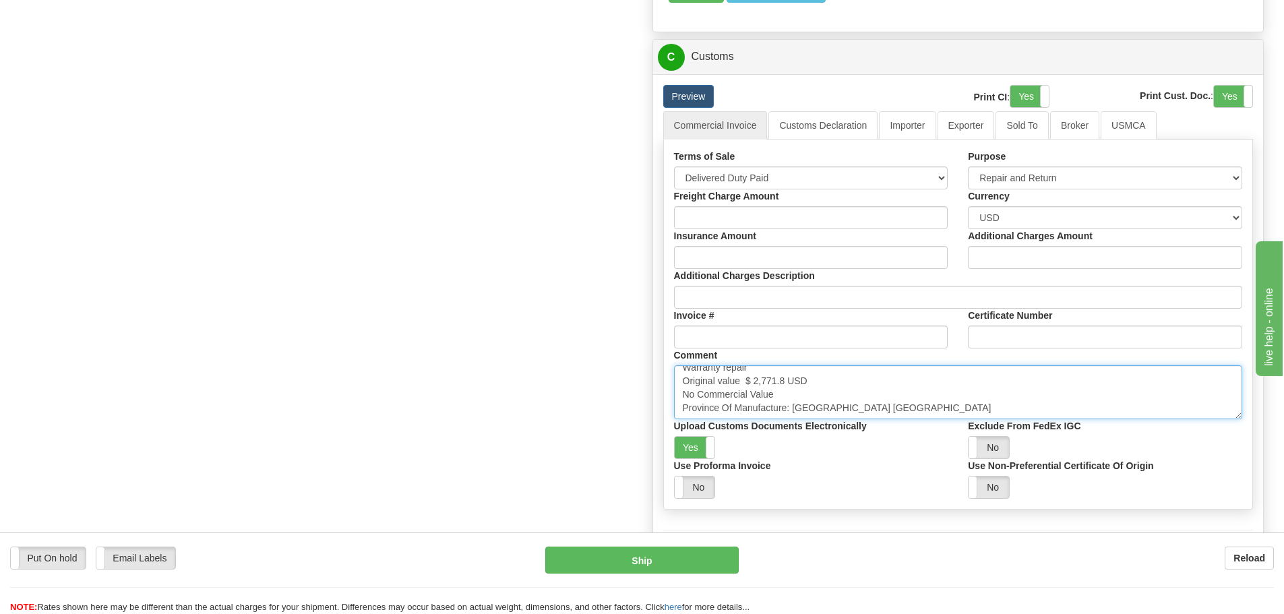
click at [904, 403] on textarea "Warranty repair Original value $ 2,771.8 USD No Commercial Value Province Of Ma…" at bounding box center [958, 392] width 569 height 54
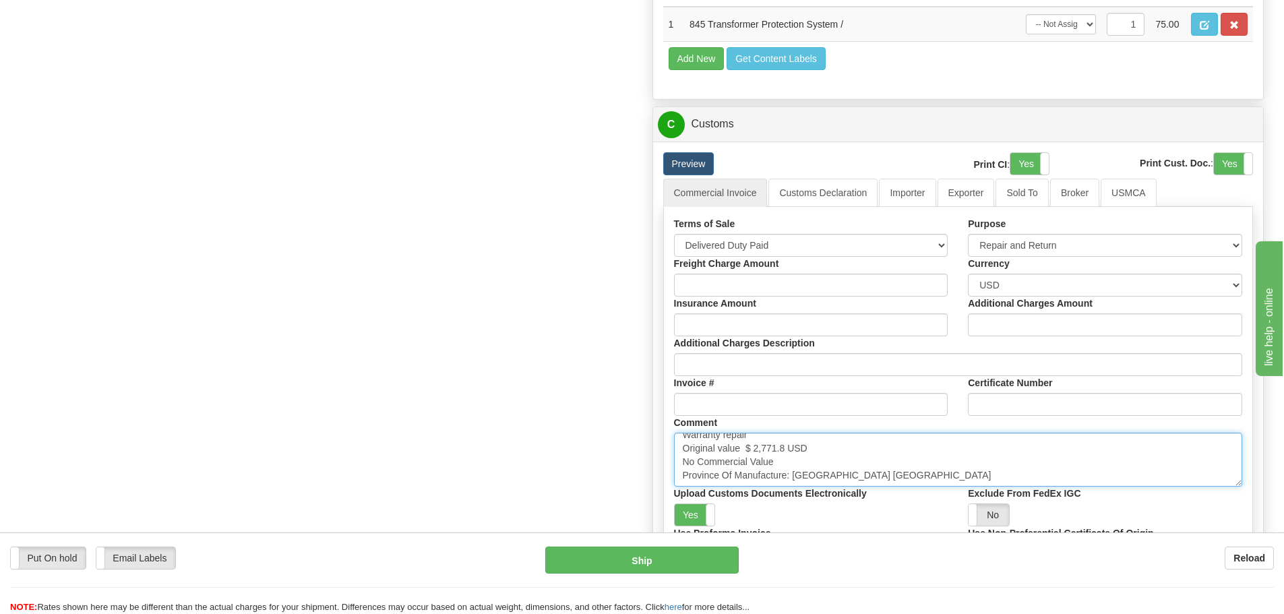
drag, startPoint x: 747, startPoint y: 450, endPoint x: 791, endPoint y: 449, distance: 43.8
click at [791, 449] on textarea "Warranty repair Original value $ 2,771.8 USD No Commercial Value Province Of Ma…" at bounding box center [958, 460] width 569 height 54
paste textarea "$ 10,285.11"
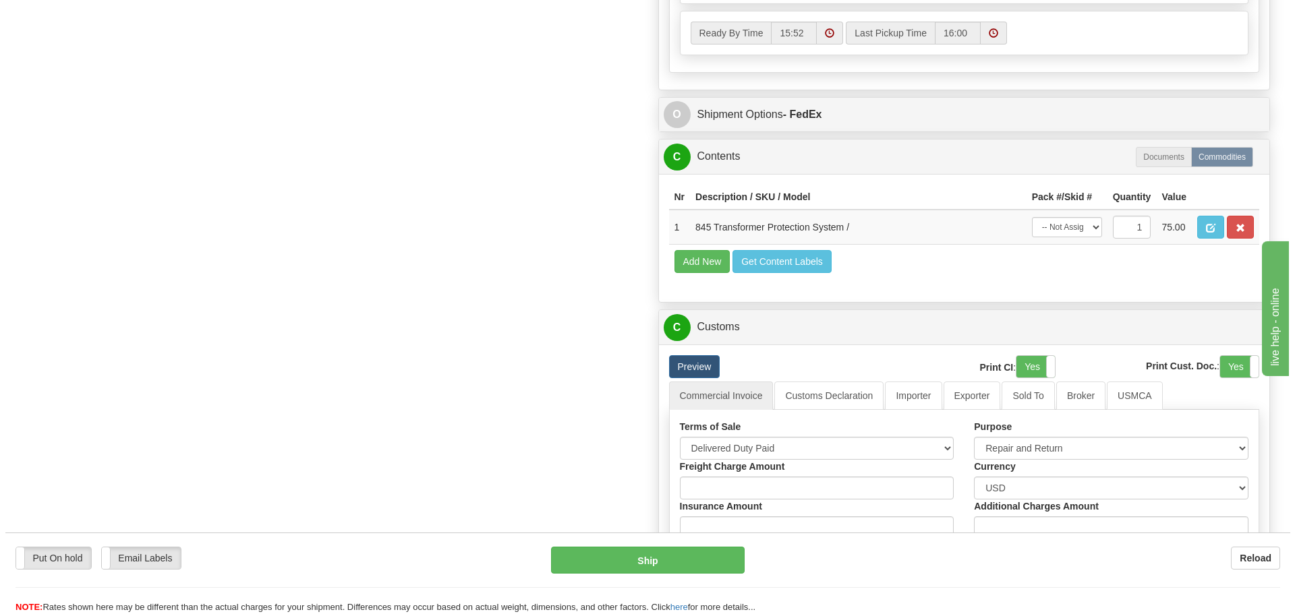
scroll to position [1011, 0]
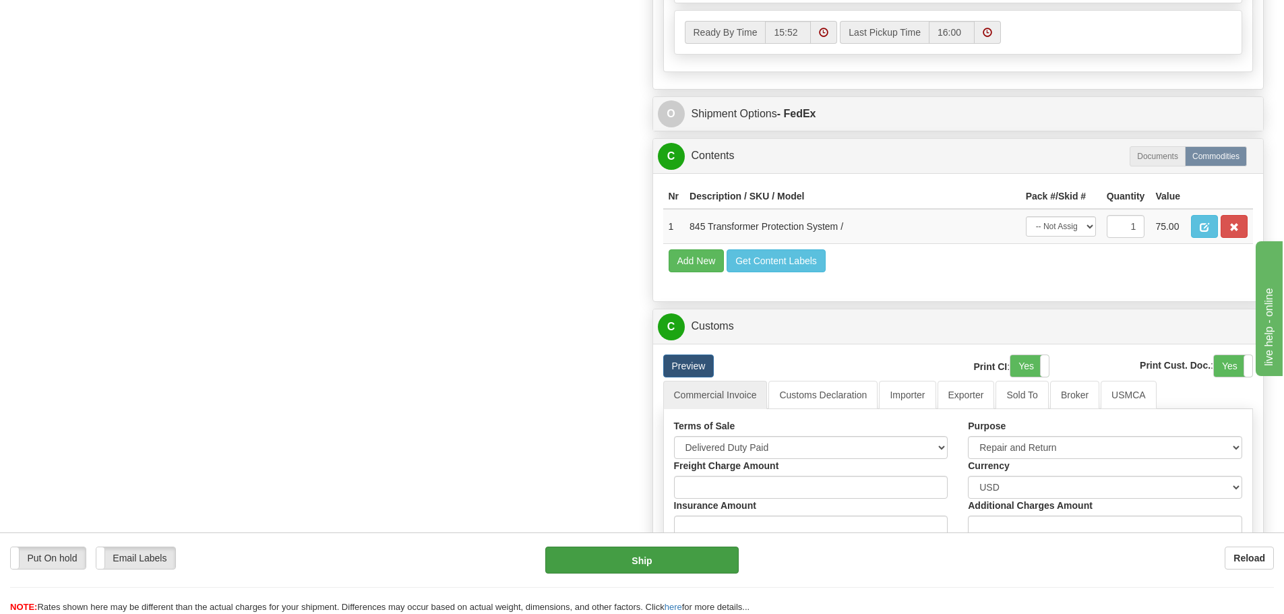
type textarea "Warranty repair Original value $ 10,285.11USD No Commercial Value Province Of M…"
click at [629, 566] on button "Ship" at bounding box center [642, 560] width 194 height 27
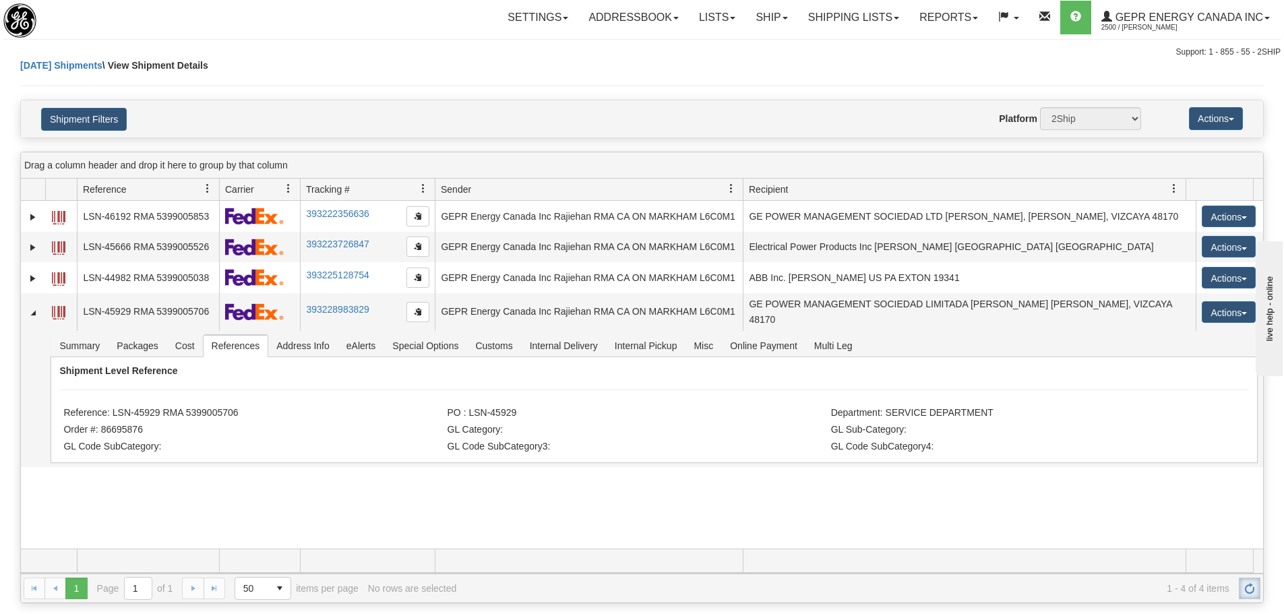
click at [1255, 591] on link "Refresh" at bounding box center [1250, 589] width 22 height 22
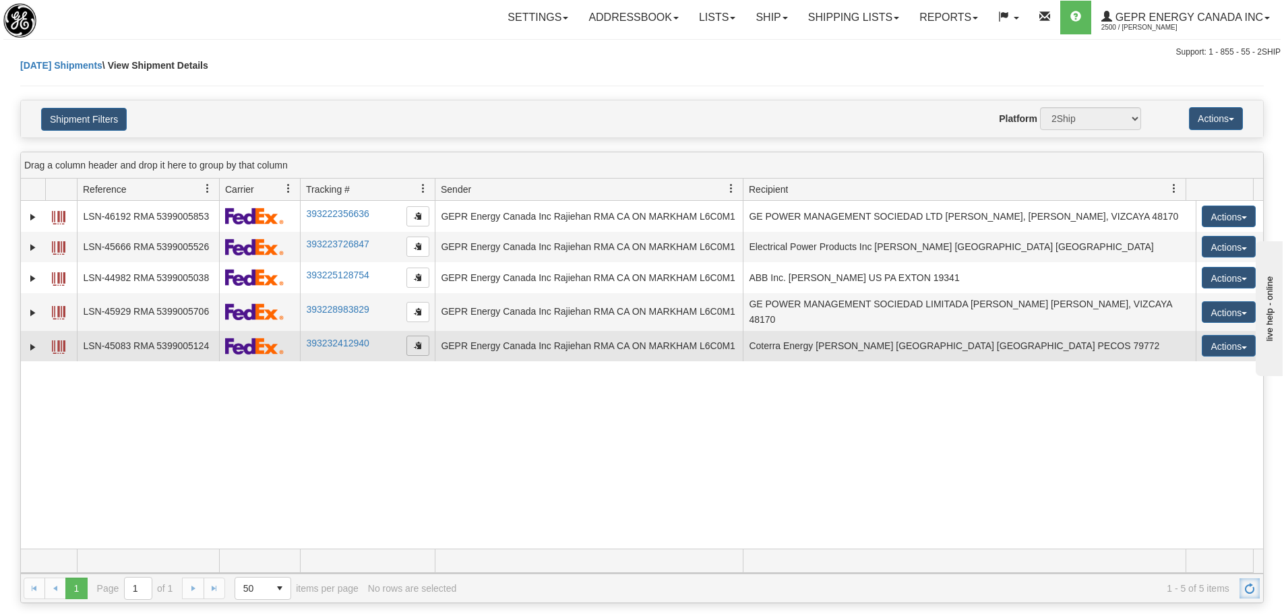
drag, startPoint x: 420, startPoint y: 341, endPoint x: 413, endPoint y: 344, distance: 7.3
click at [420, 341] on span "button" at bounding box center [418, 345] width 8 height 8
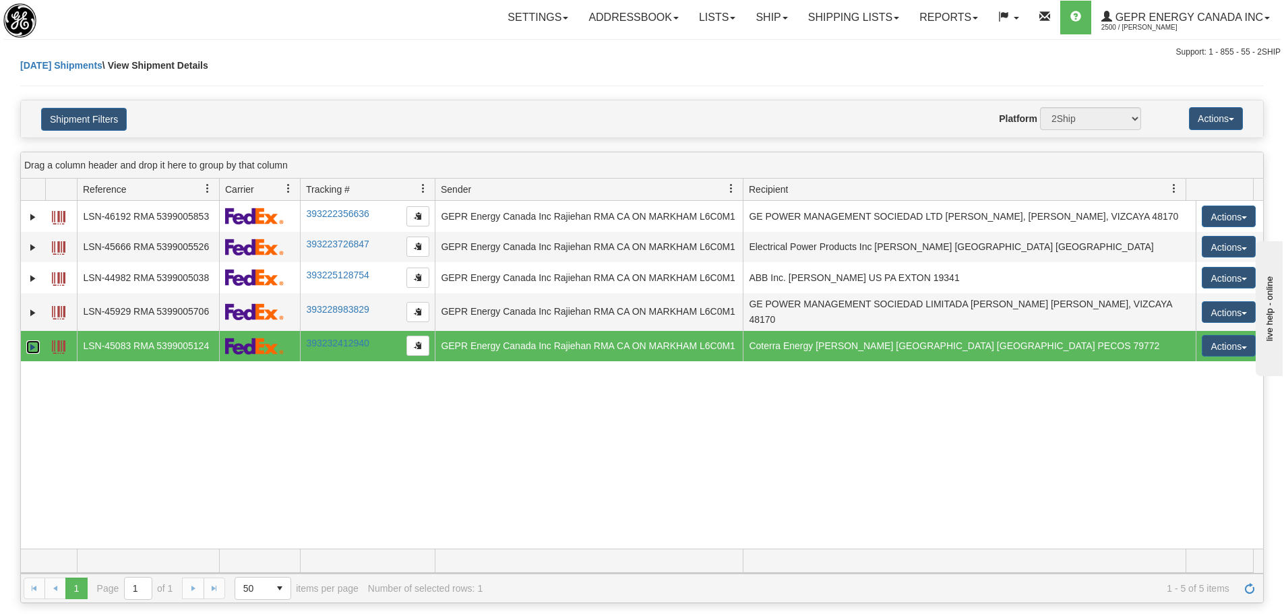
click at [28, 343] on link "Expand" at bounding box center [32, 347] width 13 height 13
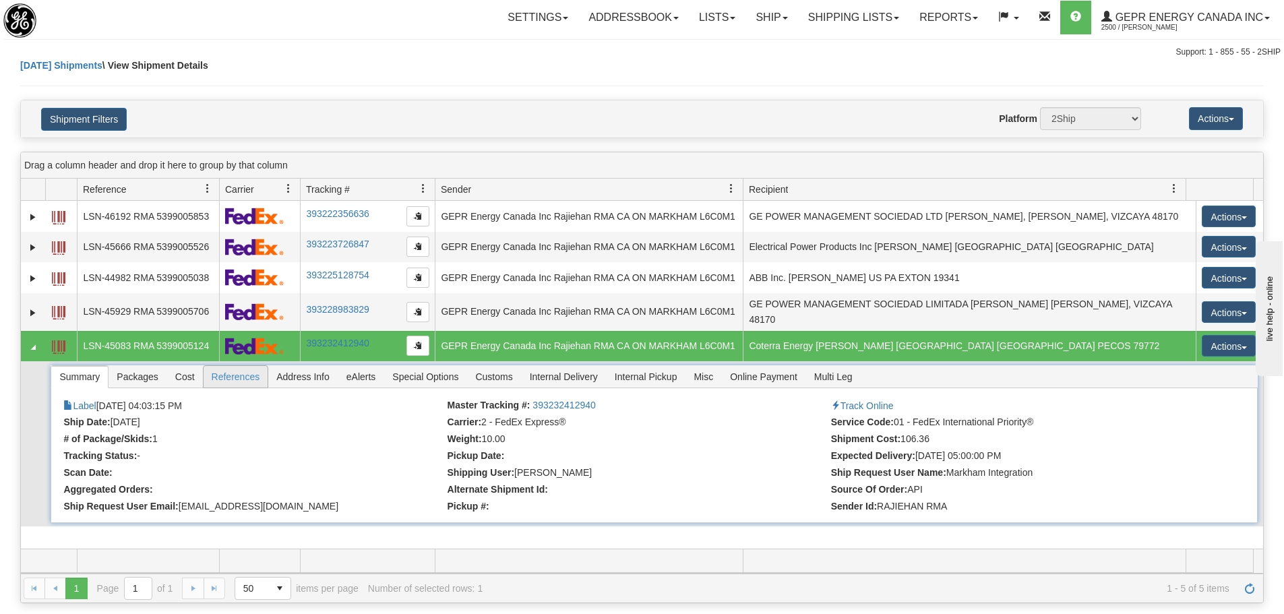
click at [218, 383] on span "References" at bounding box center [236, 377] width 65 height 22
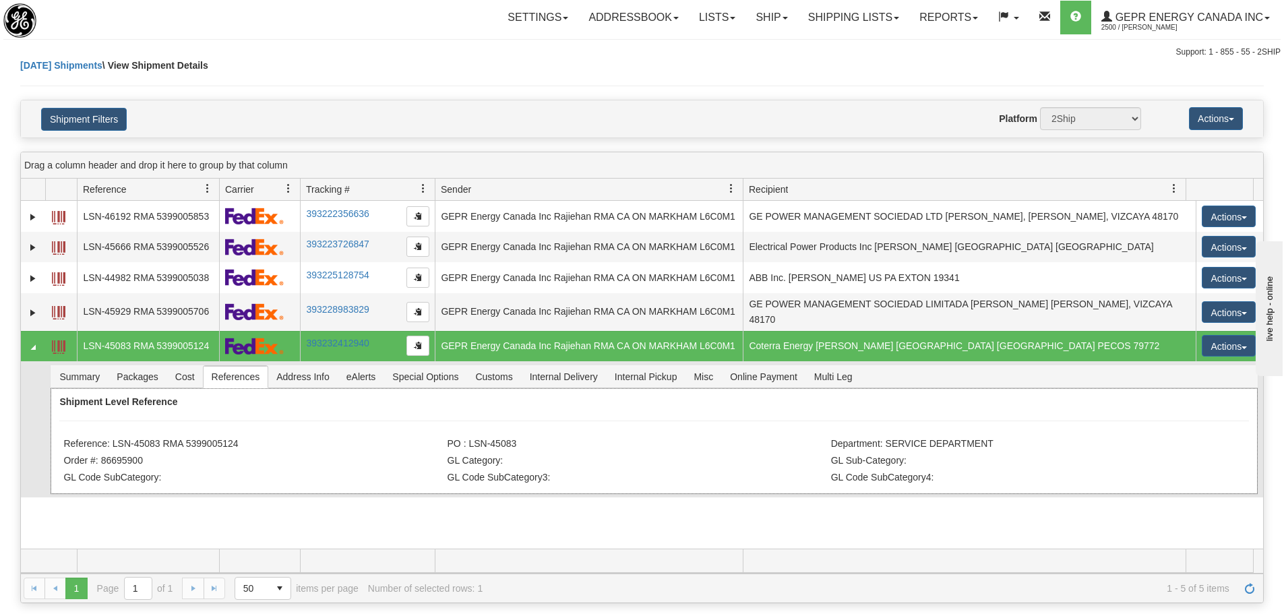
drag, startPoint x: 247, startPoint y: 447, endPoint x: 110, endPoint y: 447, distance: 136.9
click at [110, 447] on li "Reference: LSN-45083 RMA 5399005124" at bounding box center [253, 444] width 380 height 13
copy li "LSN-45083 RMA 5399005124"
